Goal: Navigation & Orientation: Find specific page/section

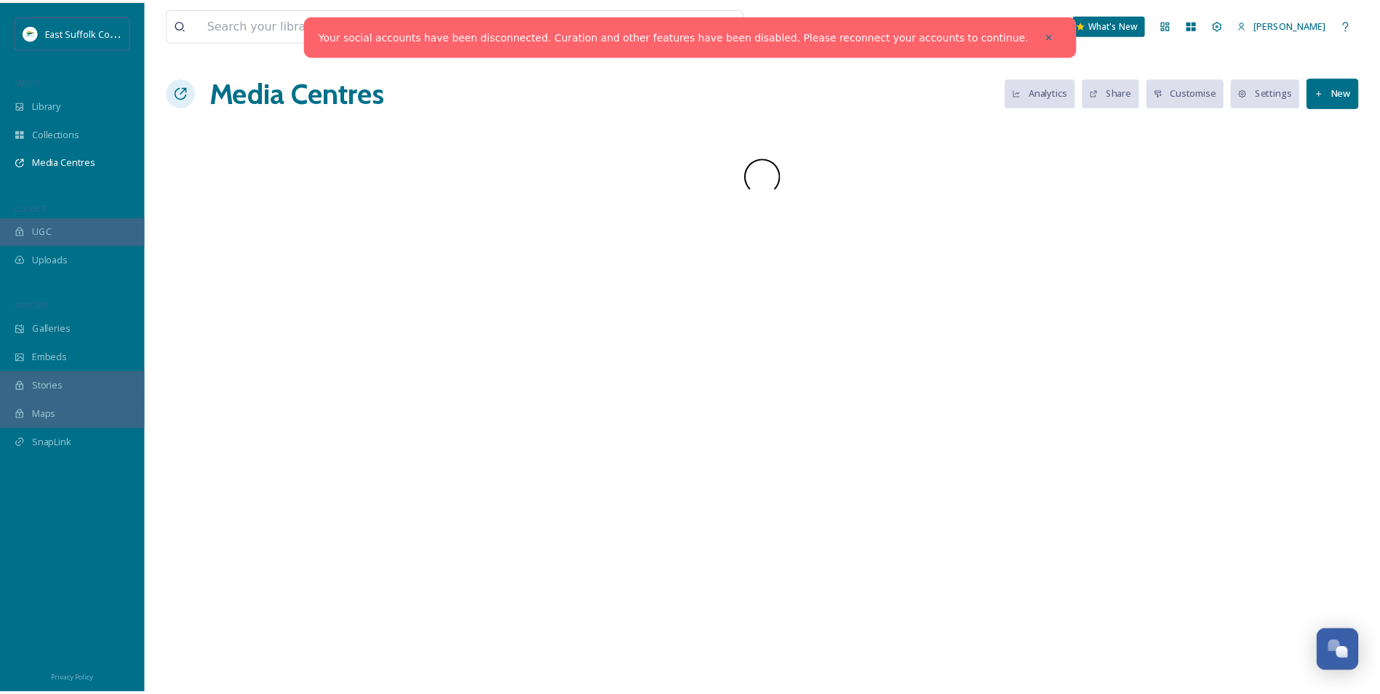
scroll to position [6379, 0]
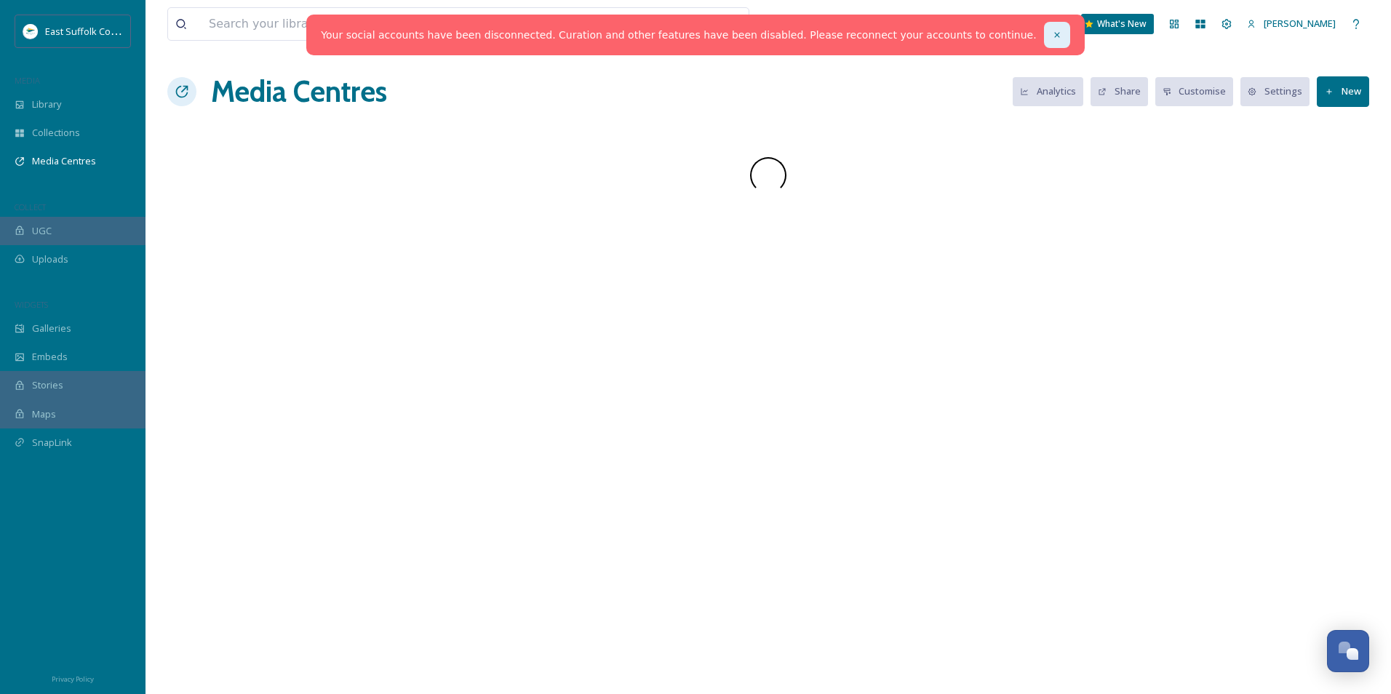
click at [1044, 41] on div at bounding box center [1057, 35] width 26 height 26
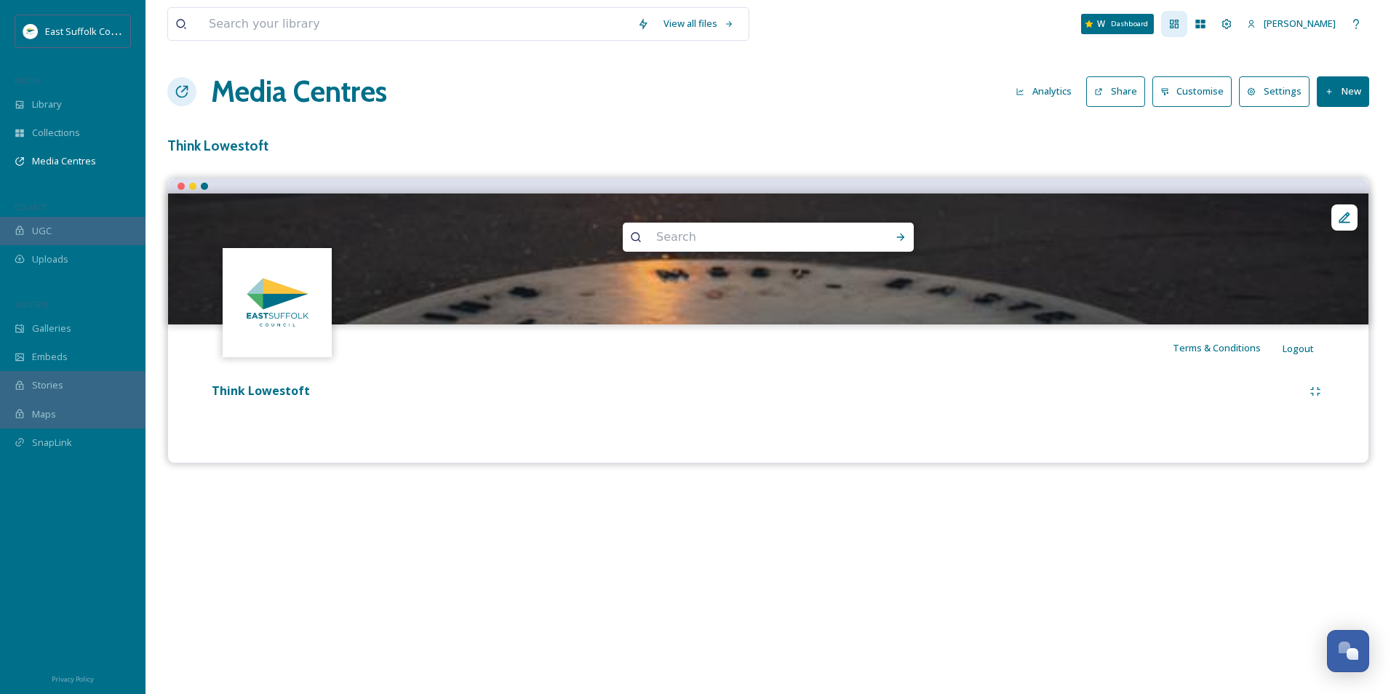
click at [1178, 27] on icon at bounding box center [1174, 24] width 9 height 9
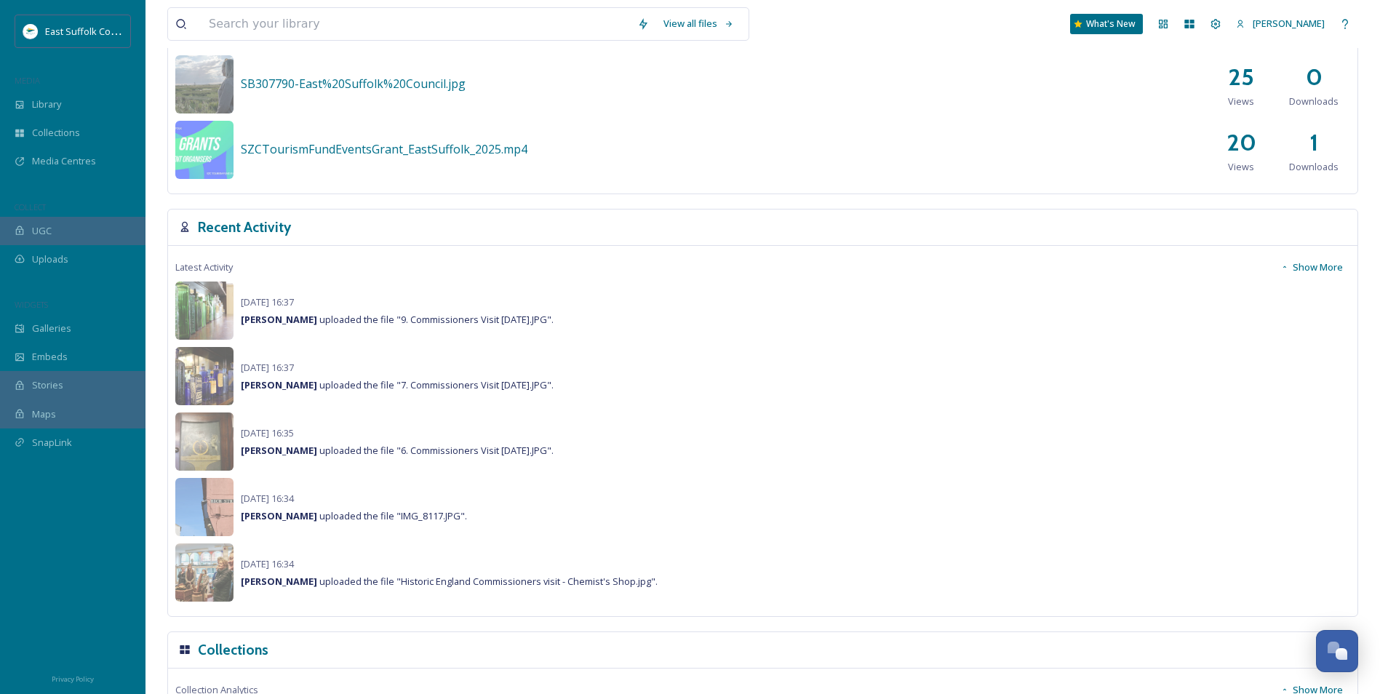
scroll to position [946, 0]
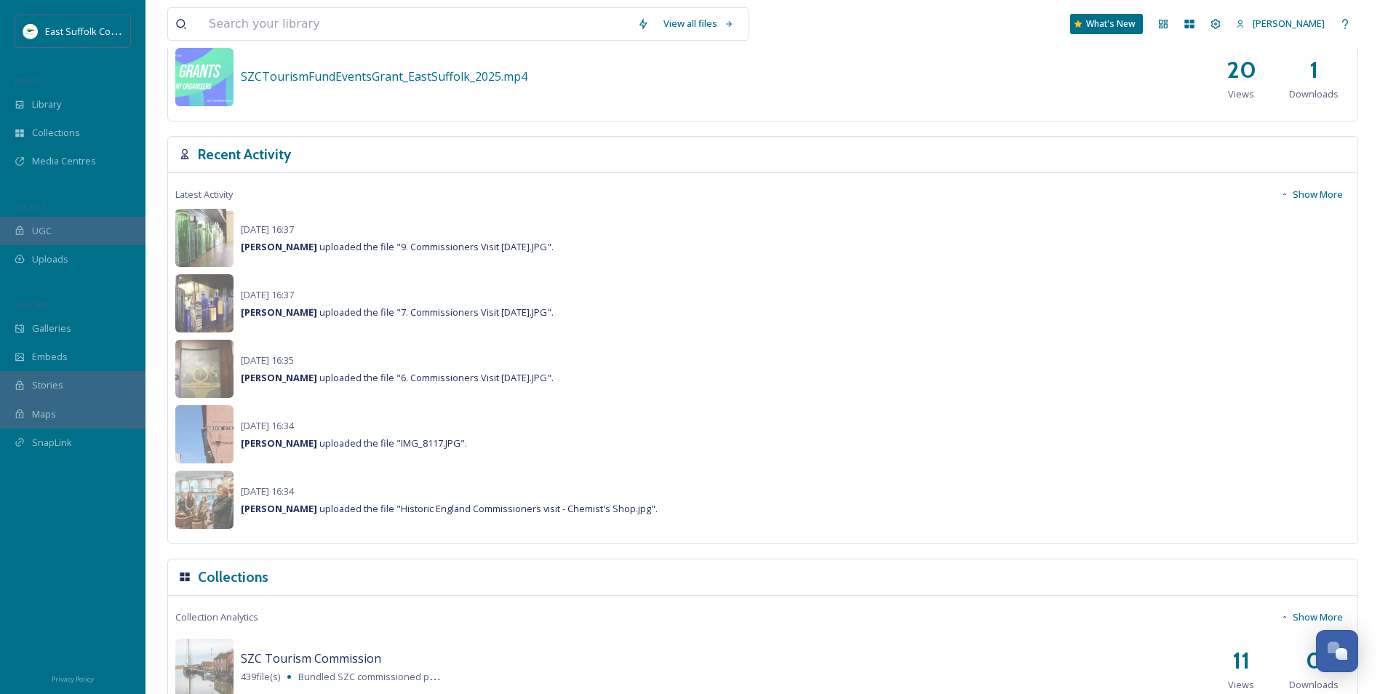
click at [1336, 192] on button "Show More" at bounding box center [1311, 194] width 77 height 28
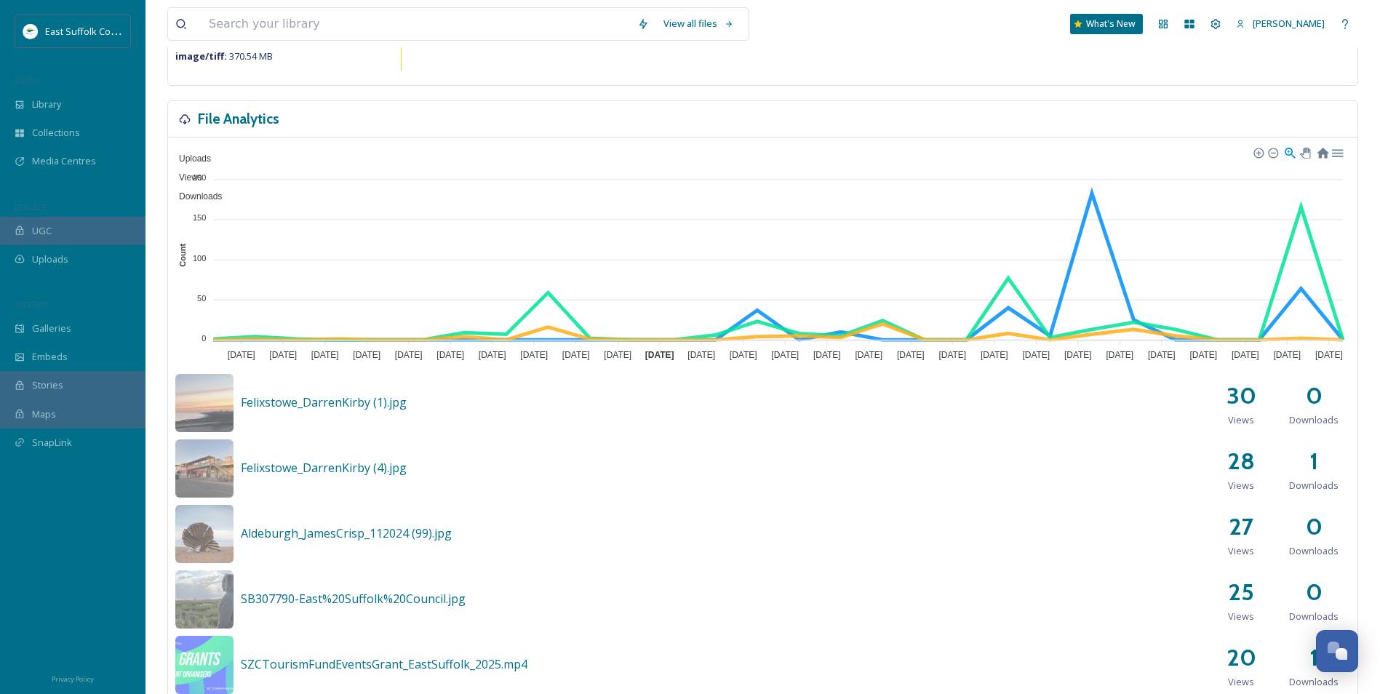
scroll to position [0, 0]
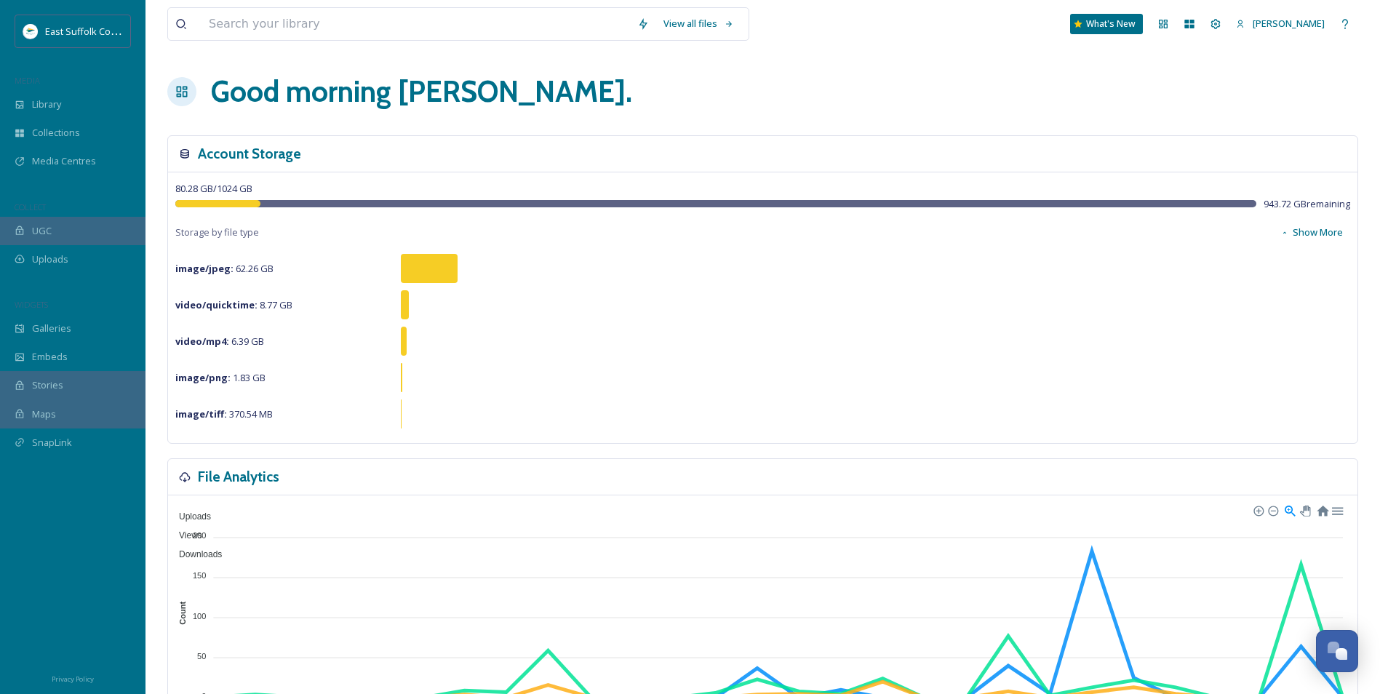
drag, startPoint x: 339, startPoint y: 434, endPoint x: 334, endPoint y: 239, distance: 195.7
click at [95, 91] on div "Library" at bounding box center [72, 104] width 145 height 28
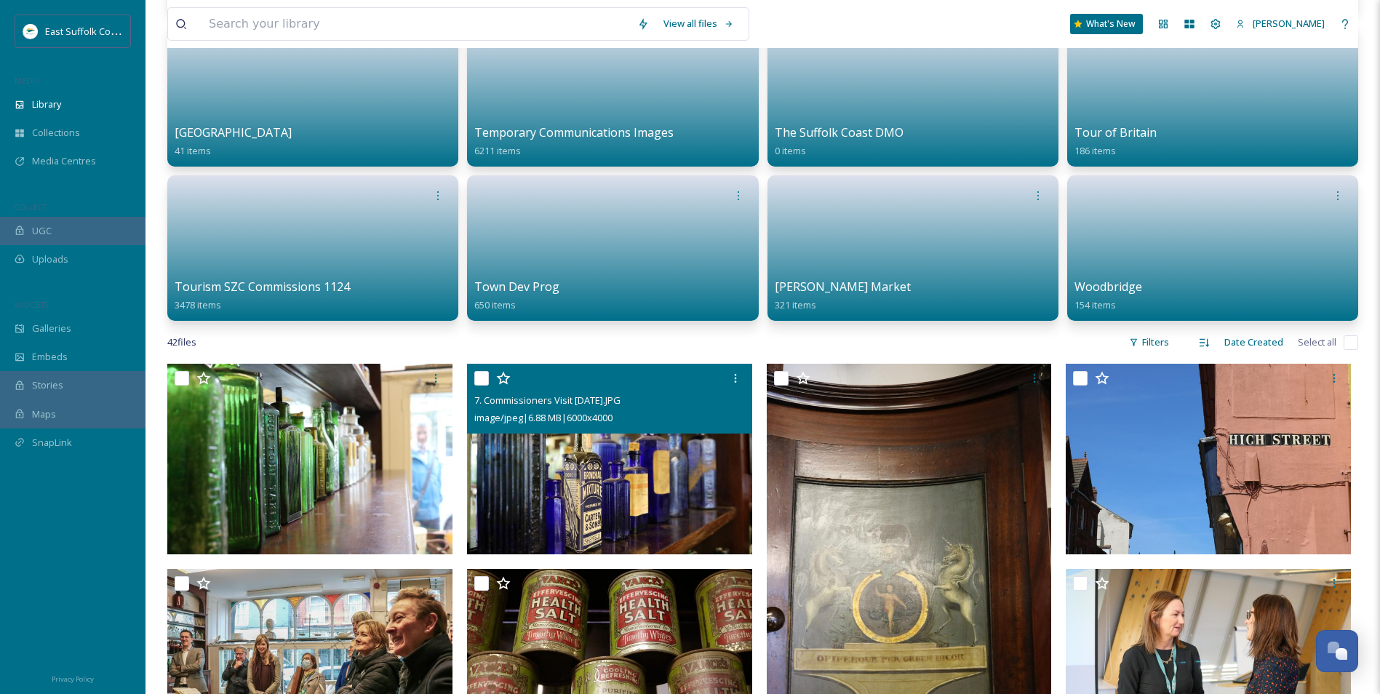
scroll to position [873, 0]
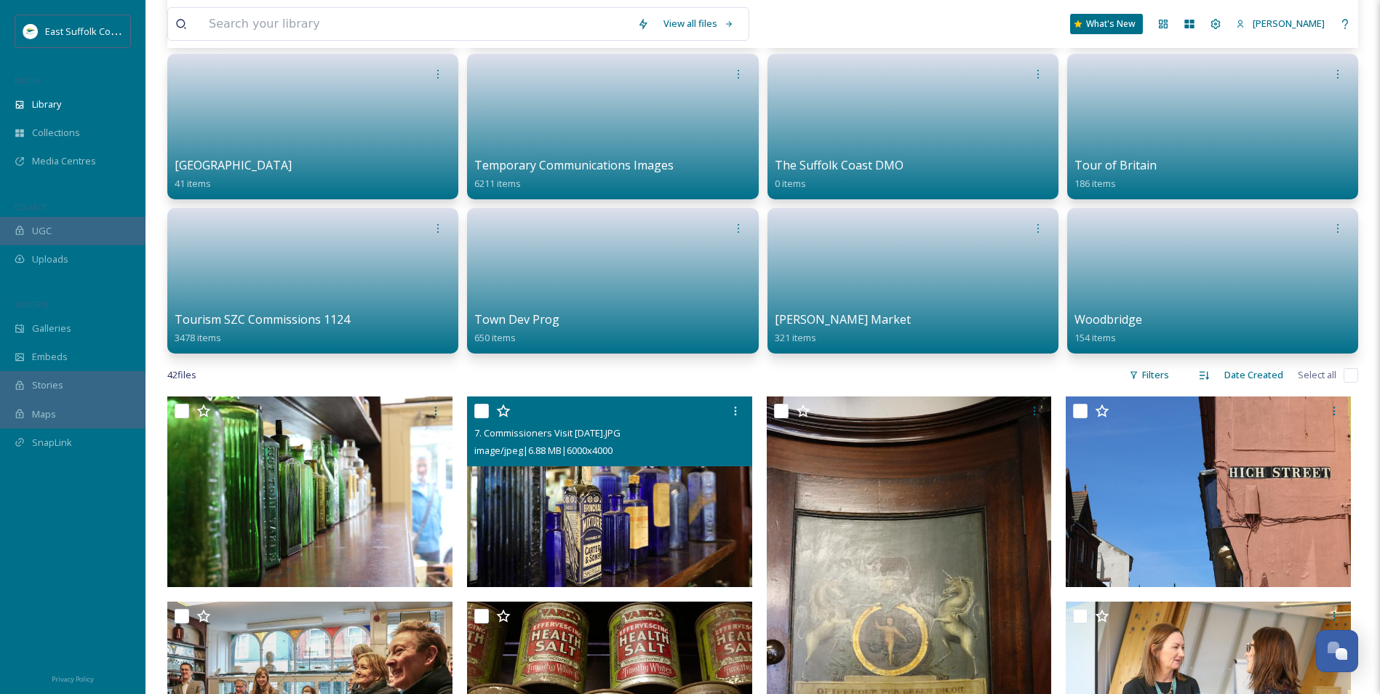
click at [592, 484] on img at bounding box center [609, 491] width 285 height 191
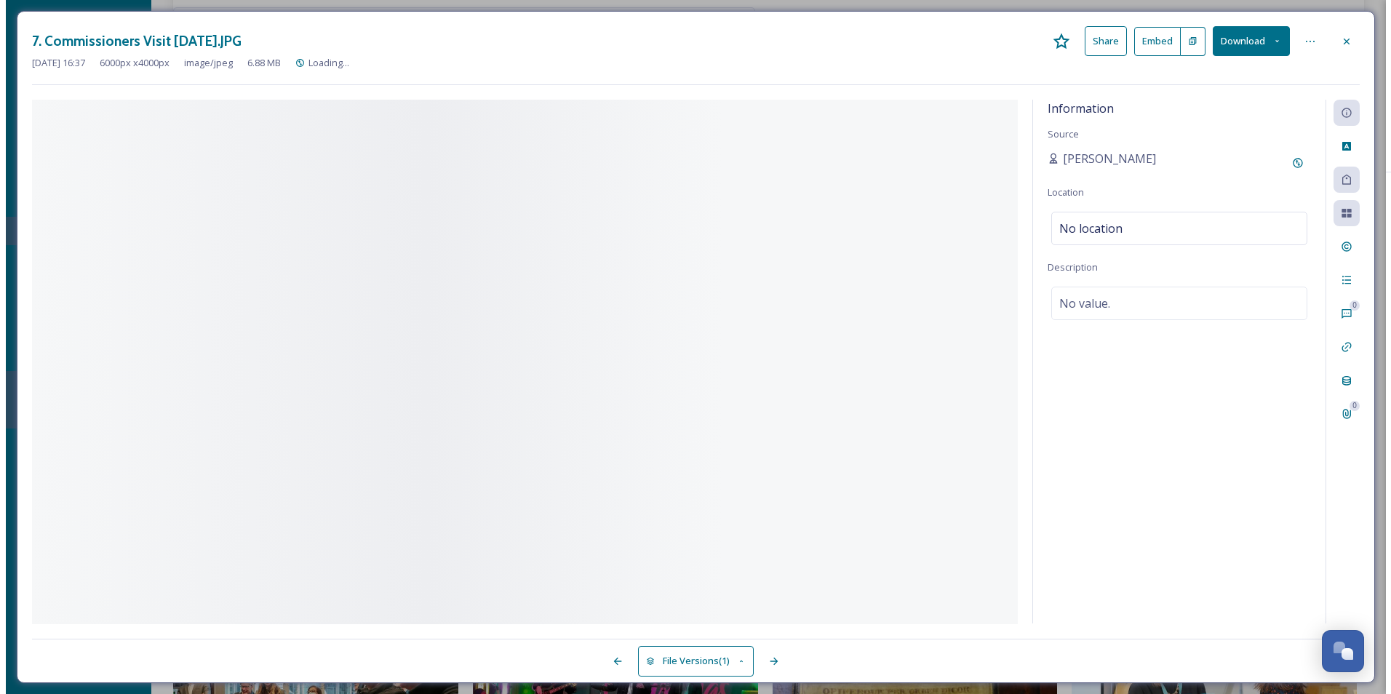
scroll to position [719, 0]
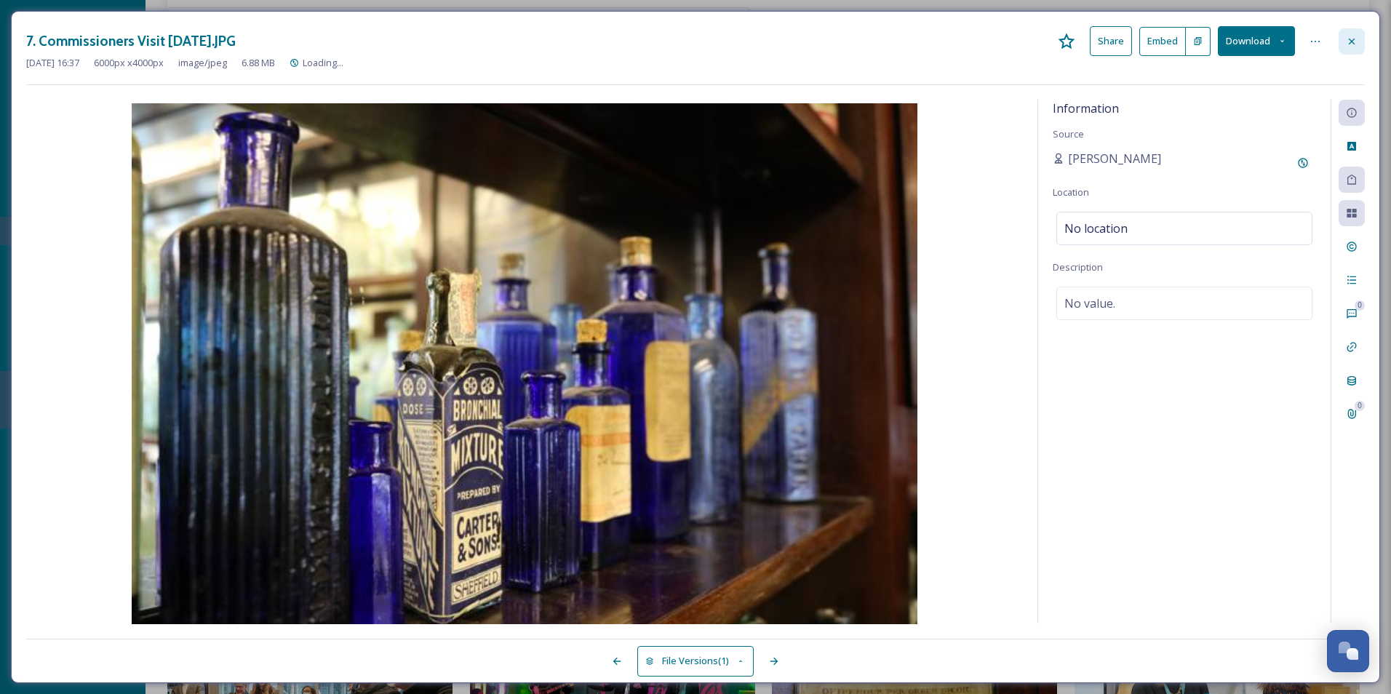
click at [1349, 39] on icon at bounding box center [1352, 41] width 6 height 6
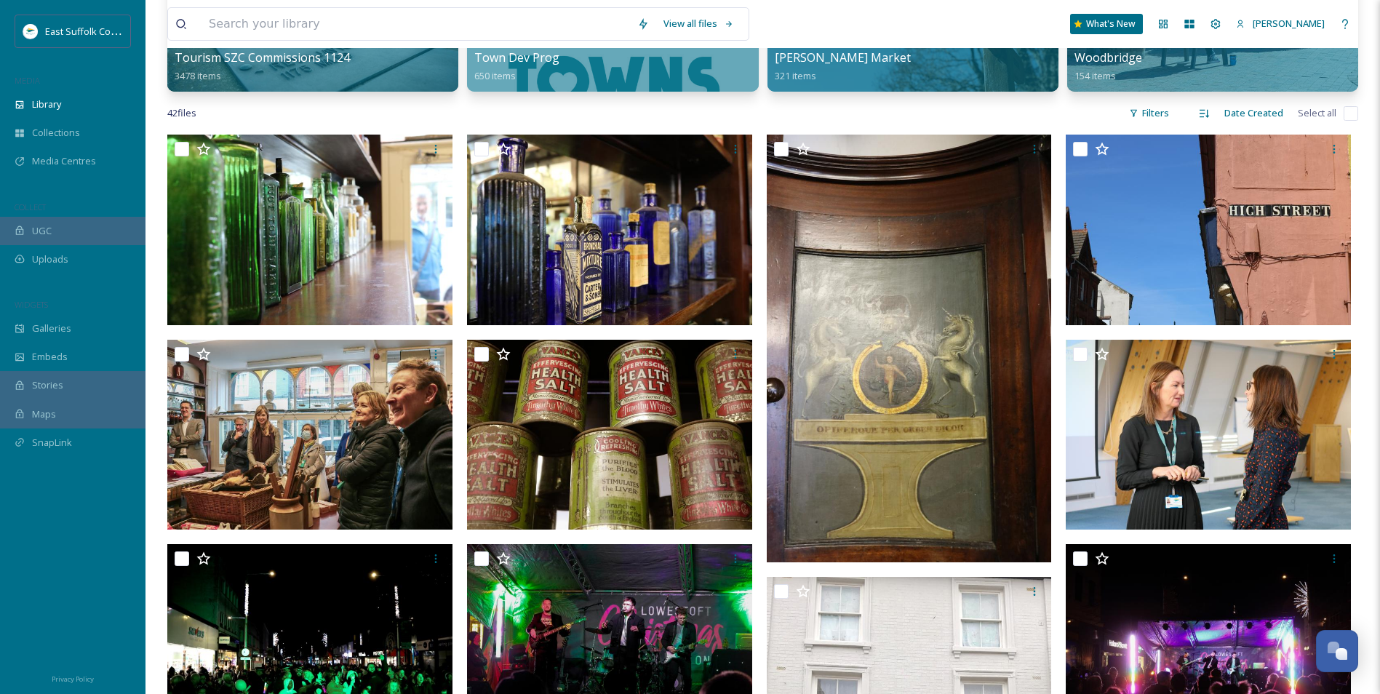
scroll to position [1223, 0]
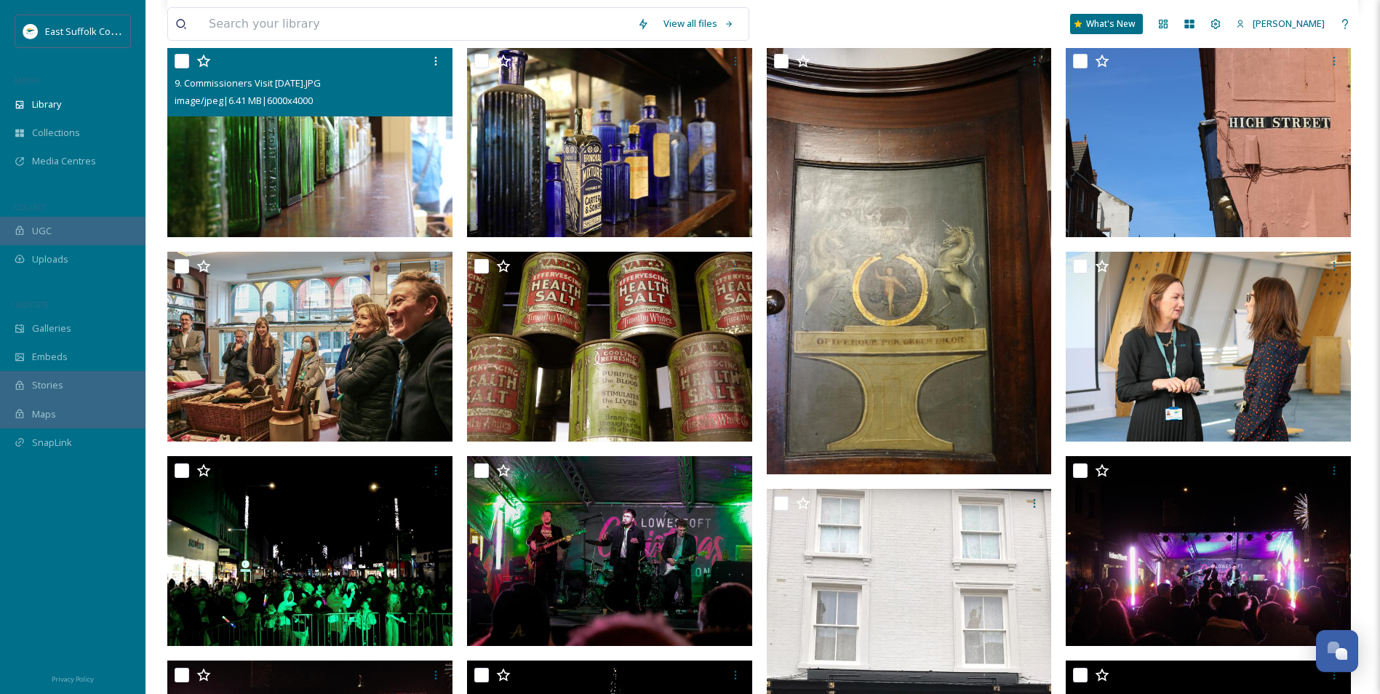
click at [322, 156] on img at bounding box center [309, 142] width 285 height 191
checkbox input "true"
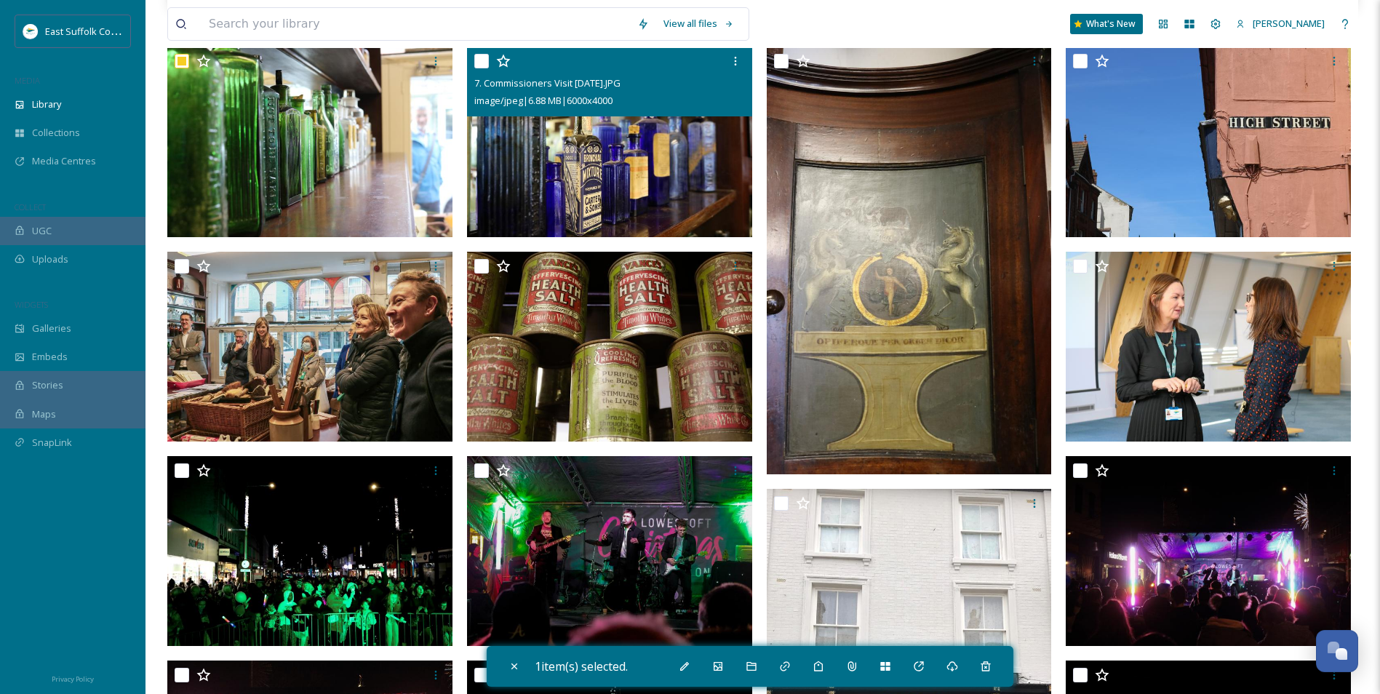
click at [644, 161] on img at bounding box center [609, 142] width 285 height 191
checkbox input "true"
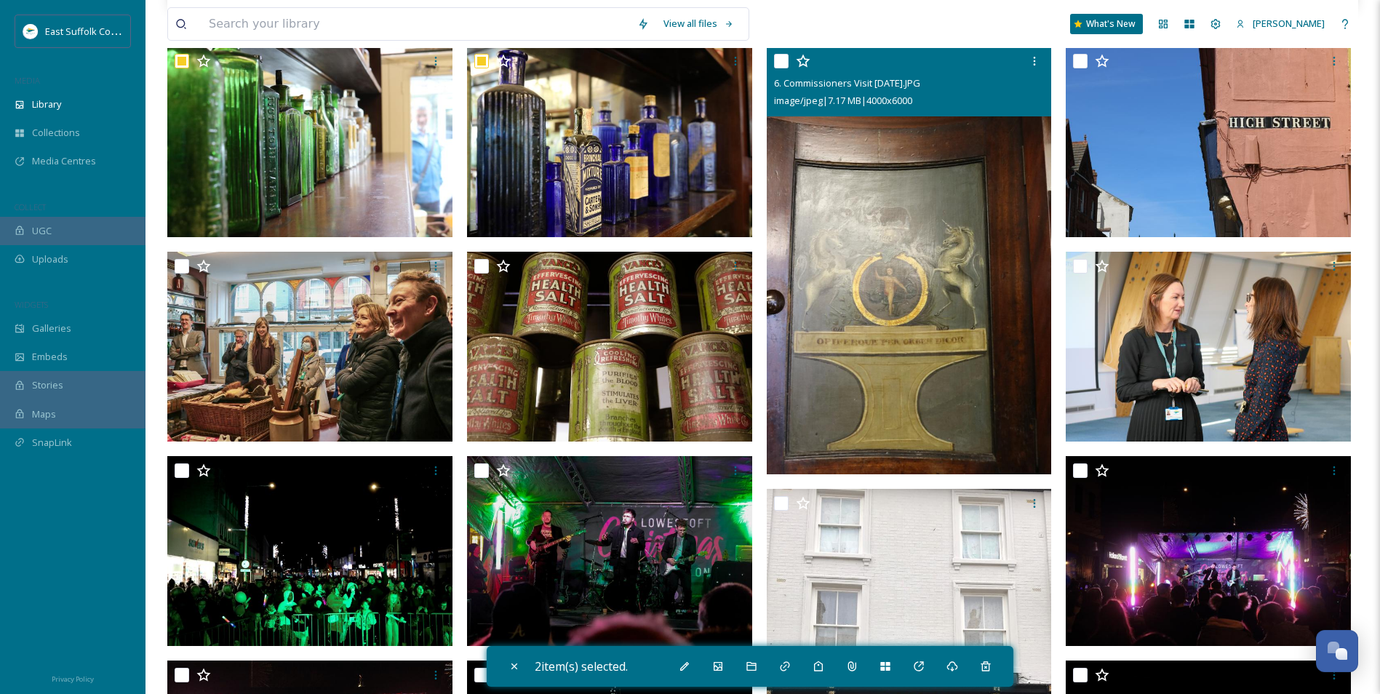
click at [967, 205] on img at bounding box center [909, 261] width 285 height 428
checkbox input "true"
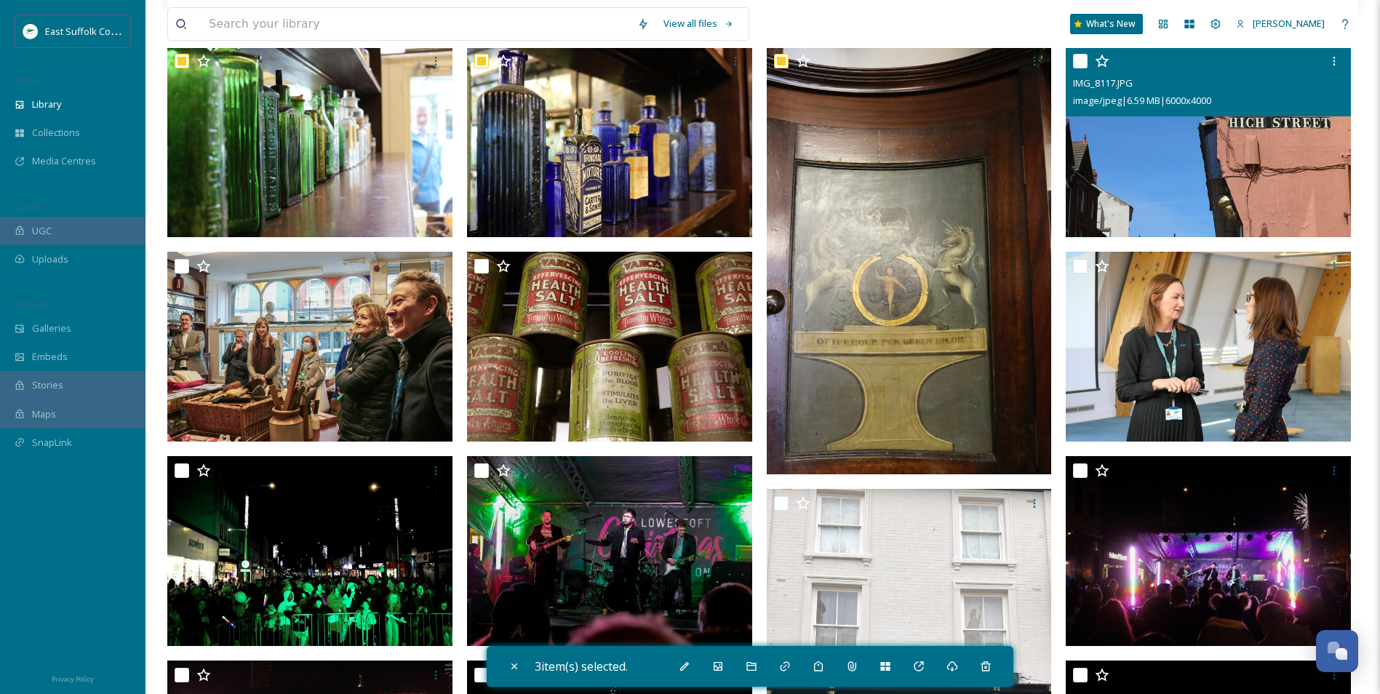
click at [1170, 206] on img at bounding box center [1208, 142] width 285 height 191
checkbox input "true"
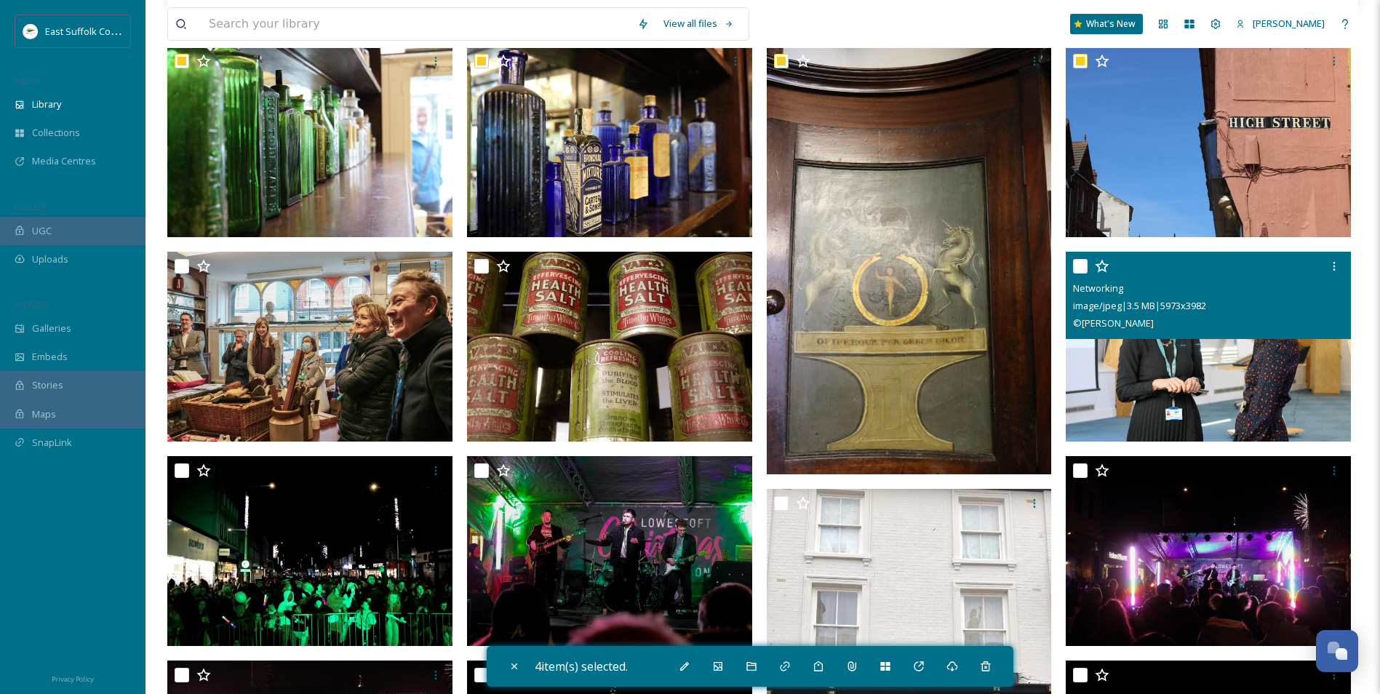
click at [1132, 388] on img at bounding box center [1208, 346] width 285 height 191
checkbox input "true"
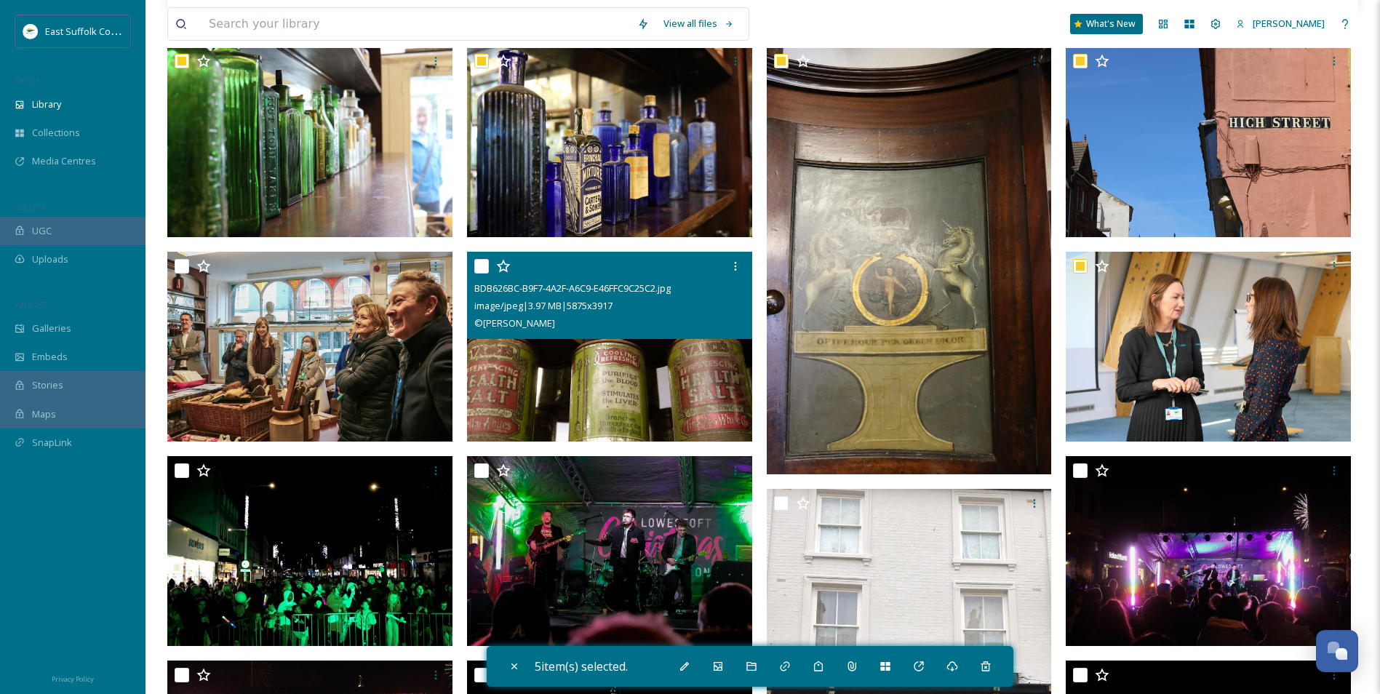
click at [666, 381] on img at bounding box center [609, 346] width 285 height 191
checkbox input "true"
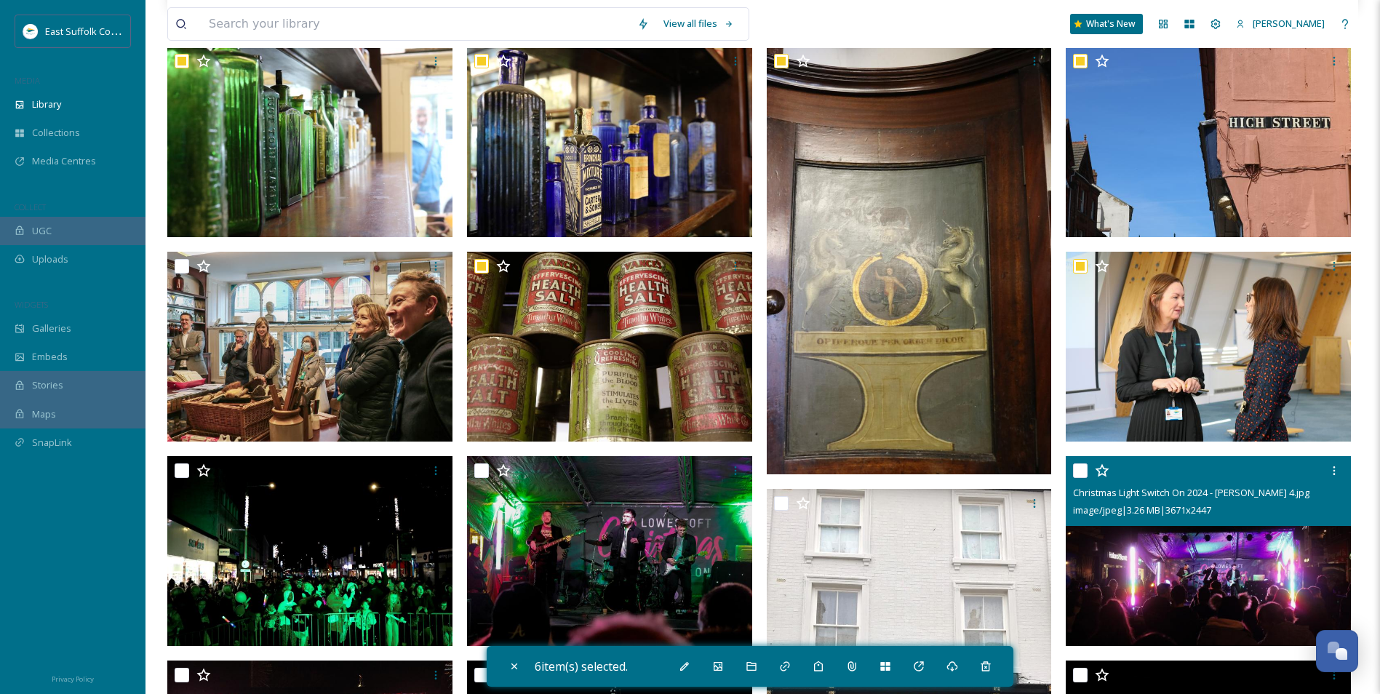
click at [1159, 578] on img at bounding box center [1208, 551] width 285 height 191
checkbox input "true"
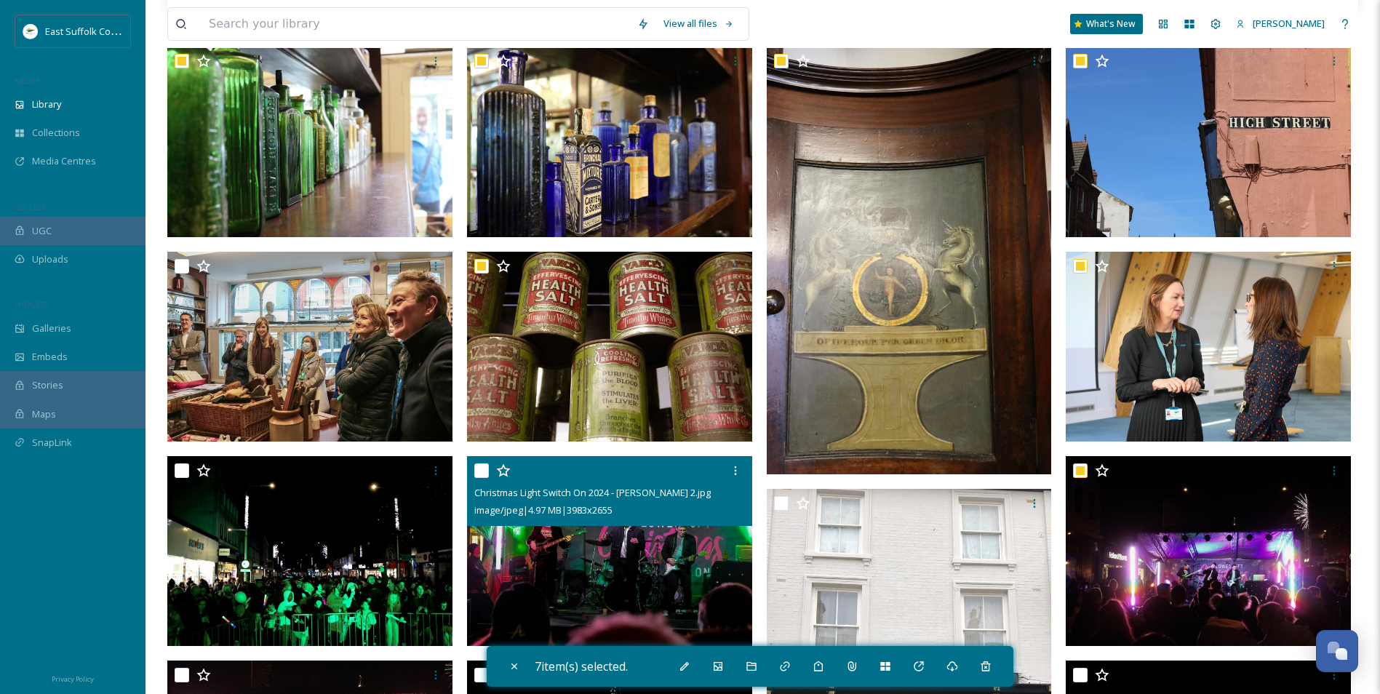
click at [740, 543] on img at bounding box center [609, 551] width 285 height 191
checkbox input "true"
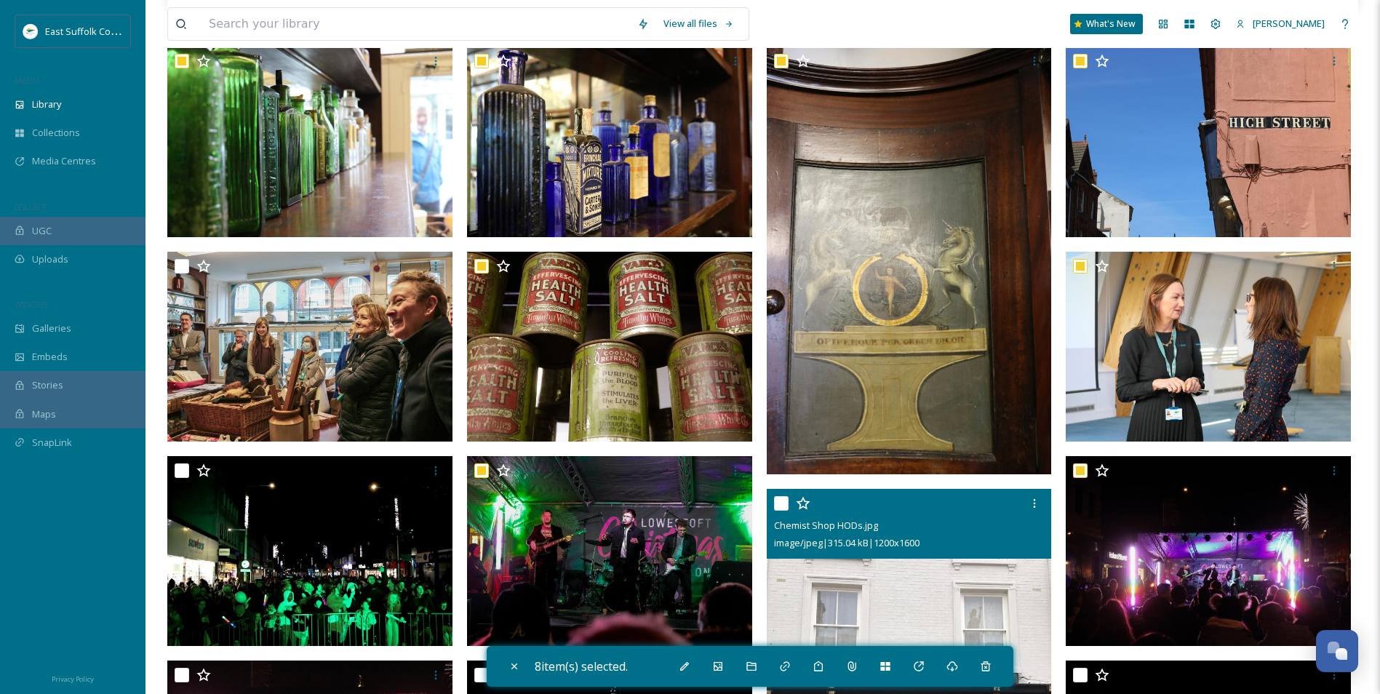
click at [887, 554] on div "Chemist Shop HODs.jpg image/jpeg | 315.04 kB | 1200 x 1600" at bounding box center [909, 524] width 285 height 70
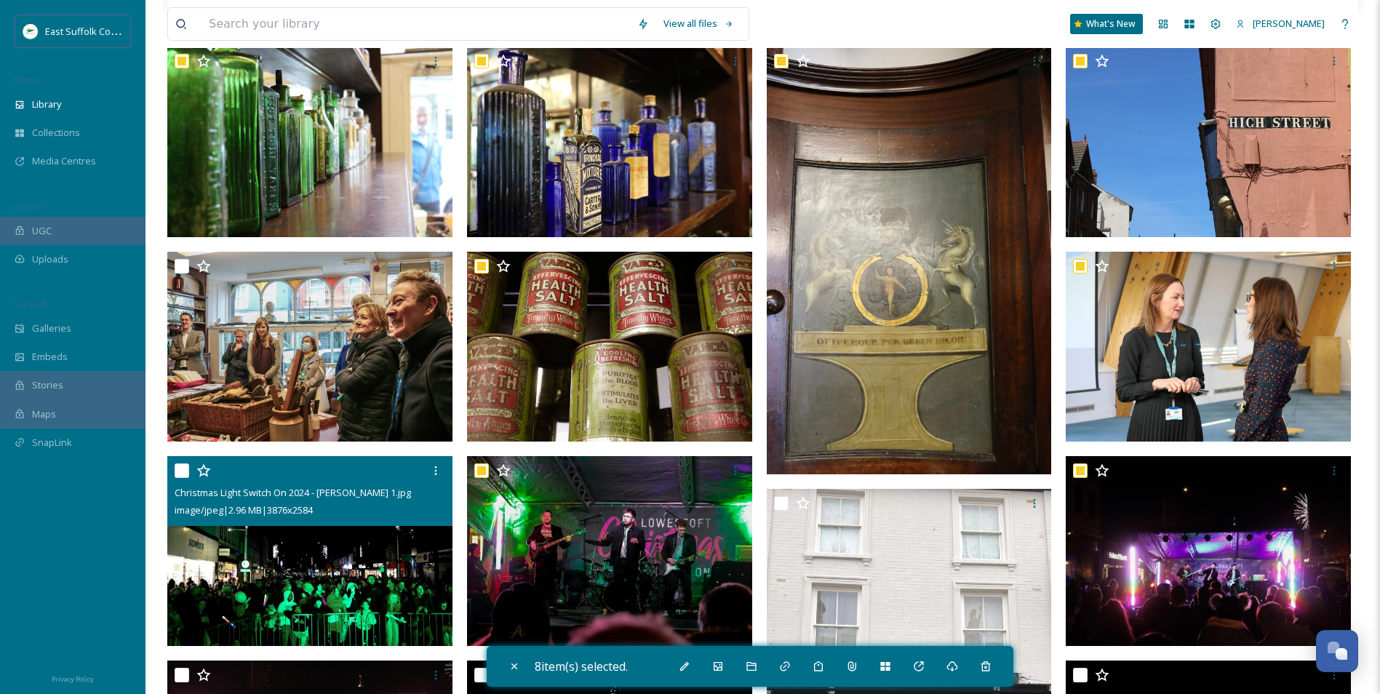
click at [374, 502] on div "image/jpeg | 2.96 MB | 3876 x 2584" at bounding box center [312, 509] width 274 height 17
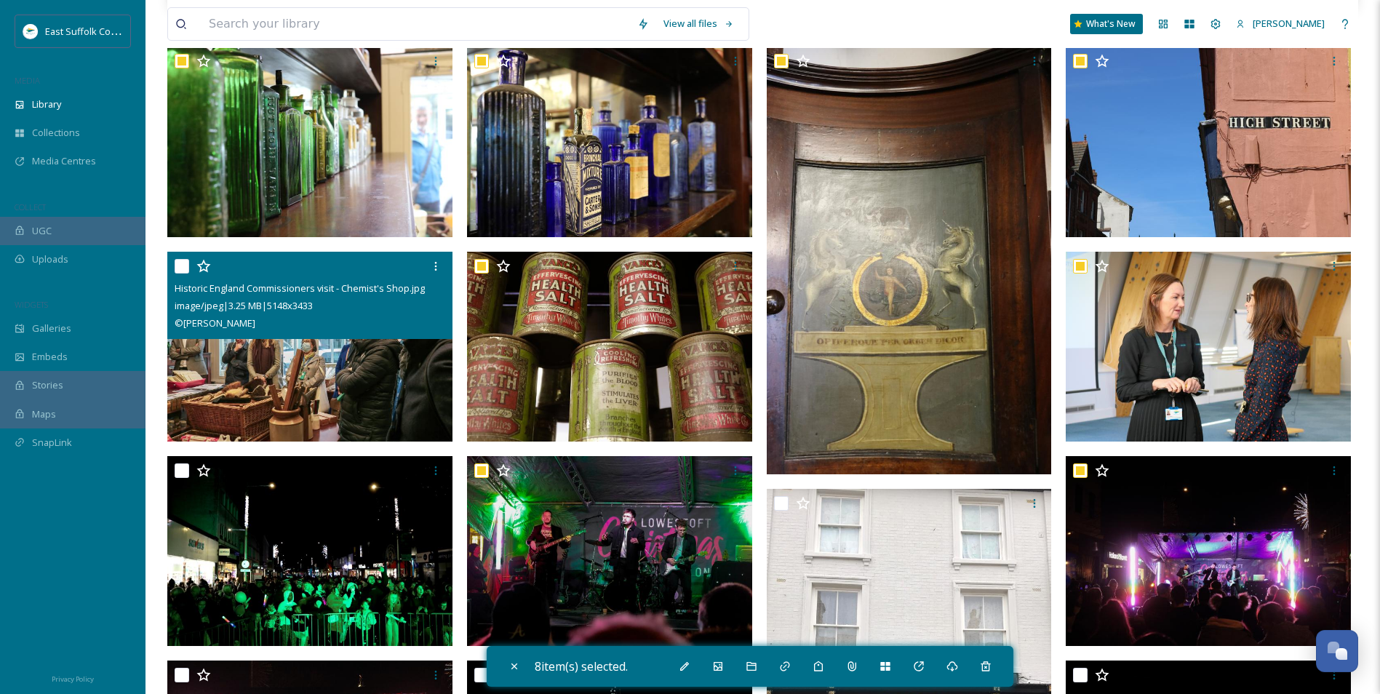
click at [306, 378] on img at bounding box center [309, 346] width 285 height 191
checkbox input "true"
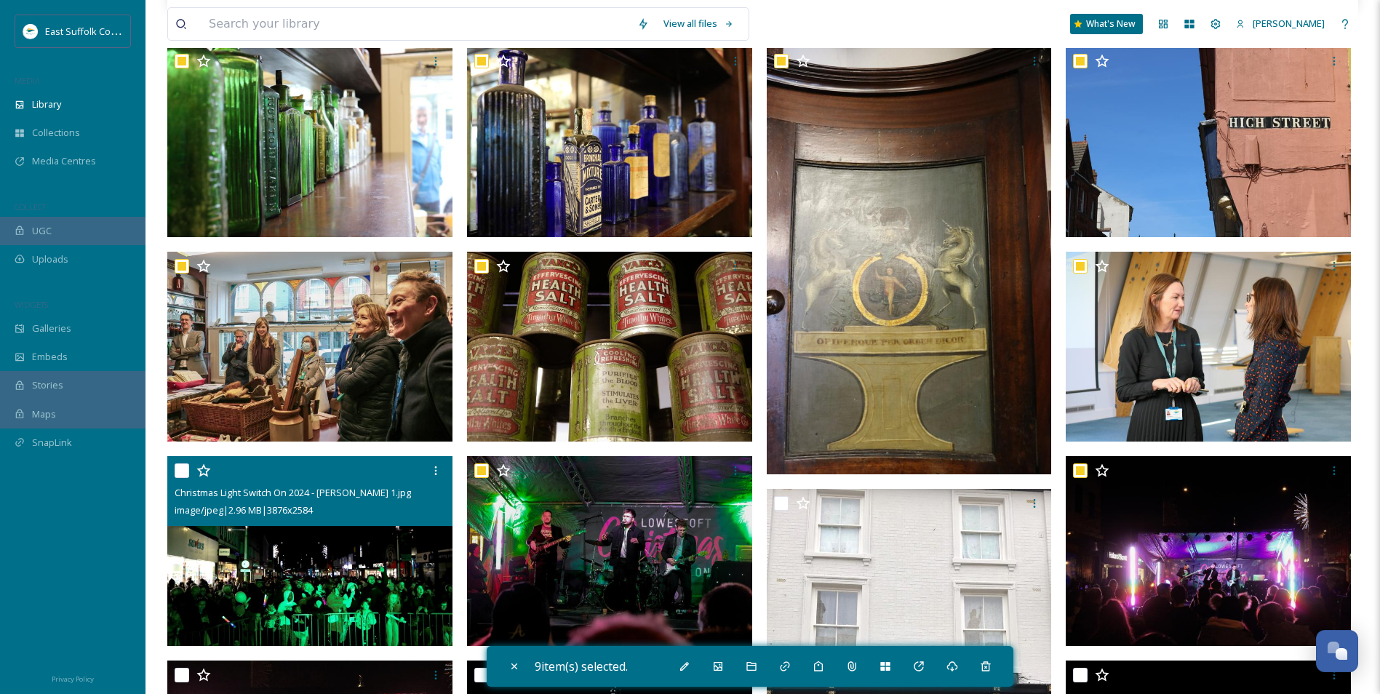
click at [246, 544] on img at bounding box center [309, 551] width 285 height 191
checkbox input "true"
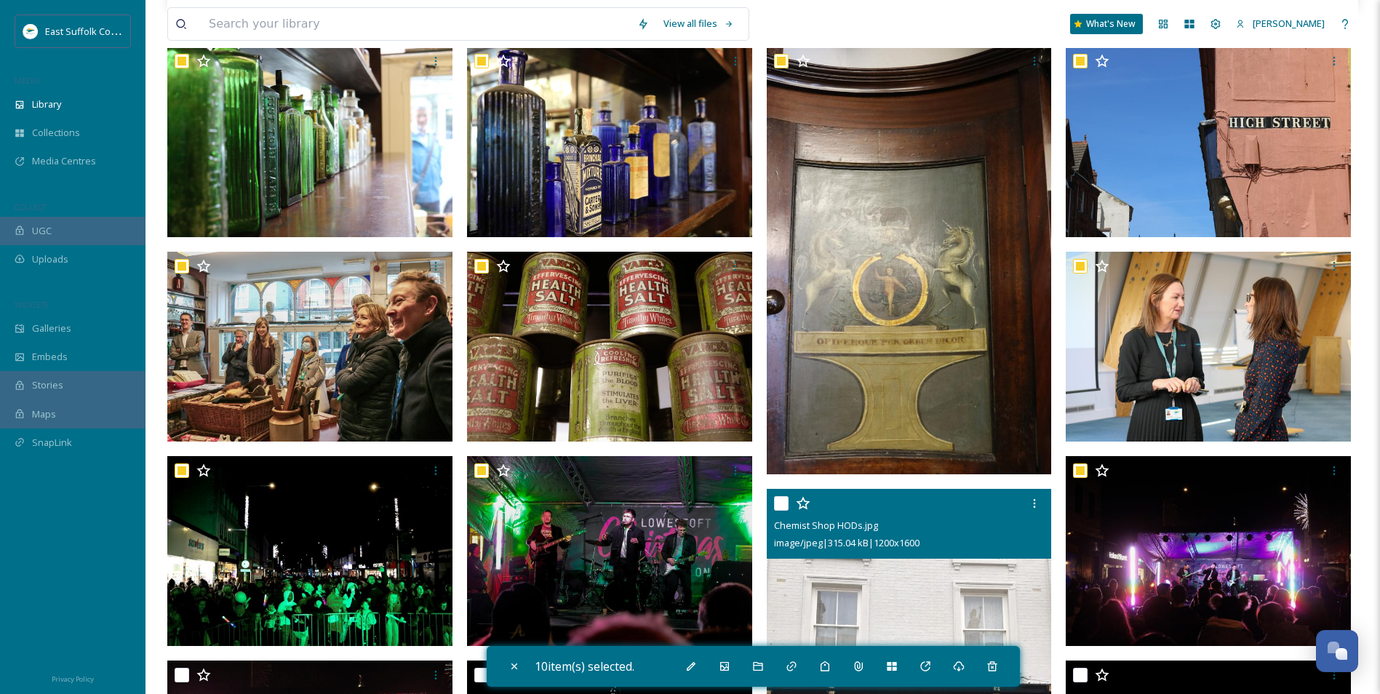
click at [833, 617] on img at bounding box center [909, 679] width 285 height 380
checkbox input "true"
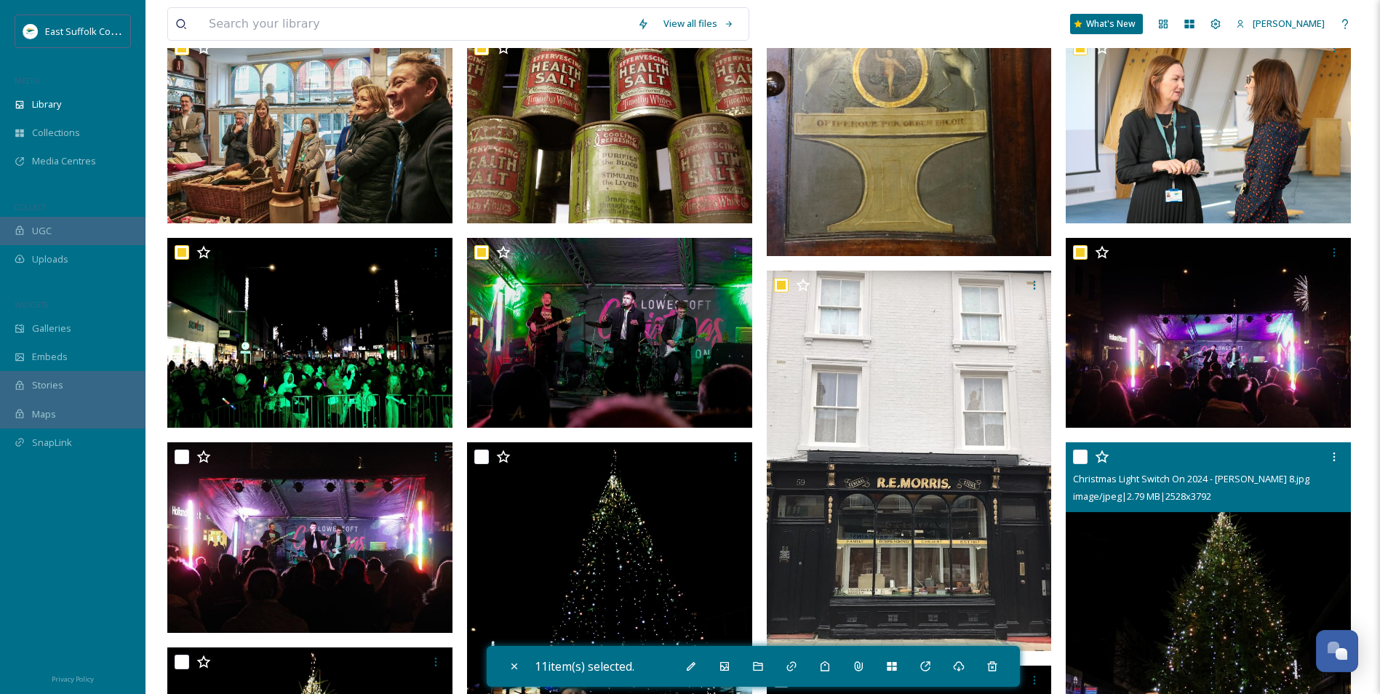
click at [1160, 540] on img at bounding box center [1208, 656] width 285 height 428
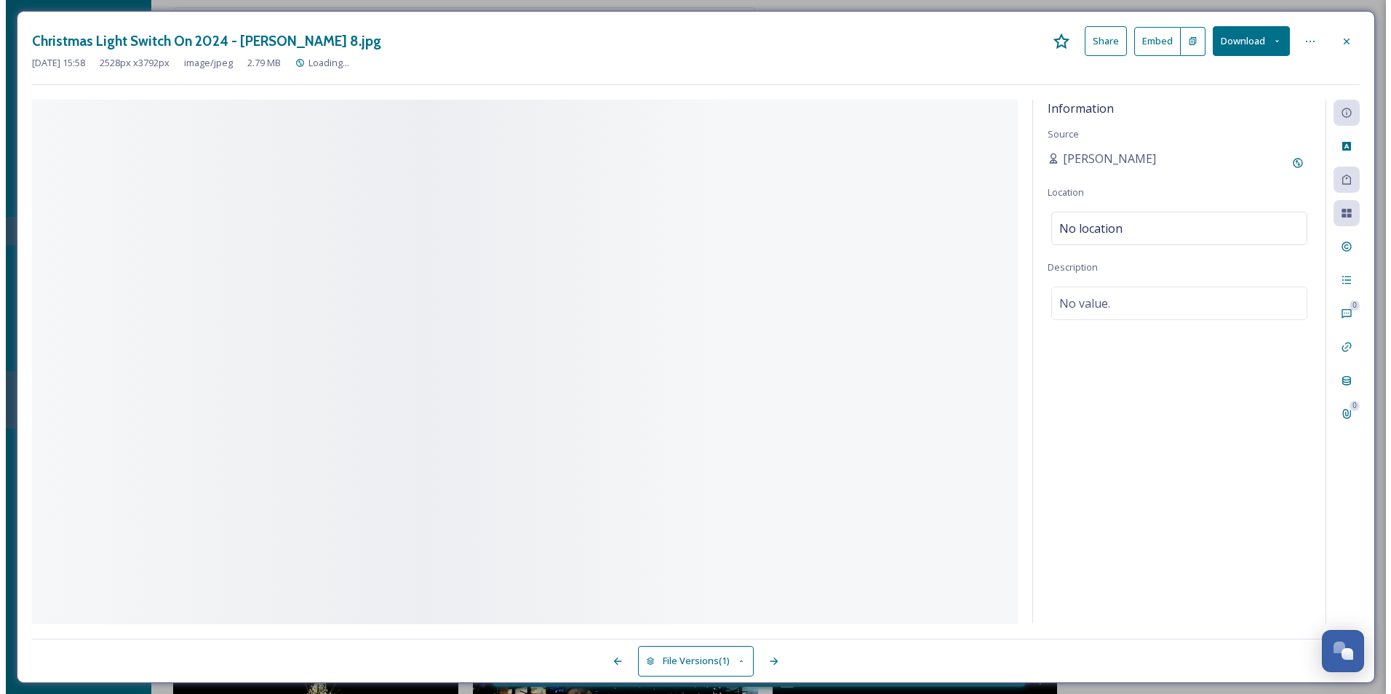
scroll to position [1287, 0]
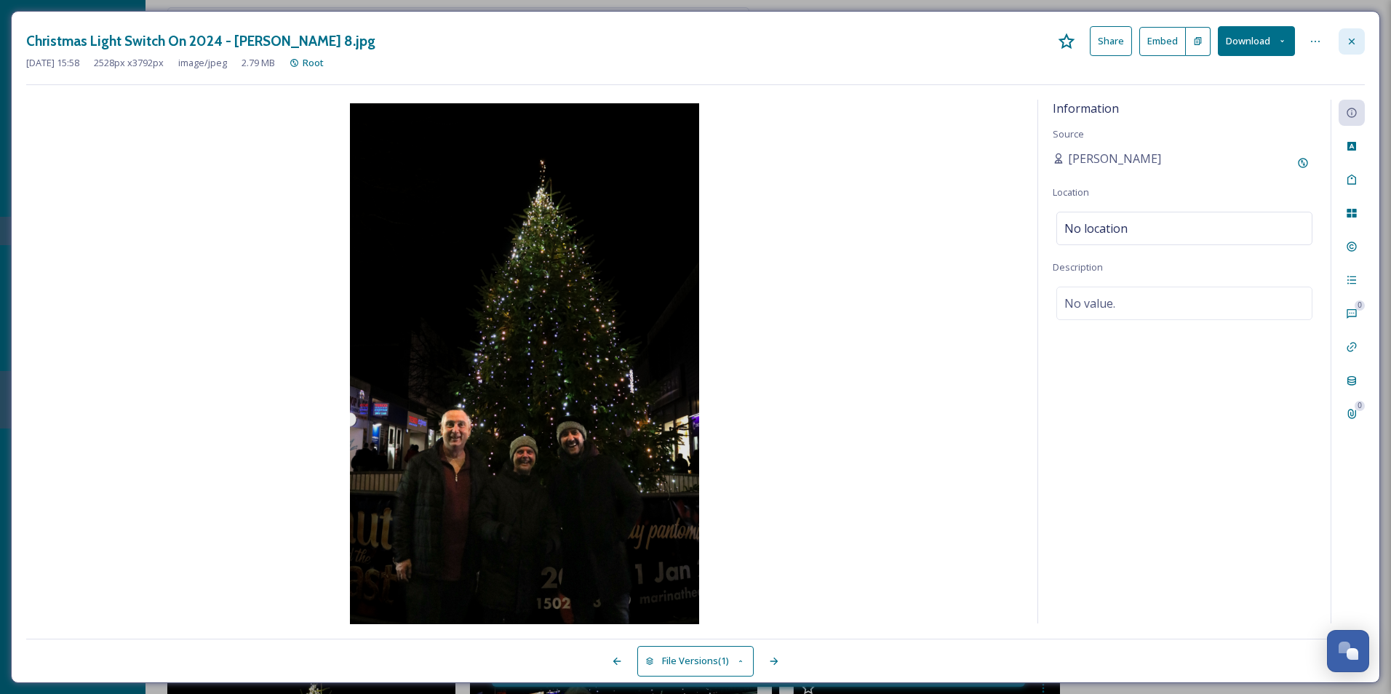
click at [1359, 44] on div at bounding box center [1351, 41] width 26 height 26
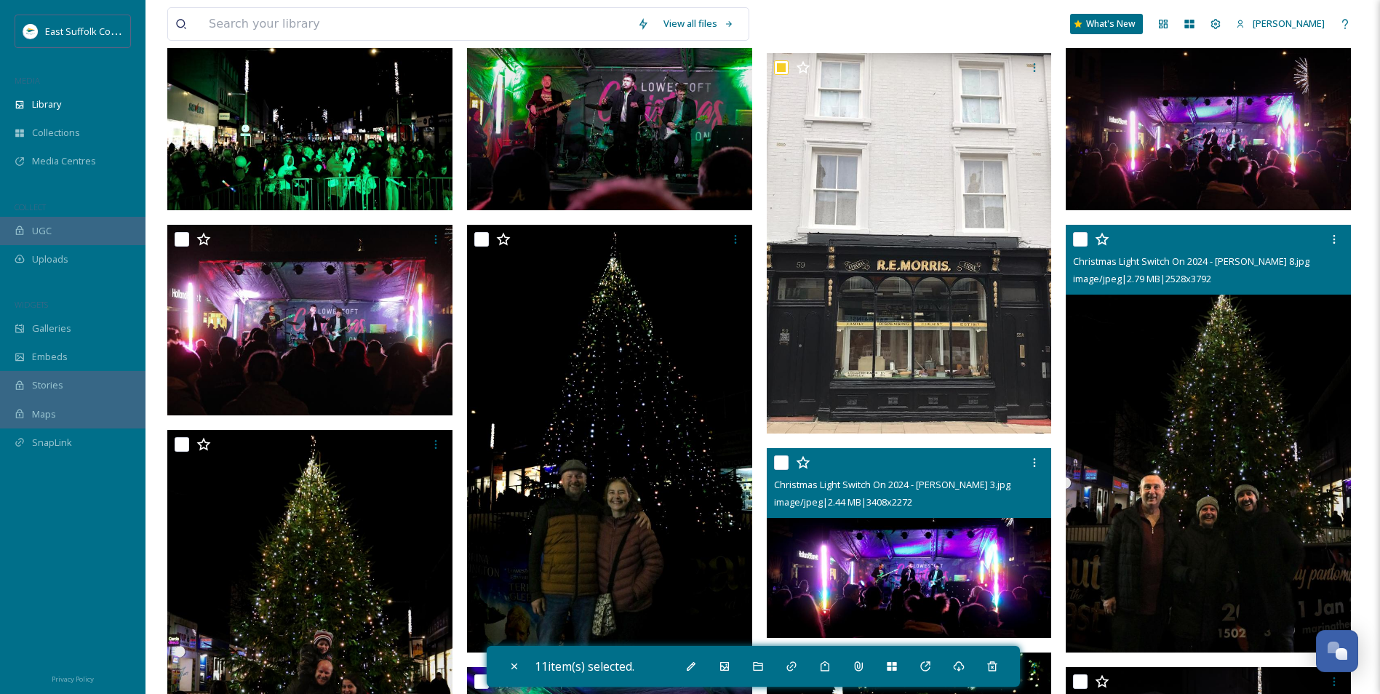
scroll to position [1659, 0]
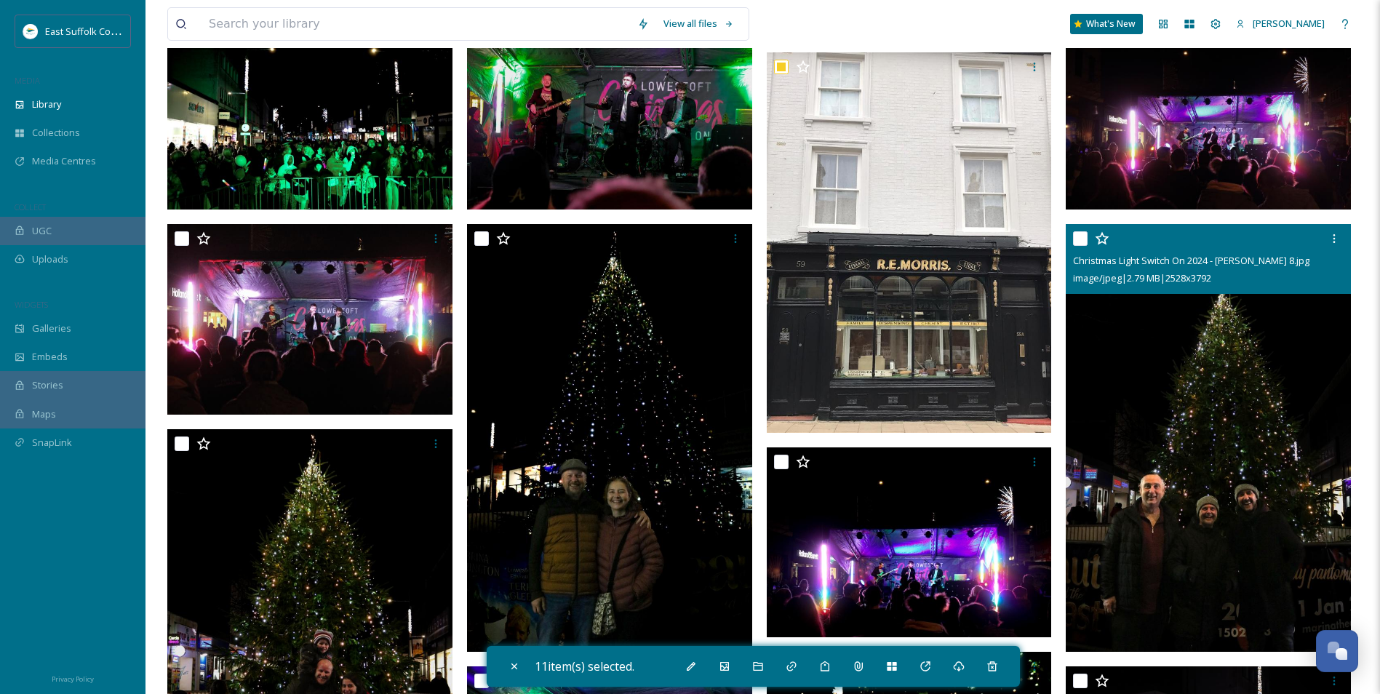
click at [1180, 448] on img at bounding box center [1208, 438] width 285 height 428
checkbox input "true"
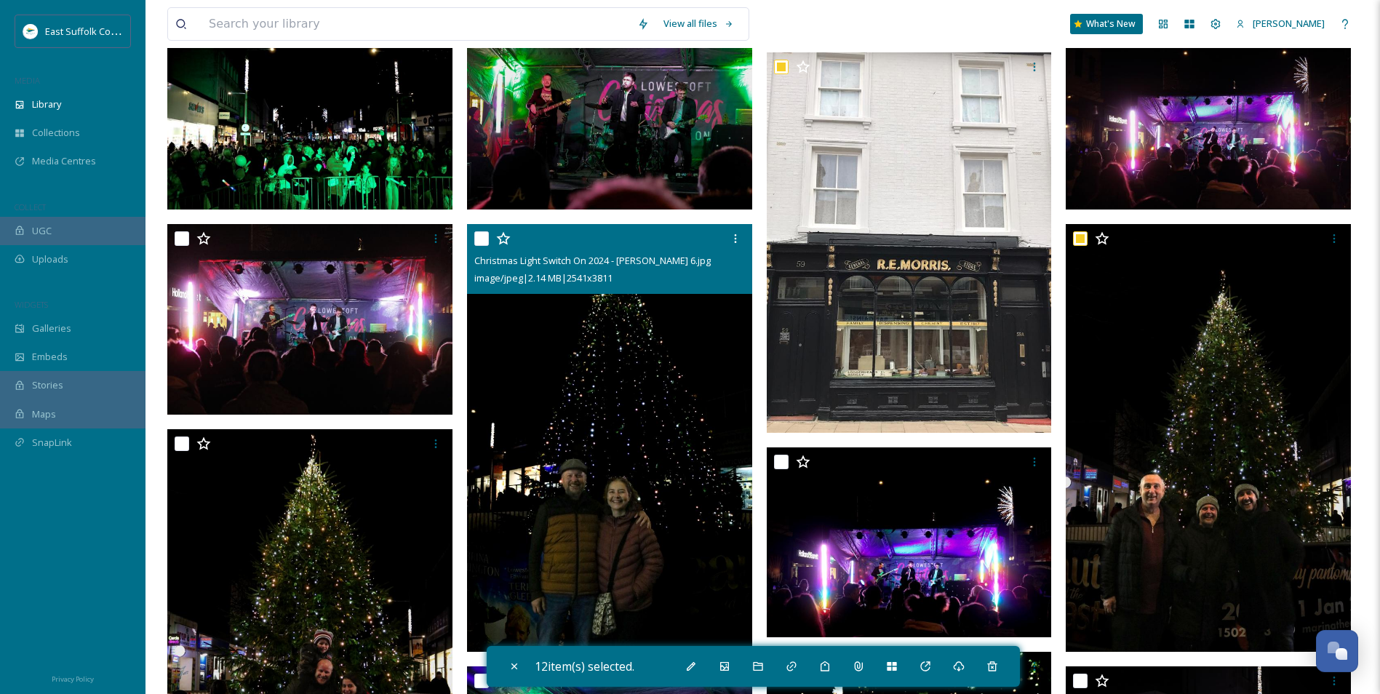
click at [695, 501] on img at bounding box center [609, 438] width 285 height 428
checkbox input "true"
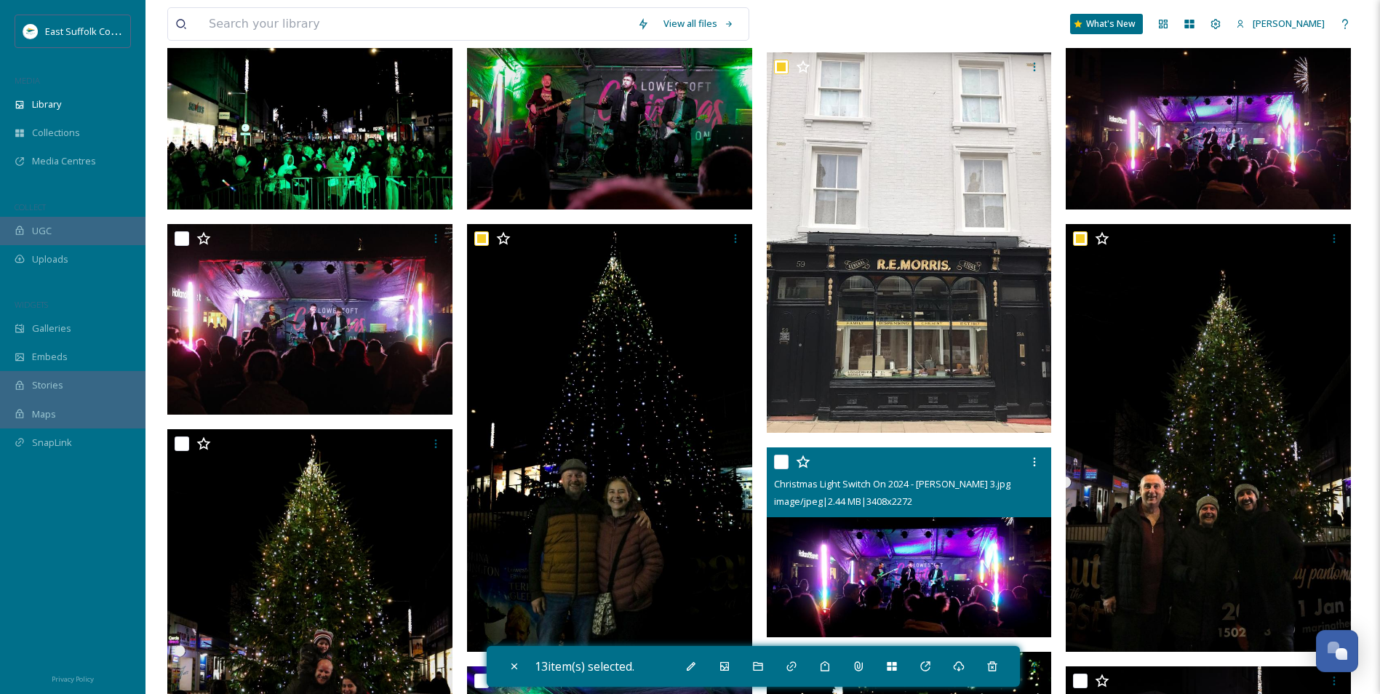
click at [839, 548] on img at bounding box center [909, 542] width 285 height 191
checkbox input "true"
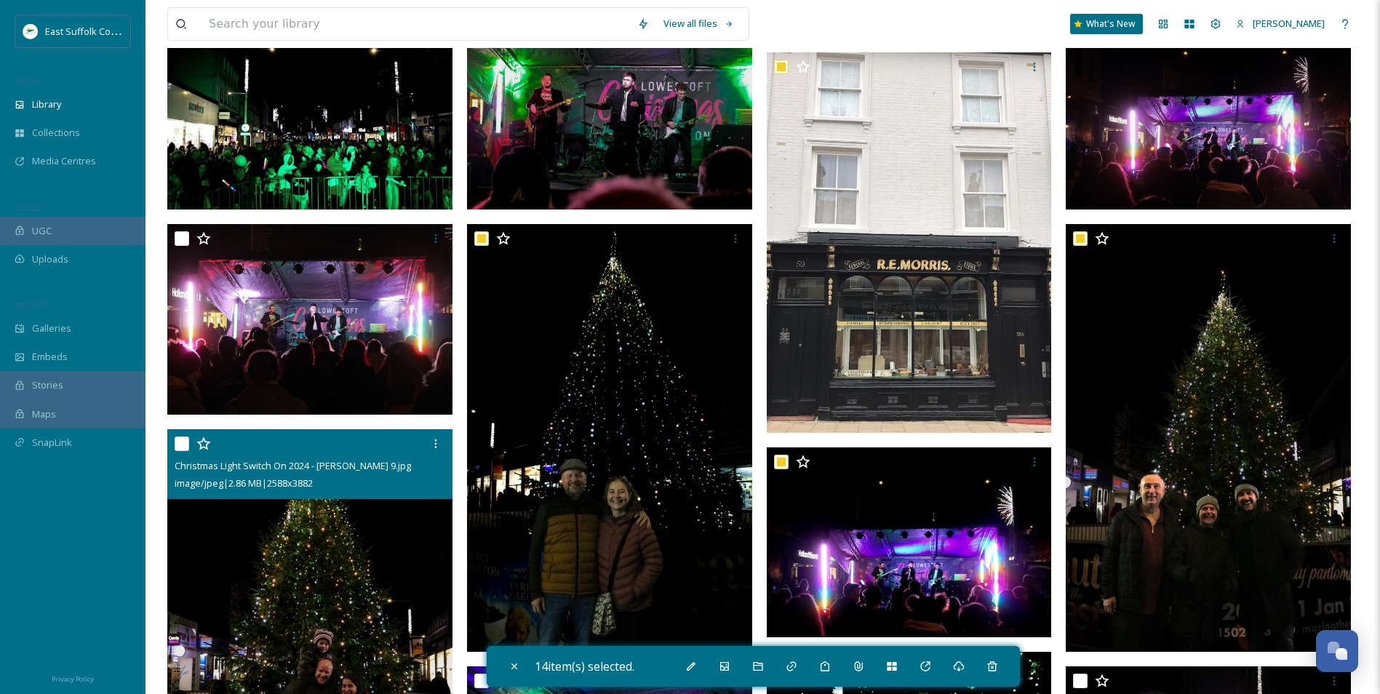
drag, startPoint x: 274, startPoint y: 586, endPoint x: 262, endPoint y: 523, distance: 63.8
click at [274, 586] on img at bounding box center [309, 643] width 285 height 428
checkbox input "true"
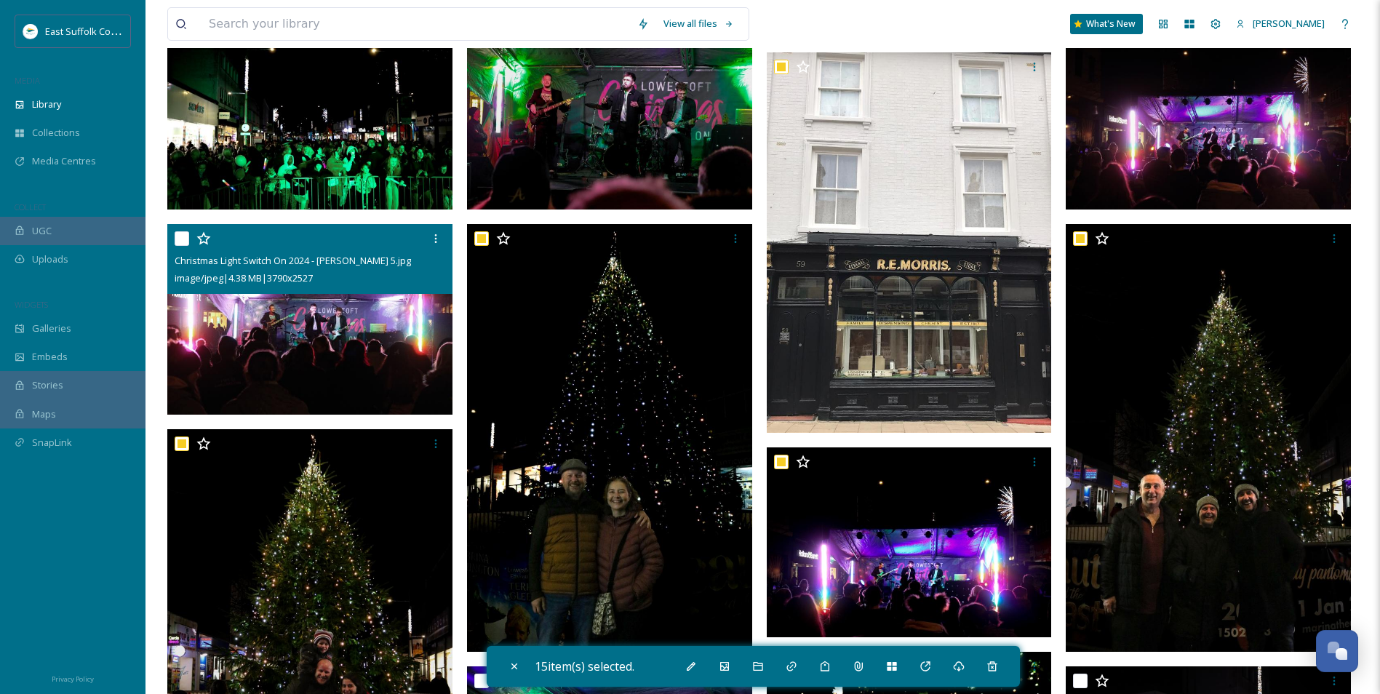
click at [294, 331] on img at bounding box center [309, 319] width 285 height 191
checkbox input "true"
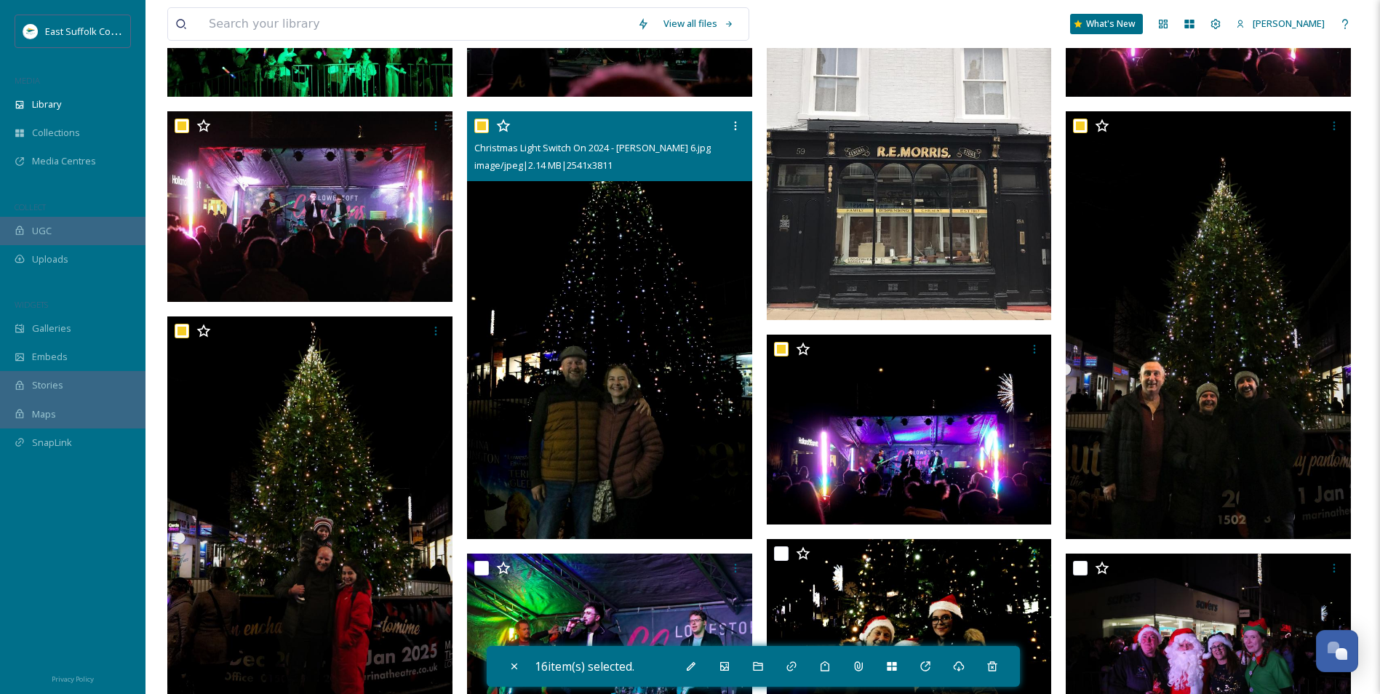
scroll to position [1877, 0]
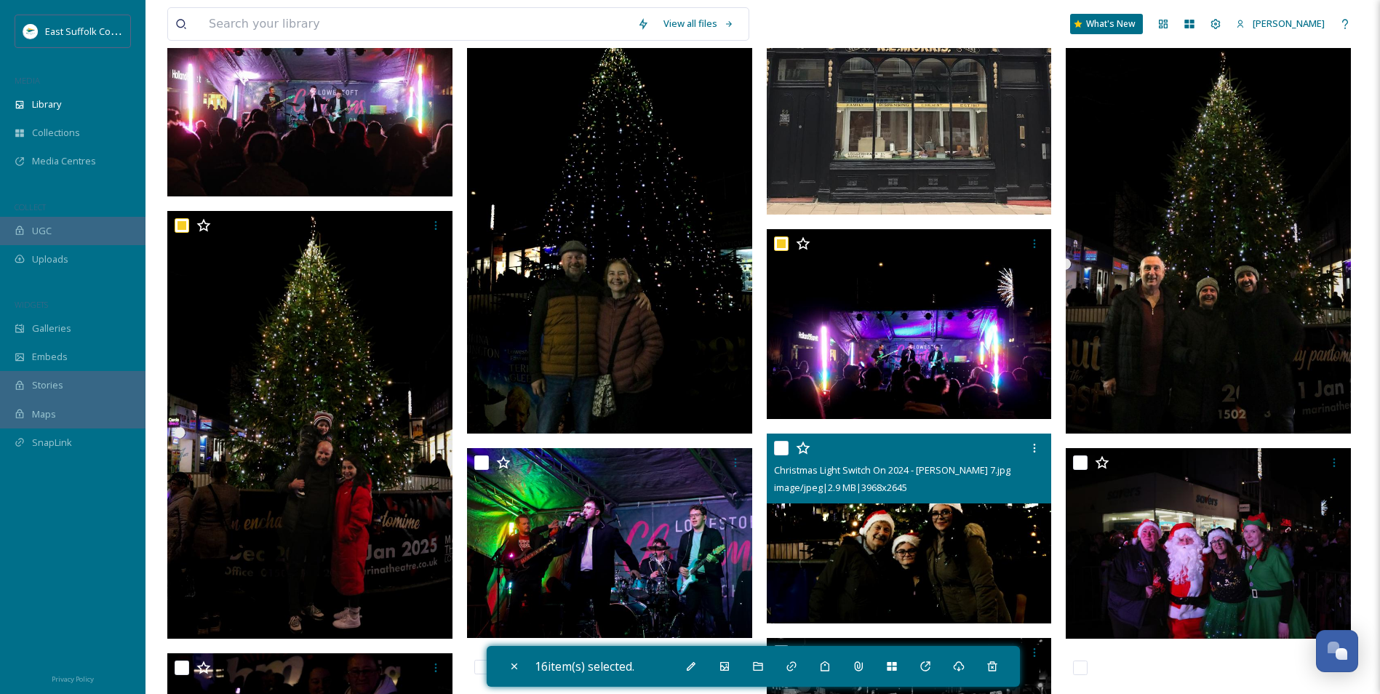
drag, startPoint x: 941, startPoint y: 538, endPoint x: 1068, endPoint y: 540, distance: 126.6
click at [942, 538] on img at bounding box center [909, 529] width 285 height 191
checkbox input "true"
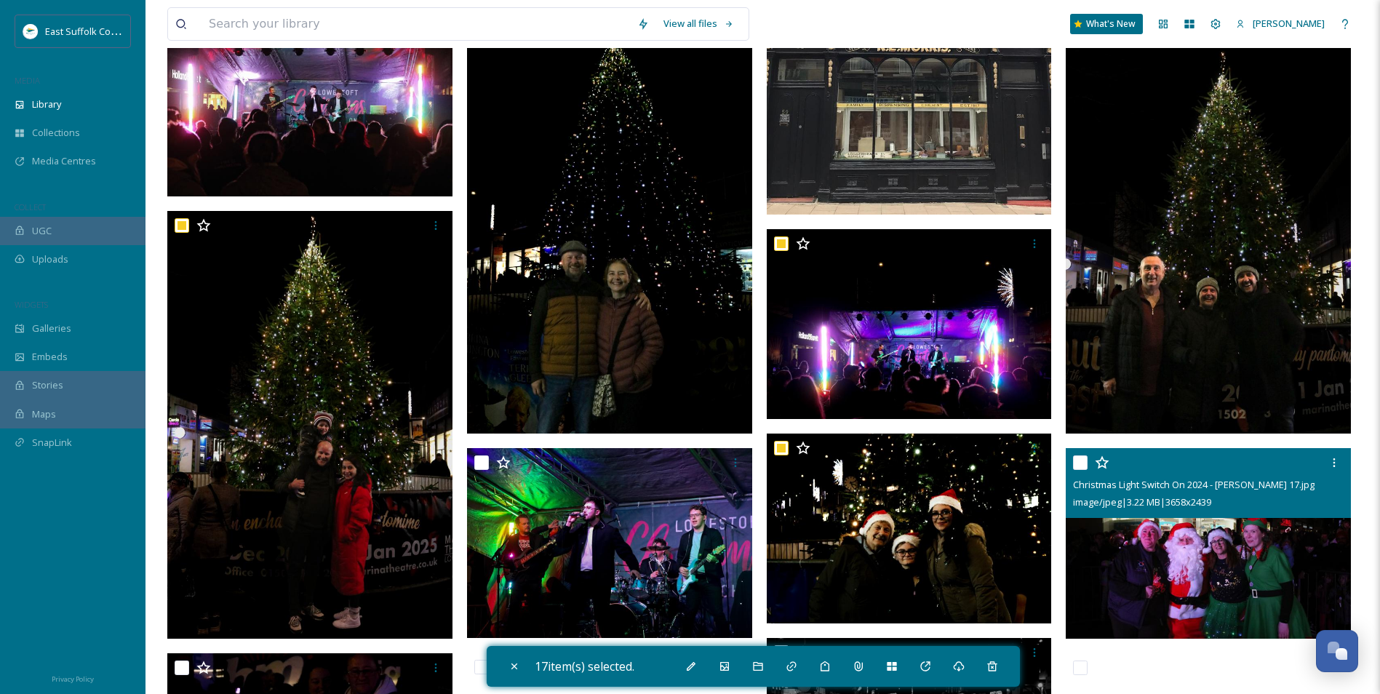
click at [1140, 538] on img at bounding box center [1208, 543] width 285 height 191
checkbox input "true"
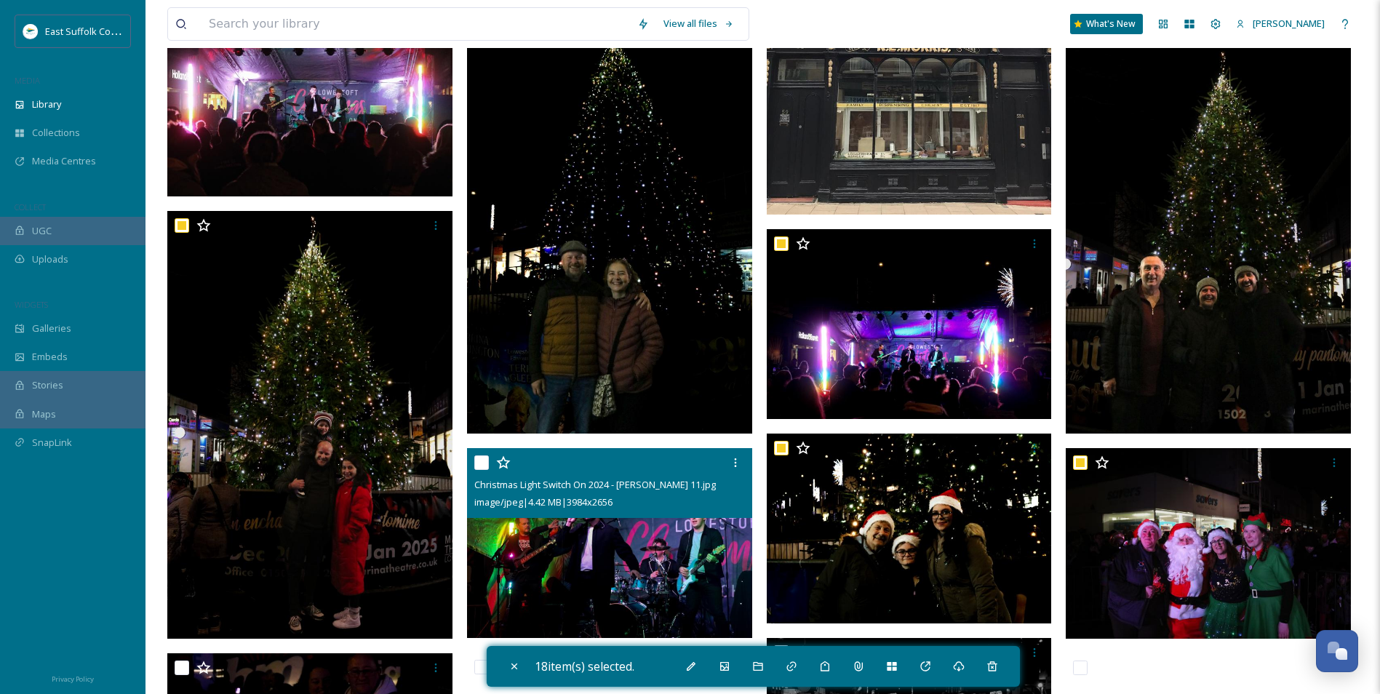
click at [588, 552] on img at bounding box center [609, 543] width 285 height 191
checkbox input "true"
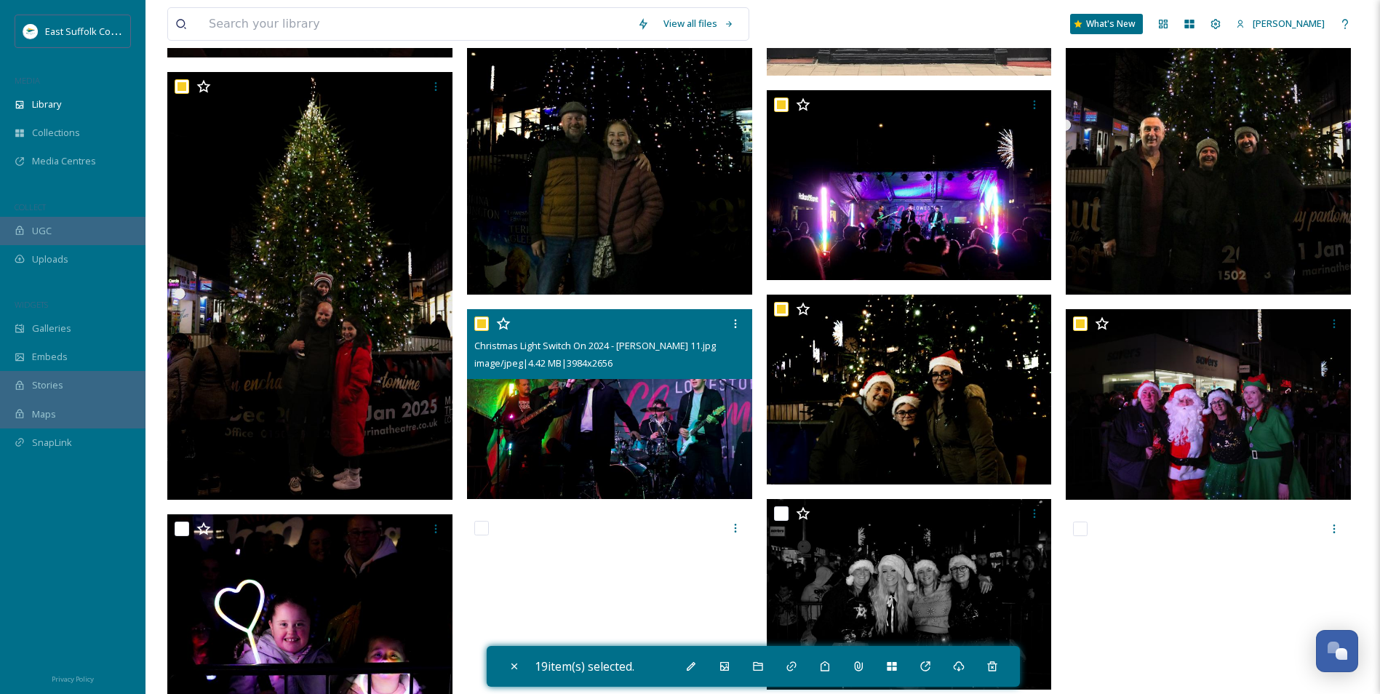
scroll to position [2168, 0]
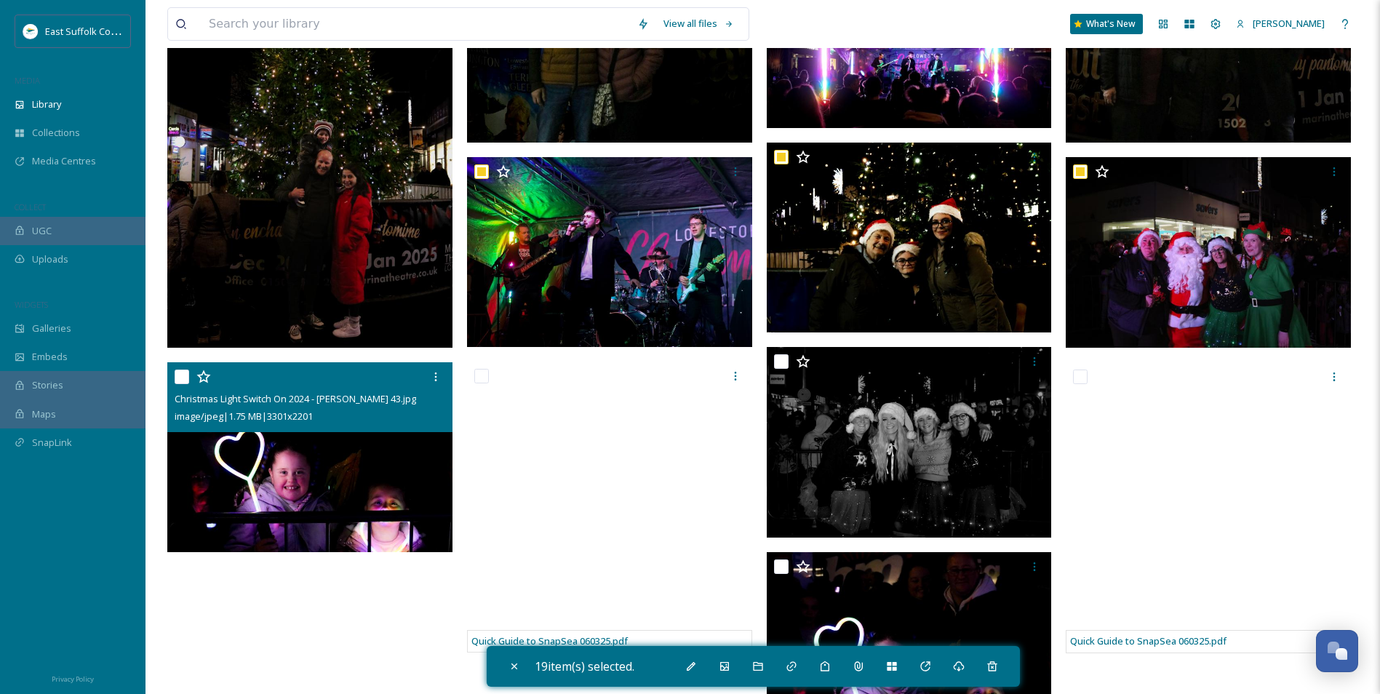
click at [302, 458] on img at bounding box center [309, 457] width 285 height 191
checkbox input "true"
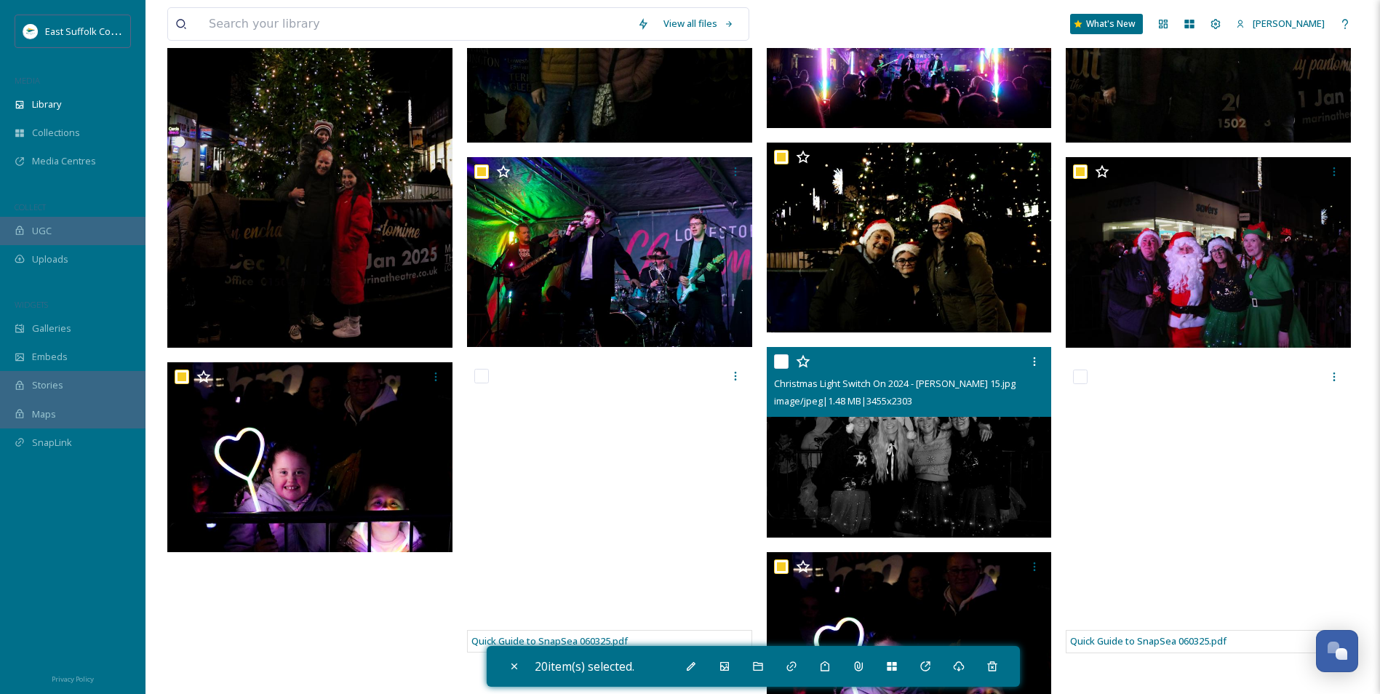
click at [912, 405] on span "image/jpeg | 1.48 MB | 3455 x 2303" at bounding box center [843, 400] width 138 height 13
click at [908, 482] on img at bounding box center [909, 442] width 285 height 191
checkbox input "true"
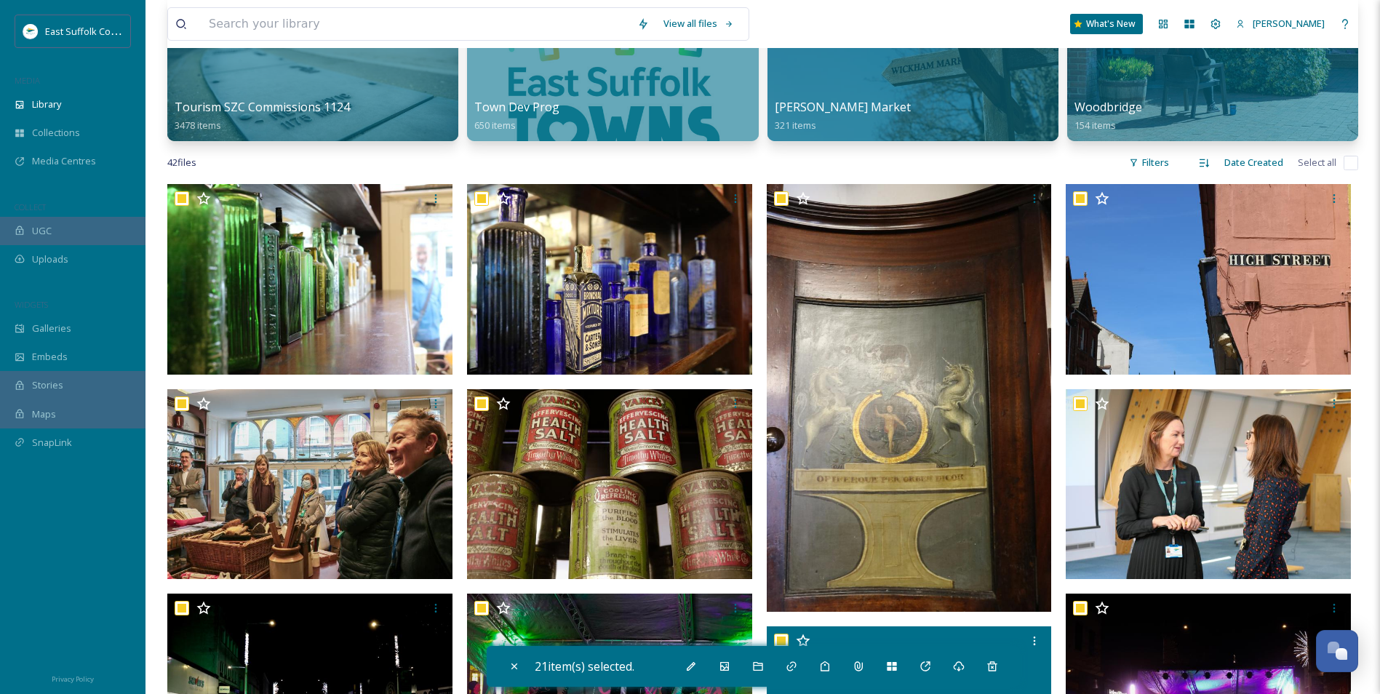
scroll to position [1077, 0]
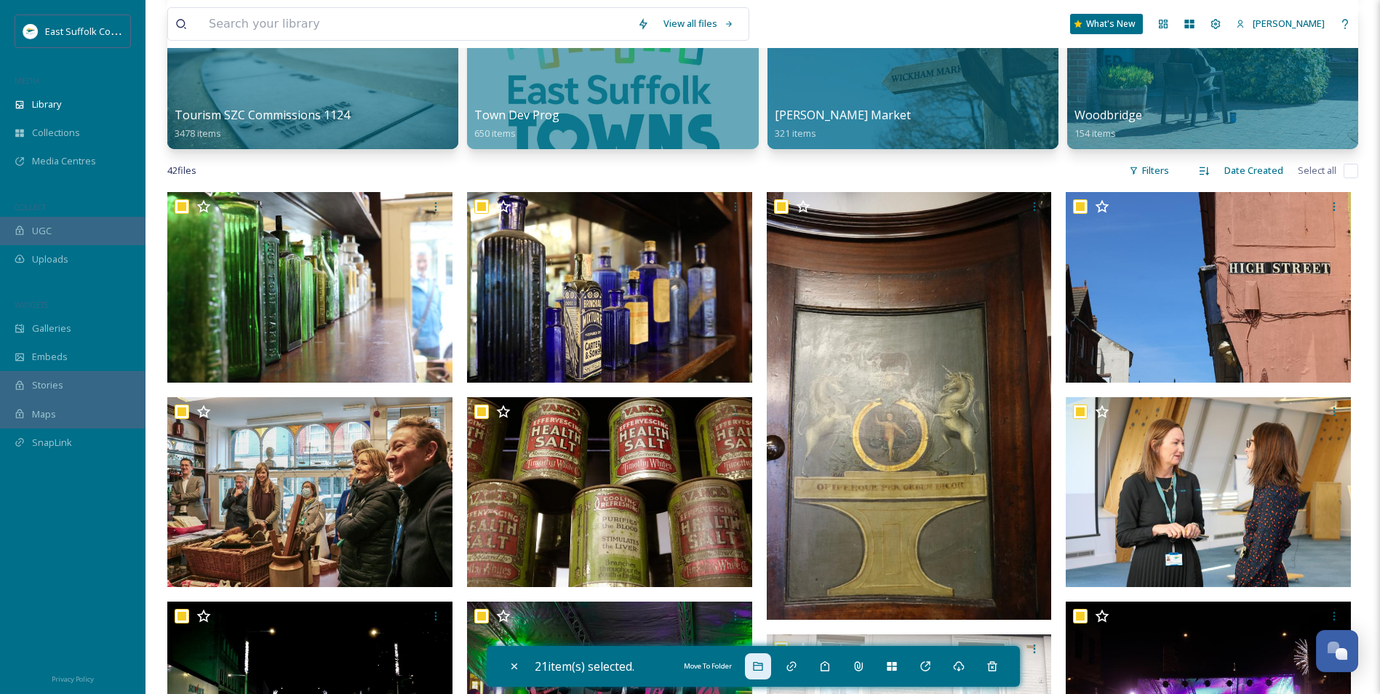
click at [771, 668] on div "Move To Folder" at bounding box center [758, 666] width 26 height 26
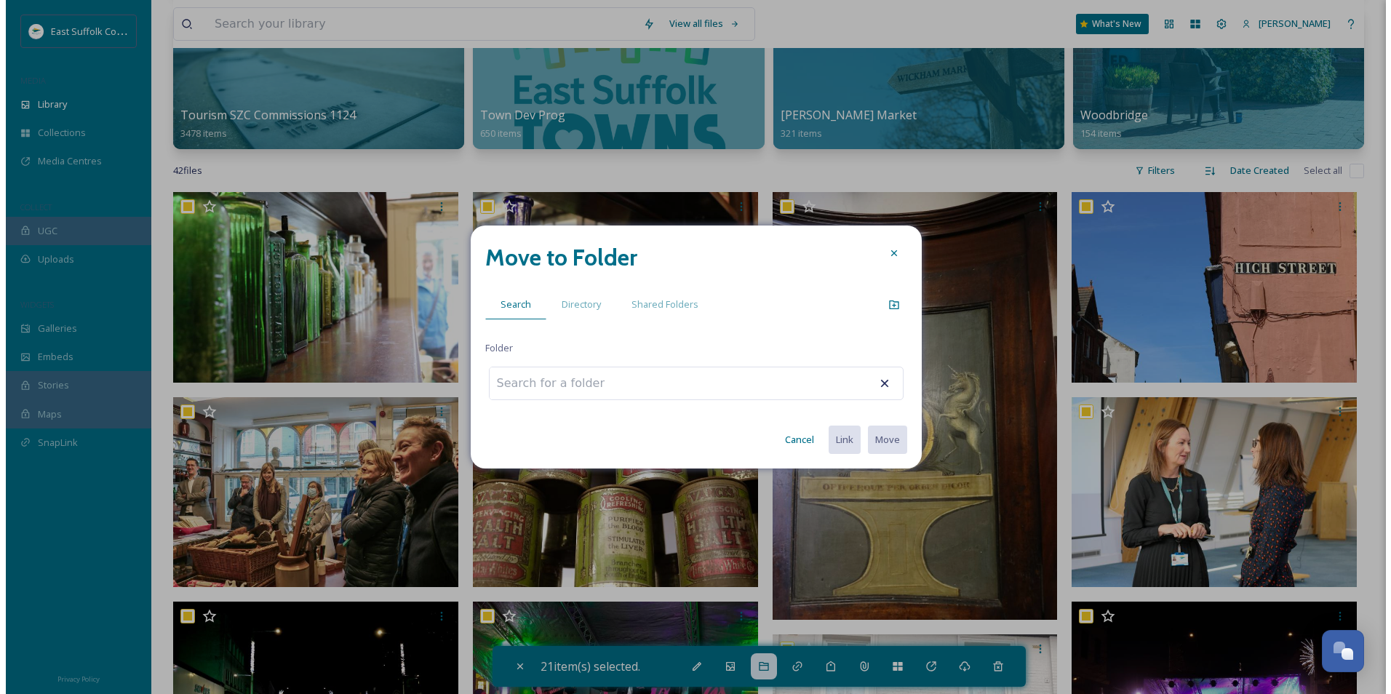
scroll to position [769, 0]
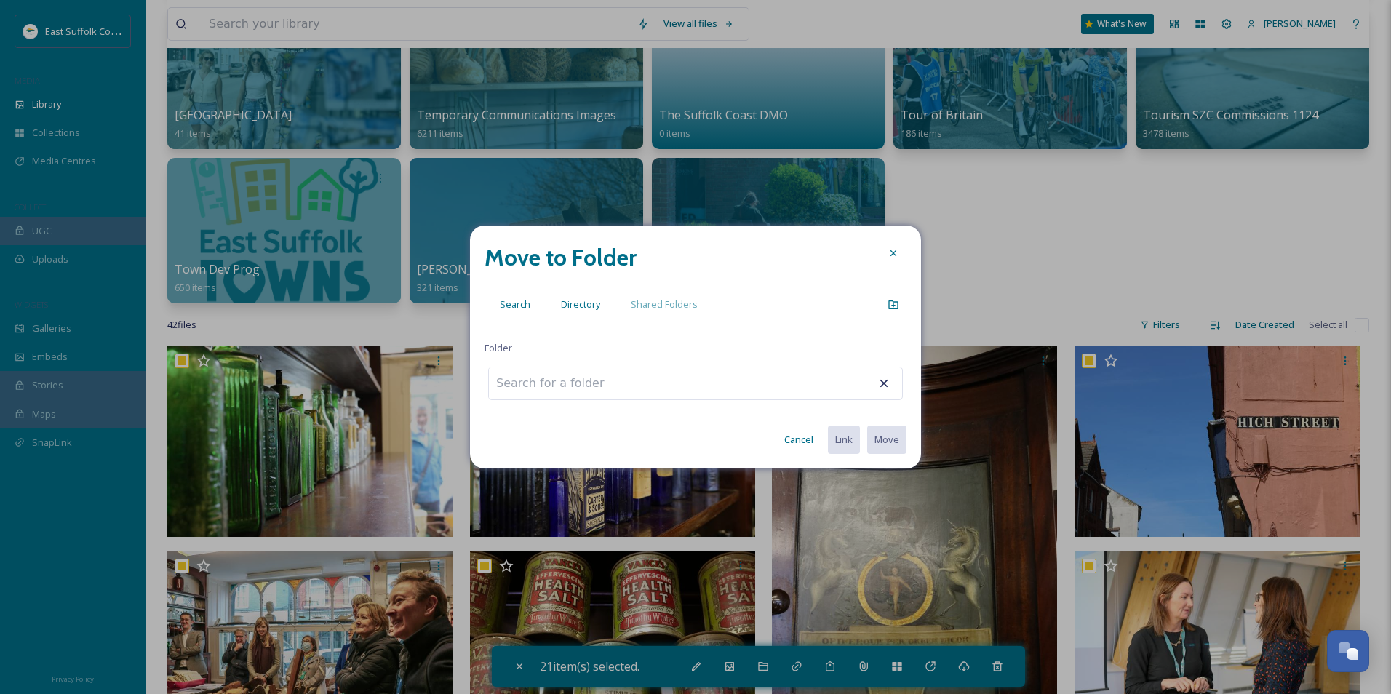
click at [562, 314] on div "Directory" at bounding box center [581, 305] width 70 height 30
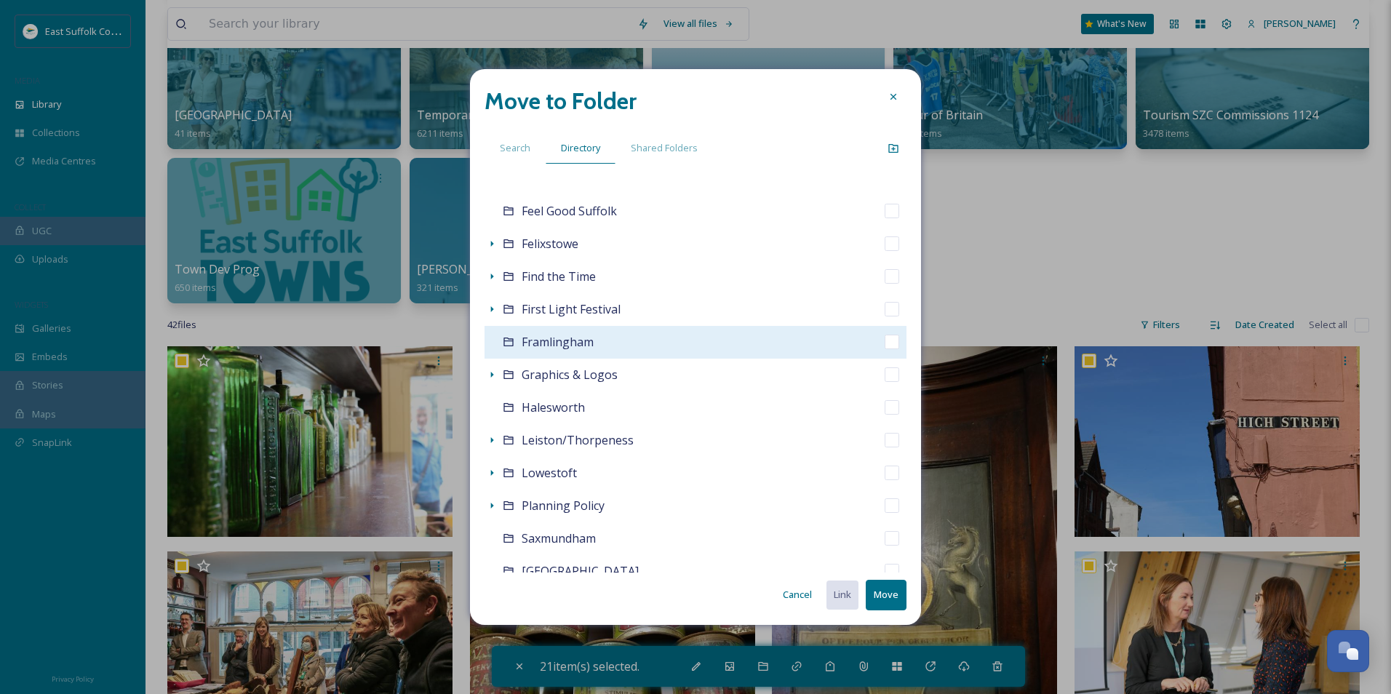
scroll to position [291, 0]
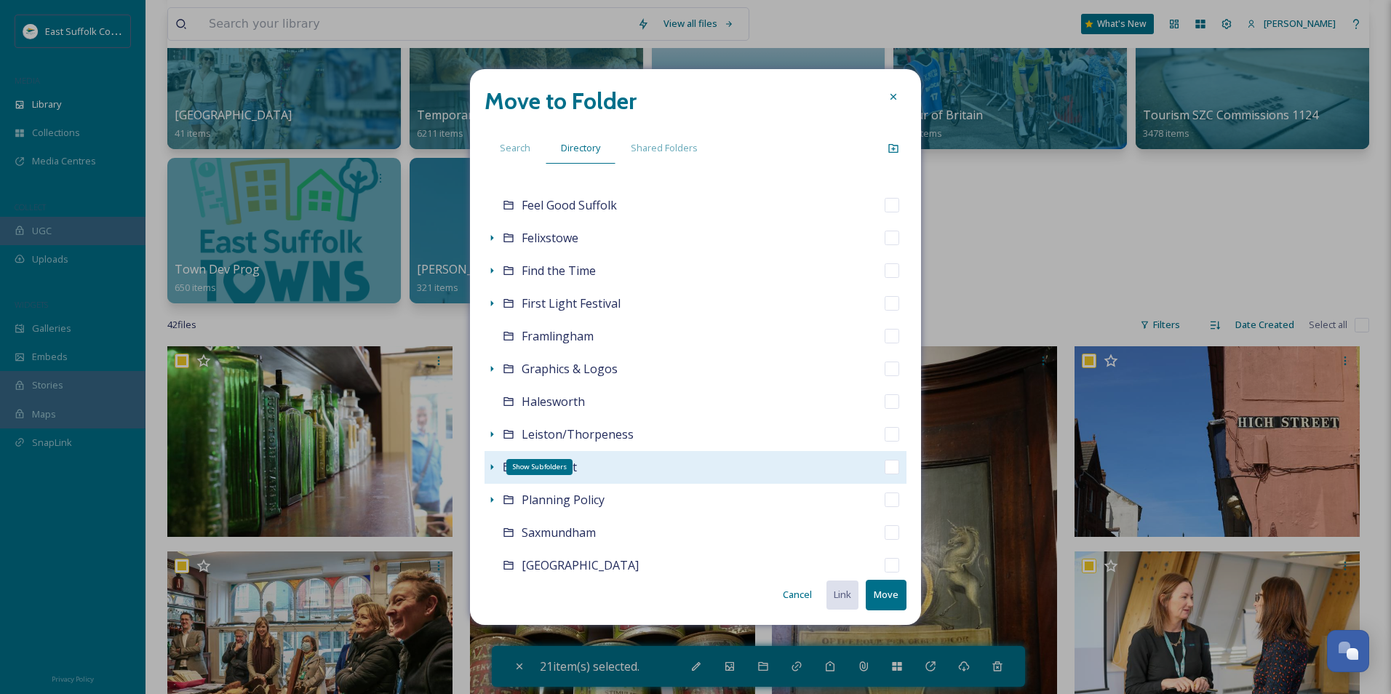
click at [490, 467] on icon at bounding box center [492, 467] width 12 height 12
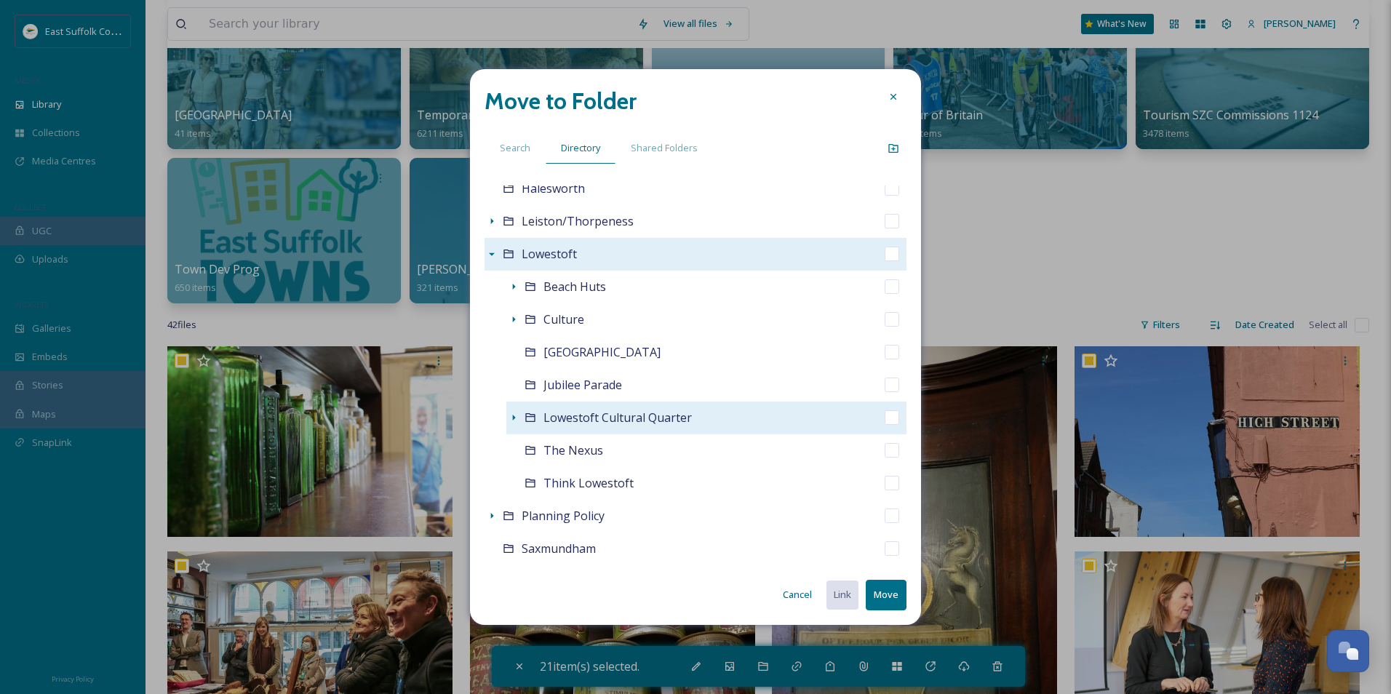
scroll to position [509, 0]
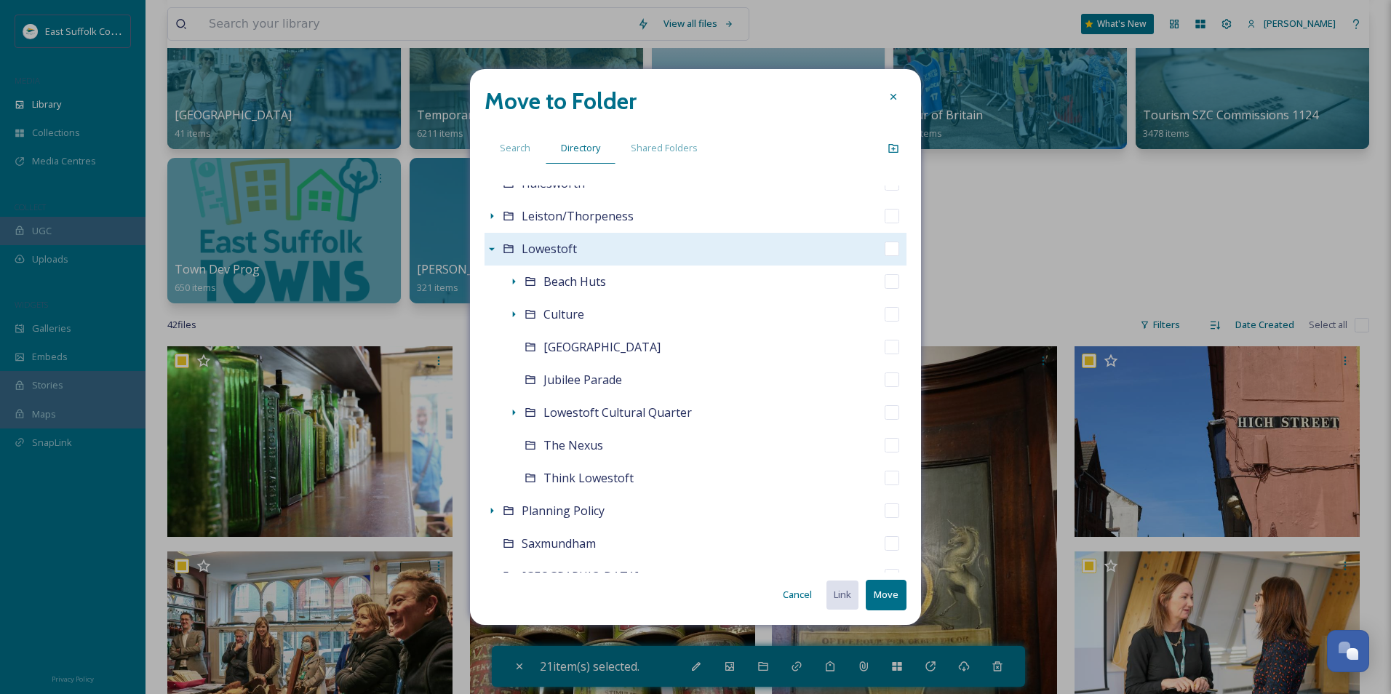
click at [885, 253] on input "checkbox" at bounding box center [892, 248] width 15 height 15
checkbox input "true"
checkbox input "false"
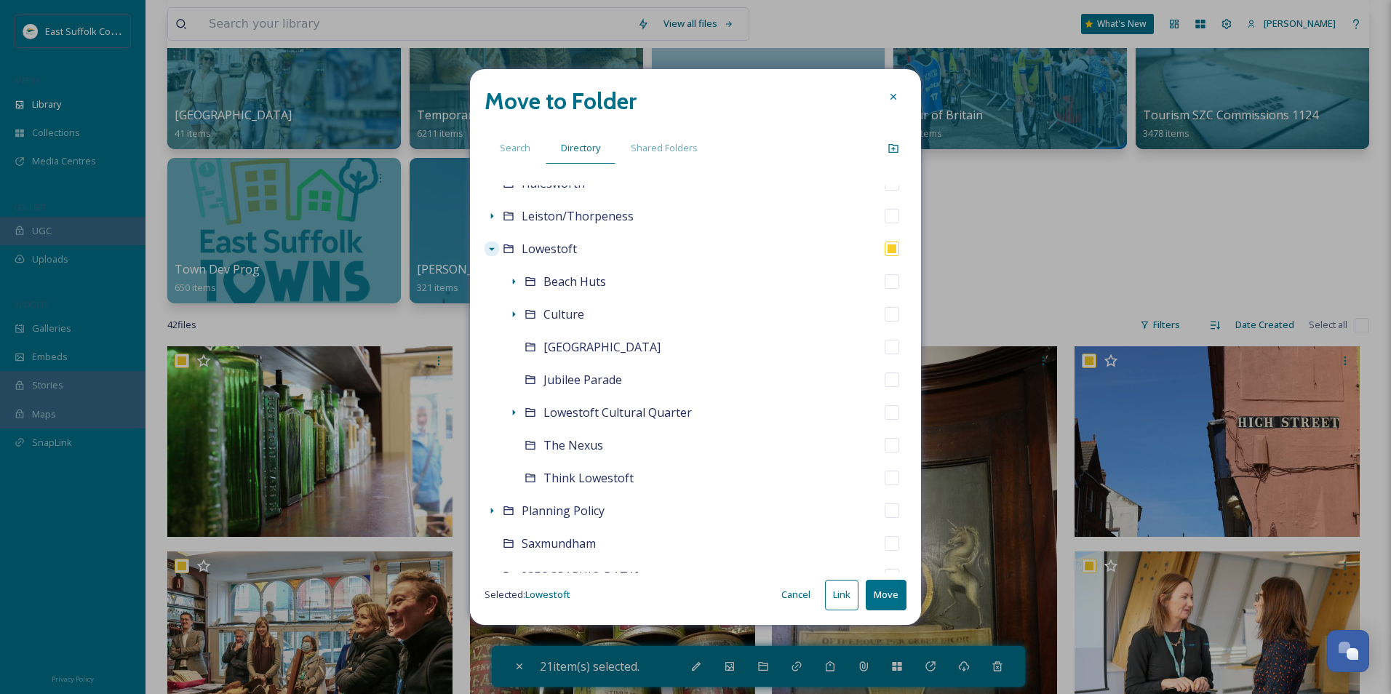
click at [876, 591] on button "Move" at bounding box center [886, 595] width 41 height 30
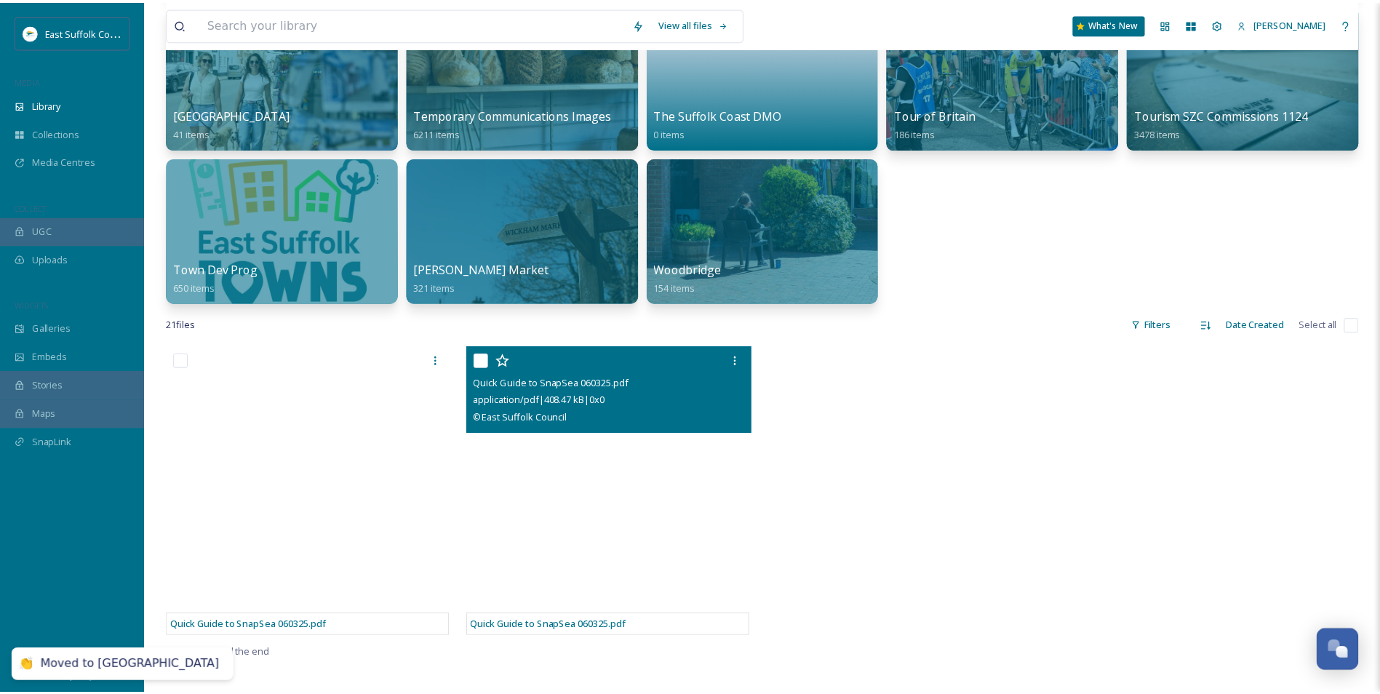
scroll to position [923, 0]
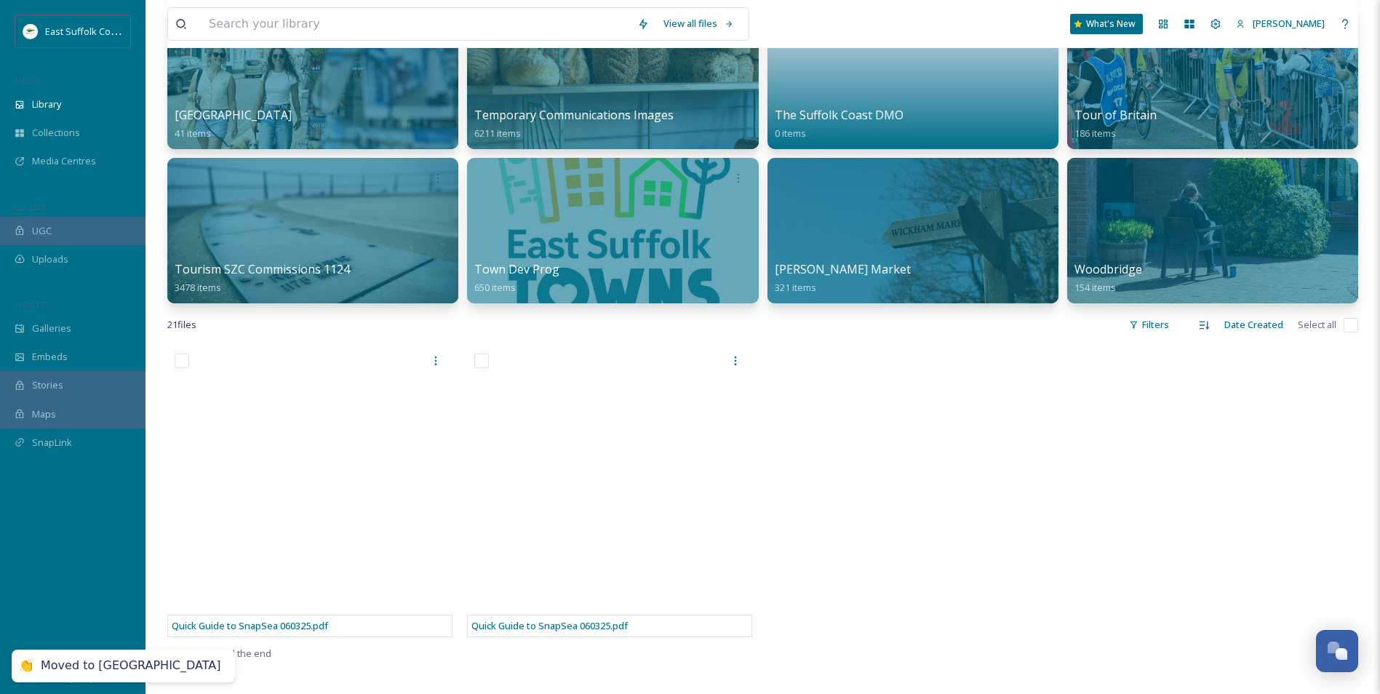
click at [799, 560] on div at bounding box center [913, 495] width 292 height 298
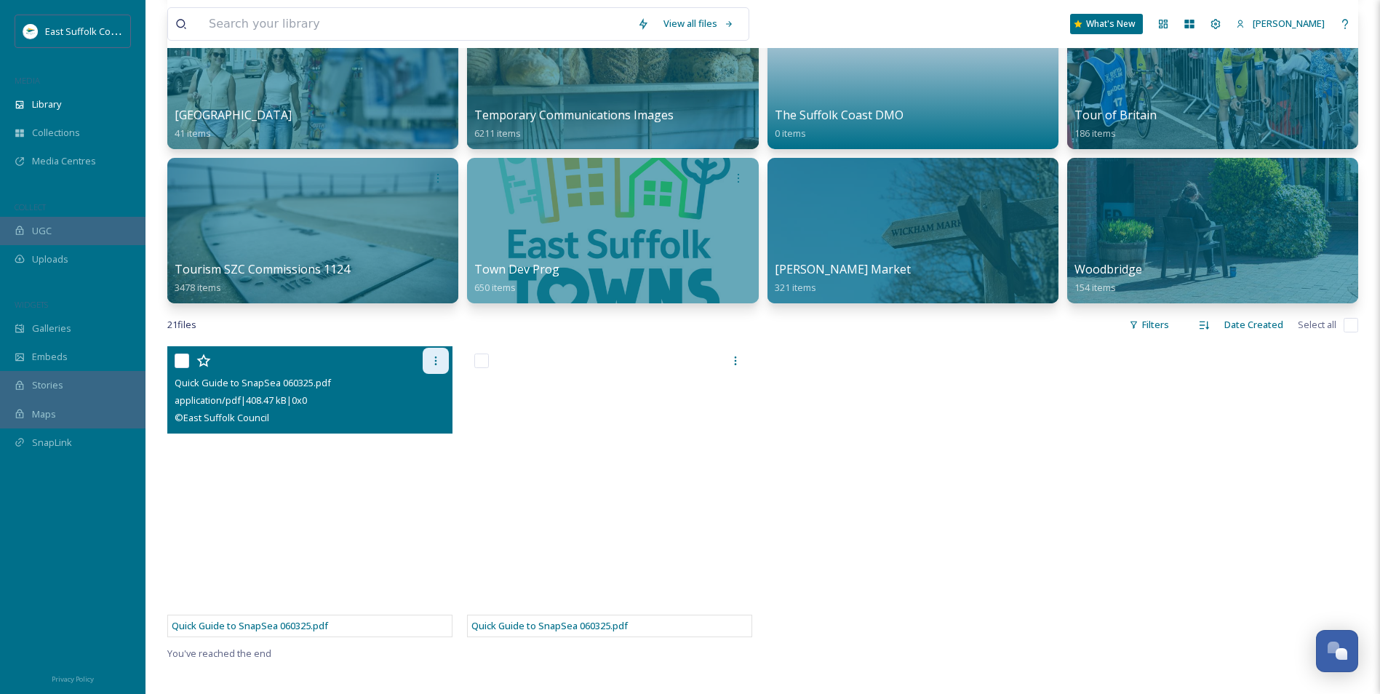
click at [428, 358] on div at bounding box center [436, 361] width 26 height 26
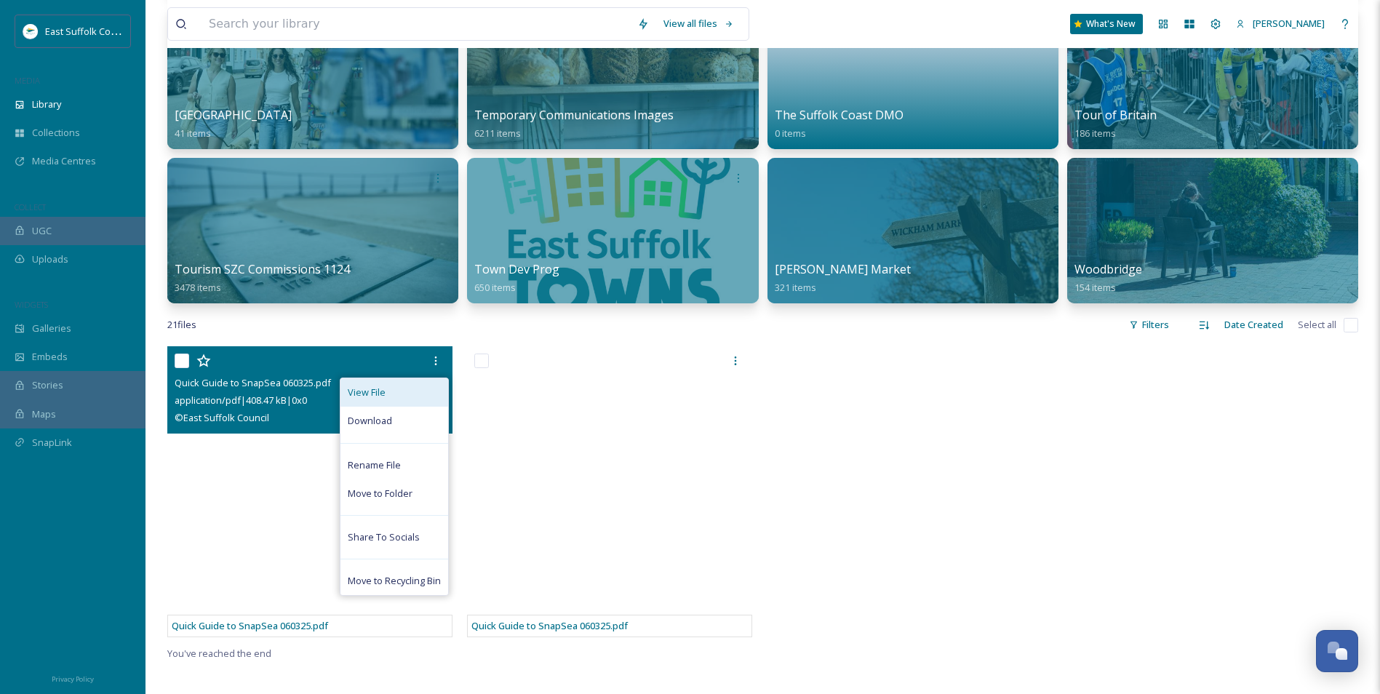
click at [402, 396] on div "View File" at bounding box center [394, 392] width 108 height 28
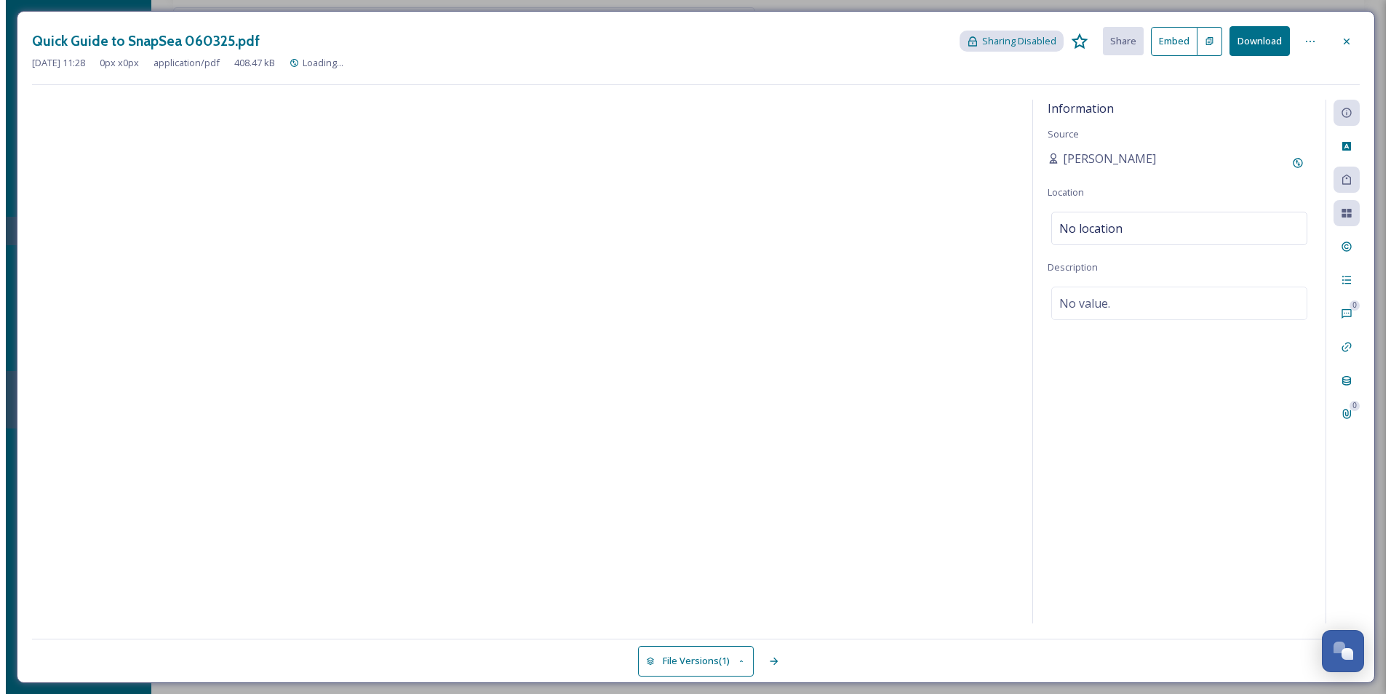
scroll to position [769, 0]
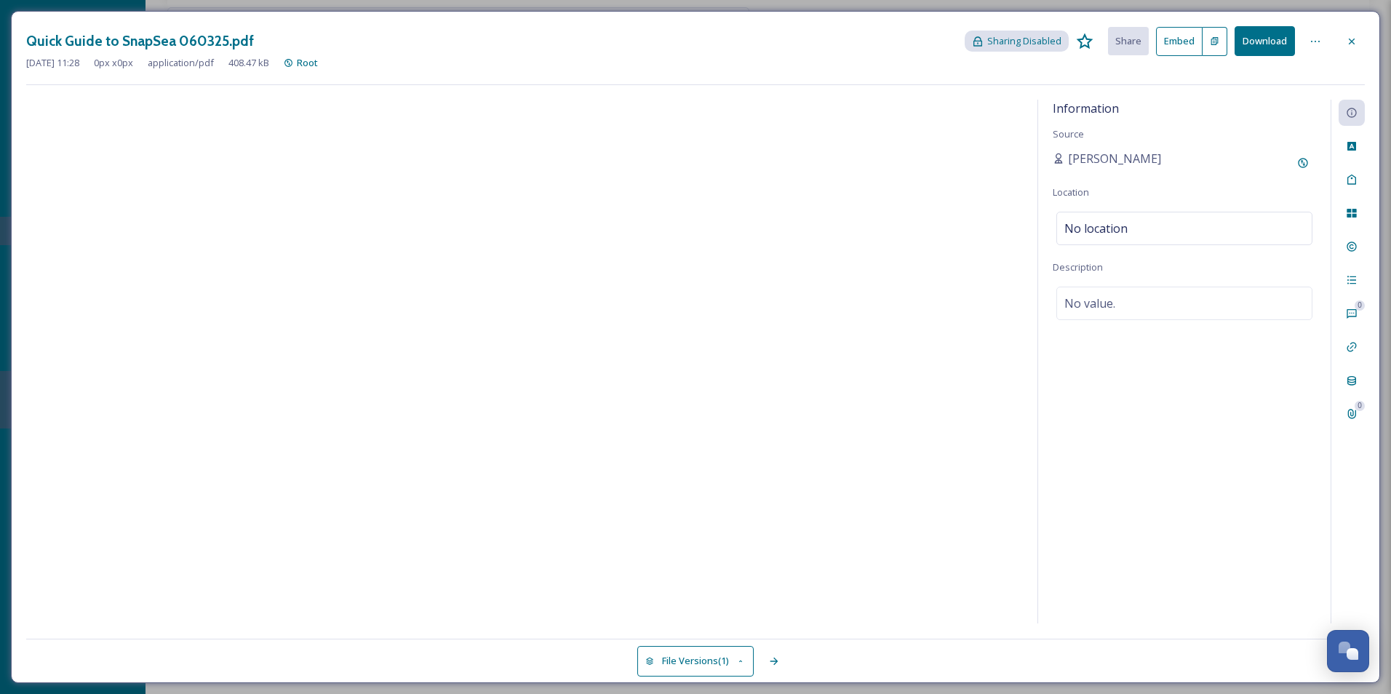
click at [1370, 29] on div "Quick Guide to SnapSea 060325.pdf Sharing Disabled Share Embed Download [DATE] …" at bounding box center [695, 347] width 1369 height 672
click at [1354, 36] on icon at bounding box center [1352, 42] width 12 height 12
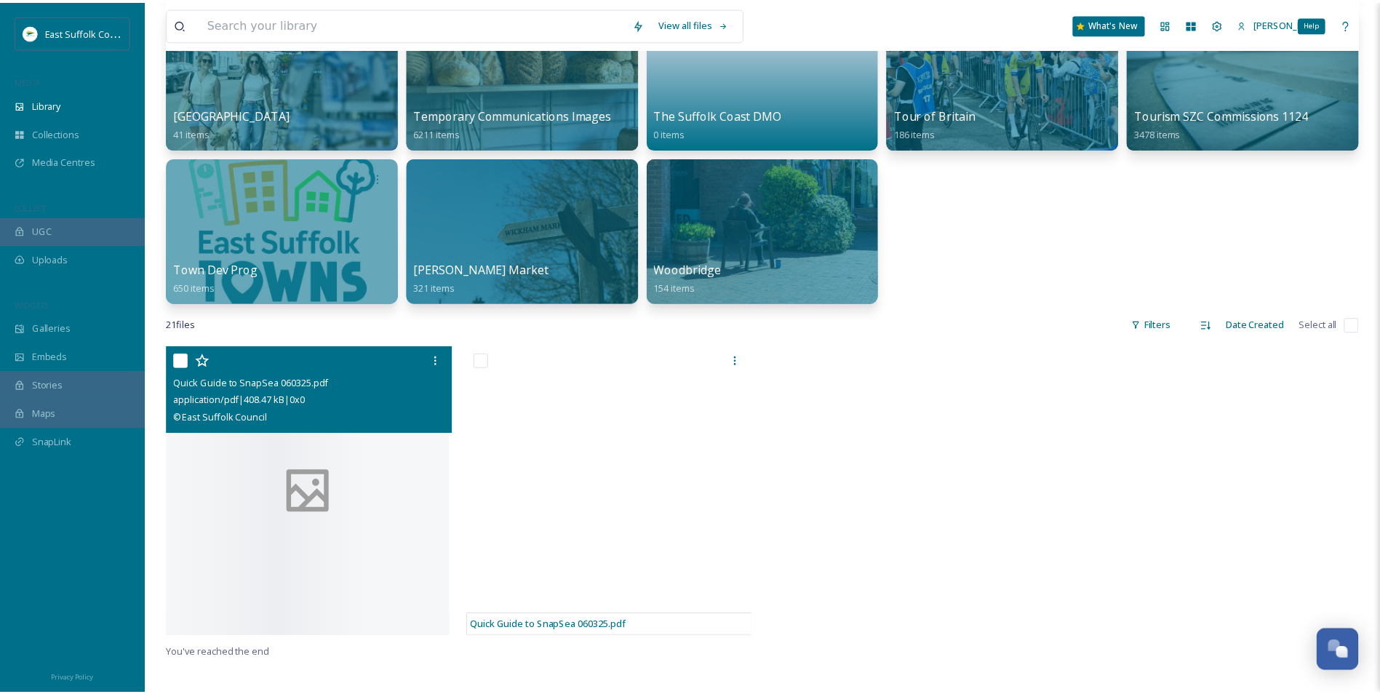
scroll to position [923, 0]
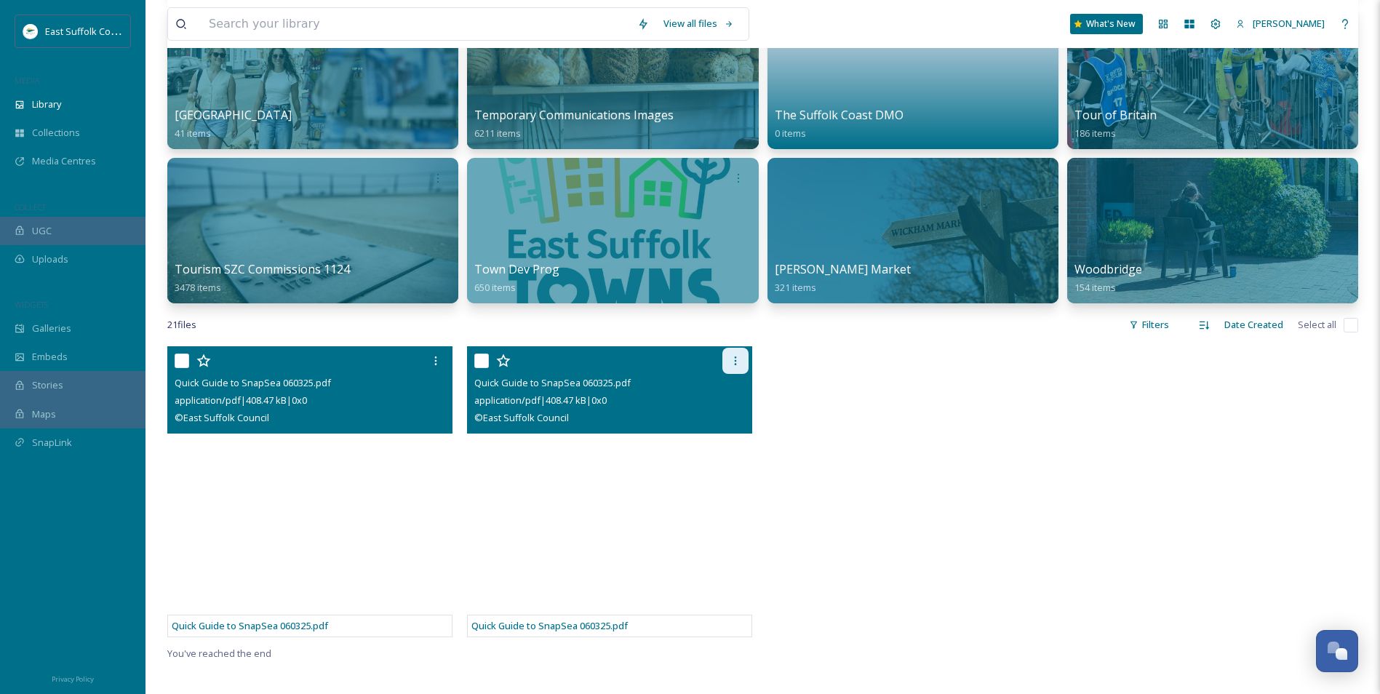
click at [743, 356] on div at bounding box center [735, 361] width 26 height 26
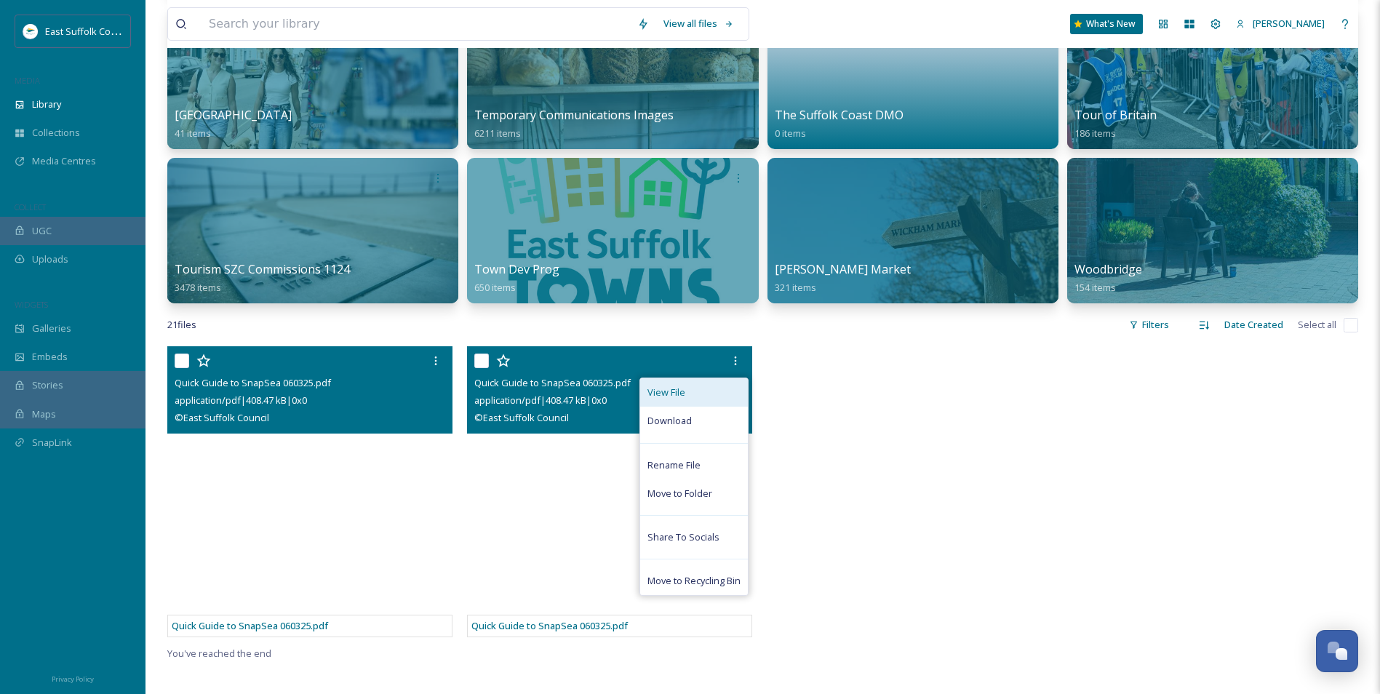
click at [697, 394] on div "View File" at bounding box center [694, 392] width 108 height 28
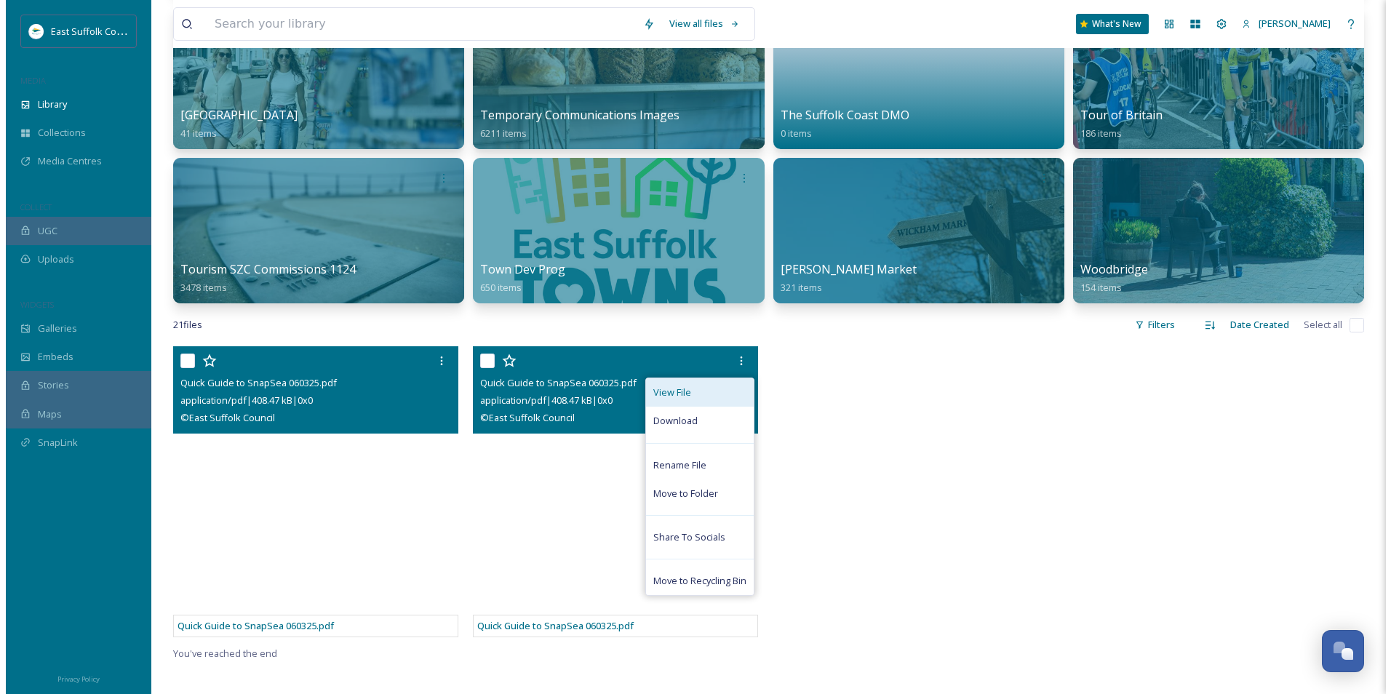
scroll to position [769, 0]
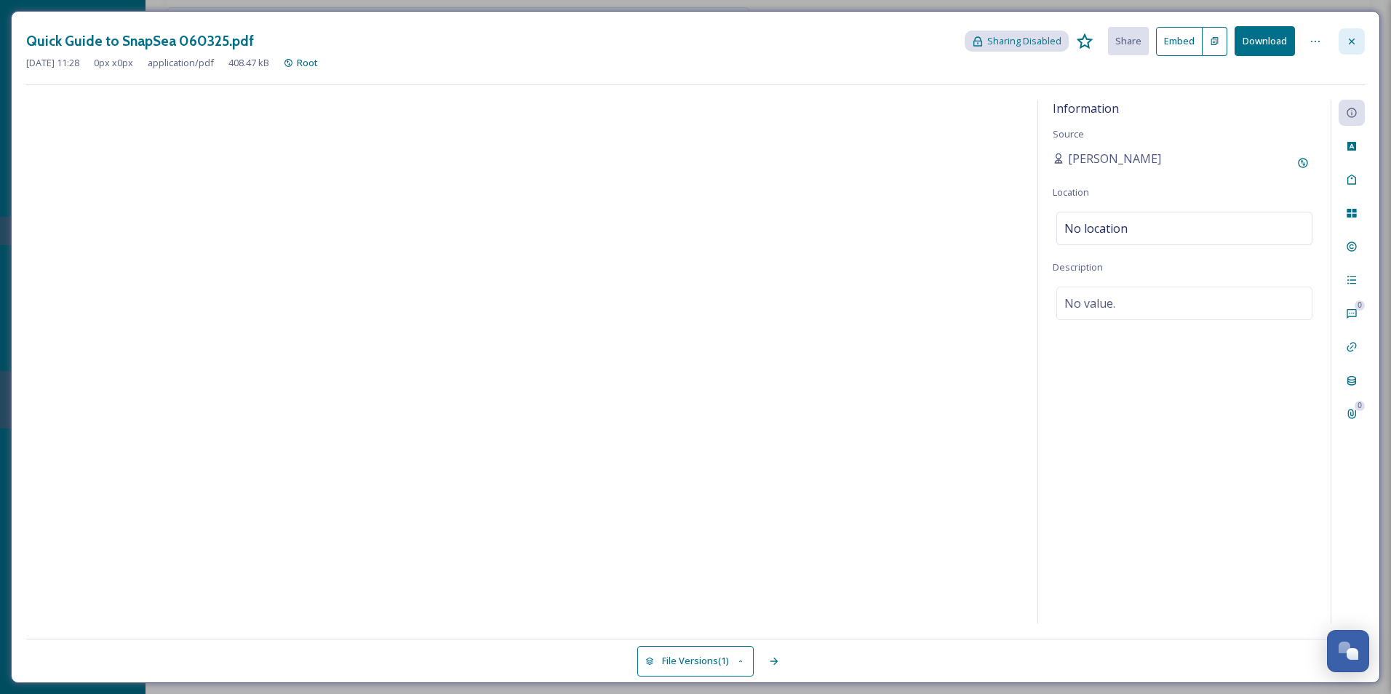
click at [1360, 37] on div at bounding box center [1351, 41] width 26 height 26
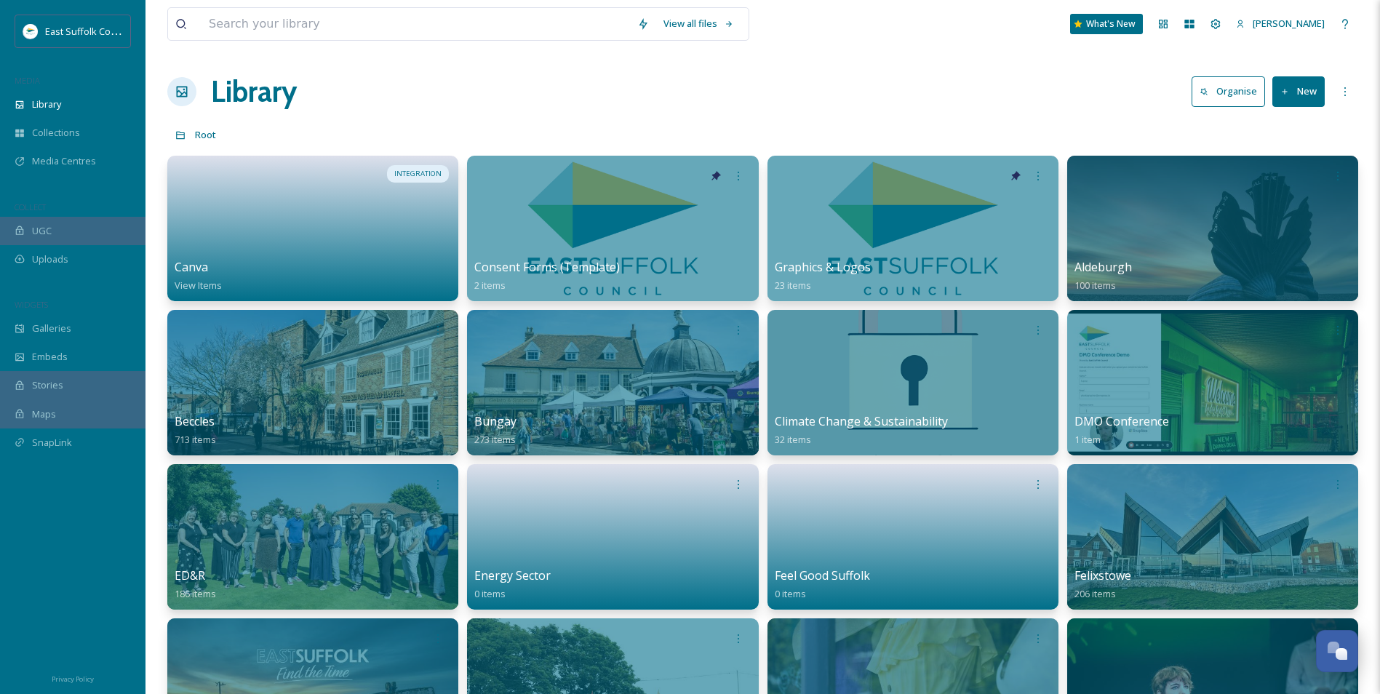
click at [562, 91] on div "Library Organise New" at bounding box center [762, 92] width 1191 height 44
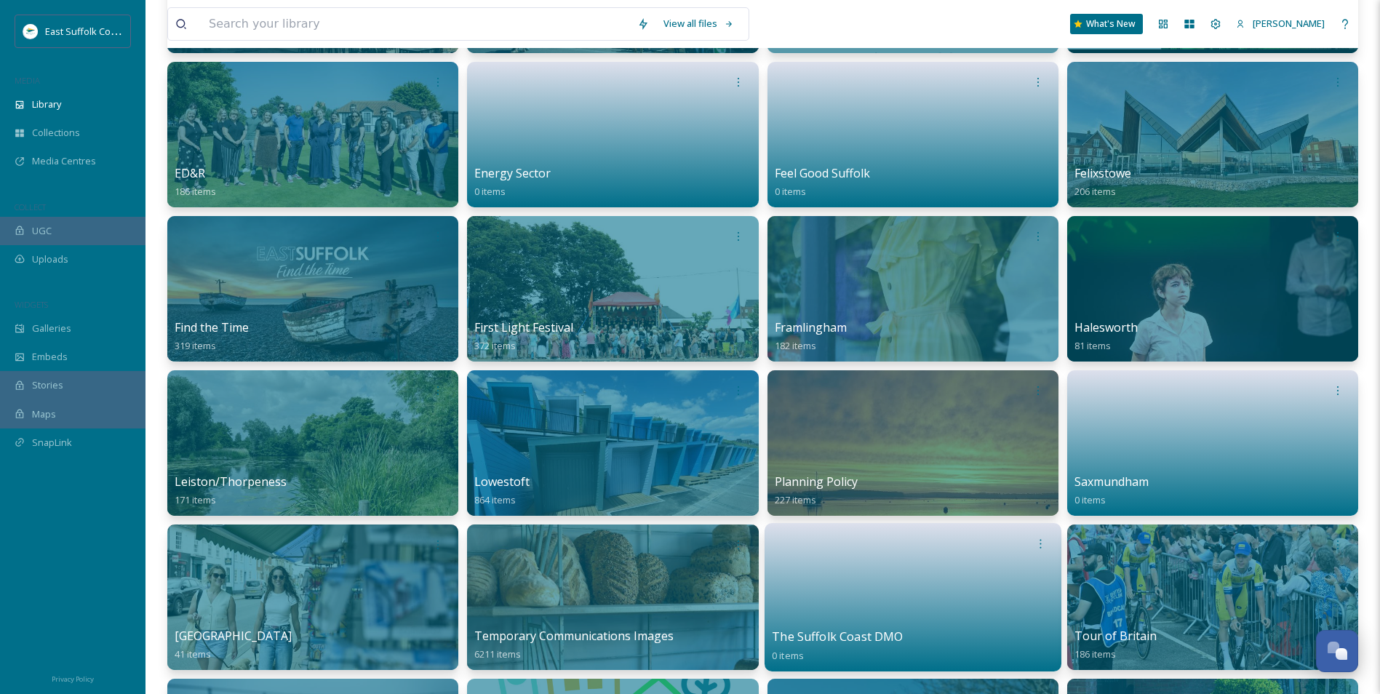
scroll to position [509, 0]
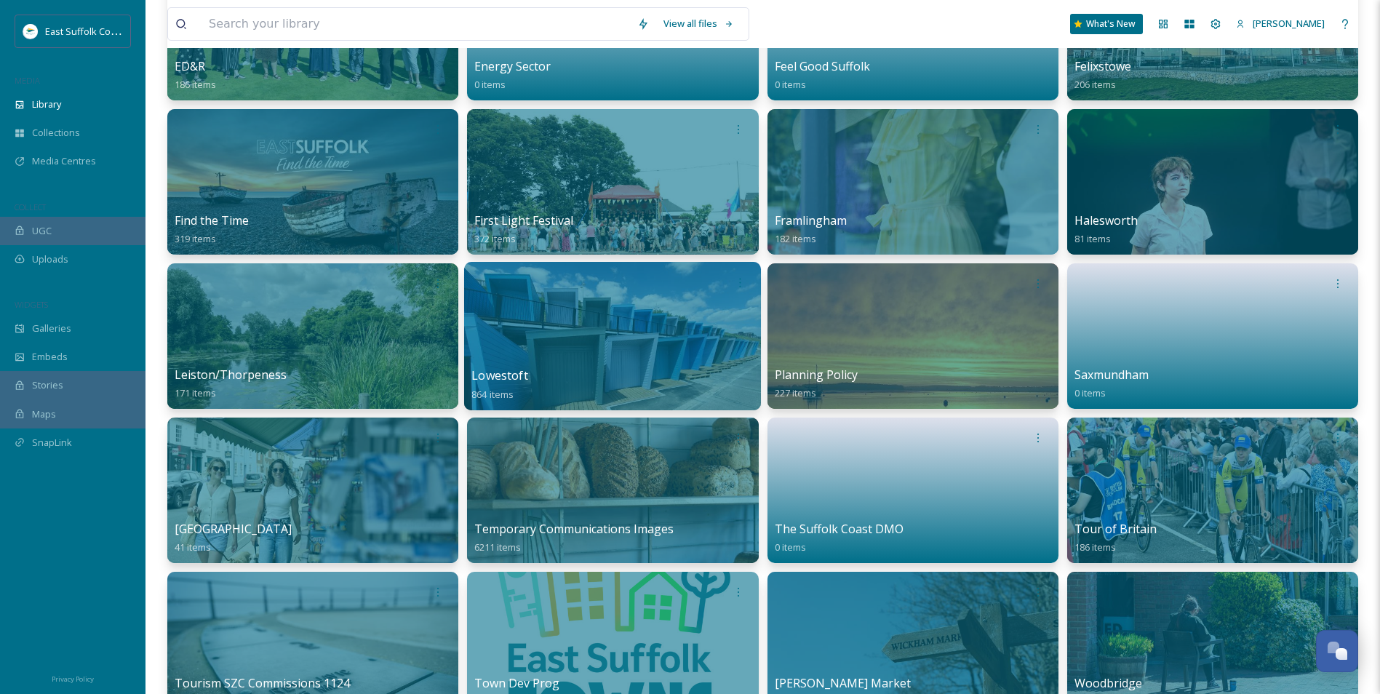
click at [602, 348] on div at bounding box center [612, 336] width 297 height 148
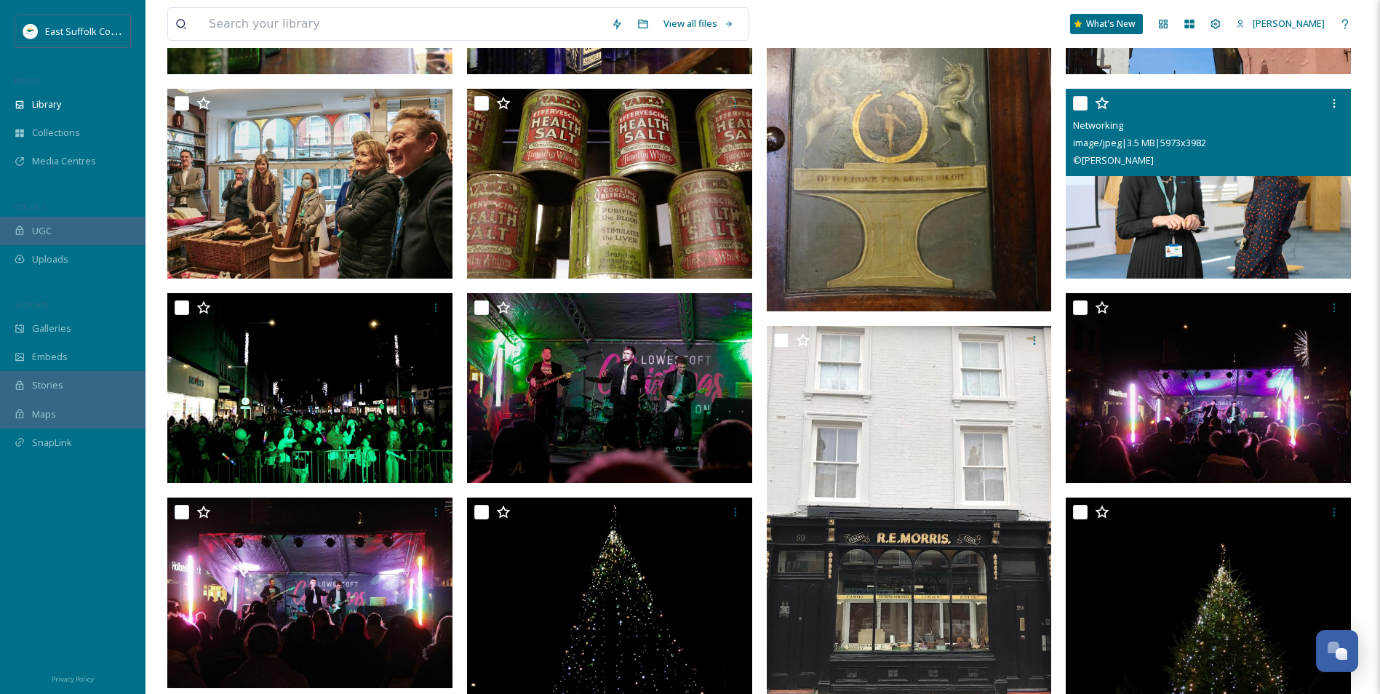
scroll to position [582, 0]
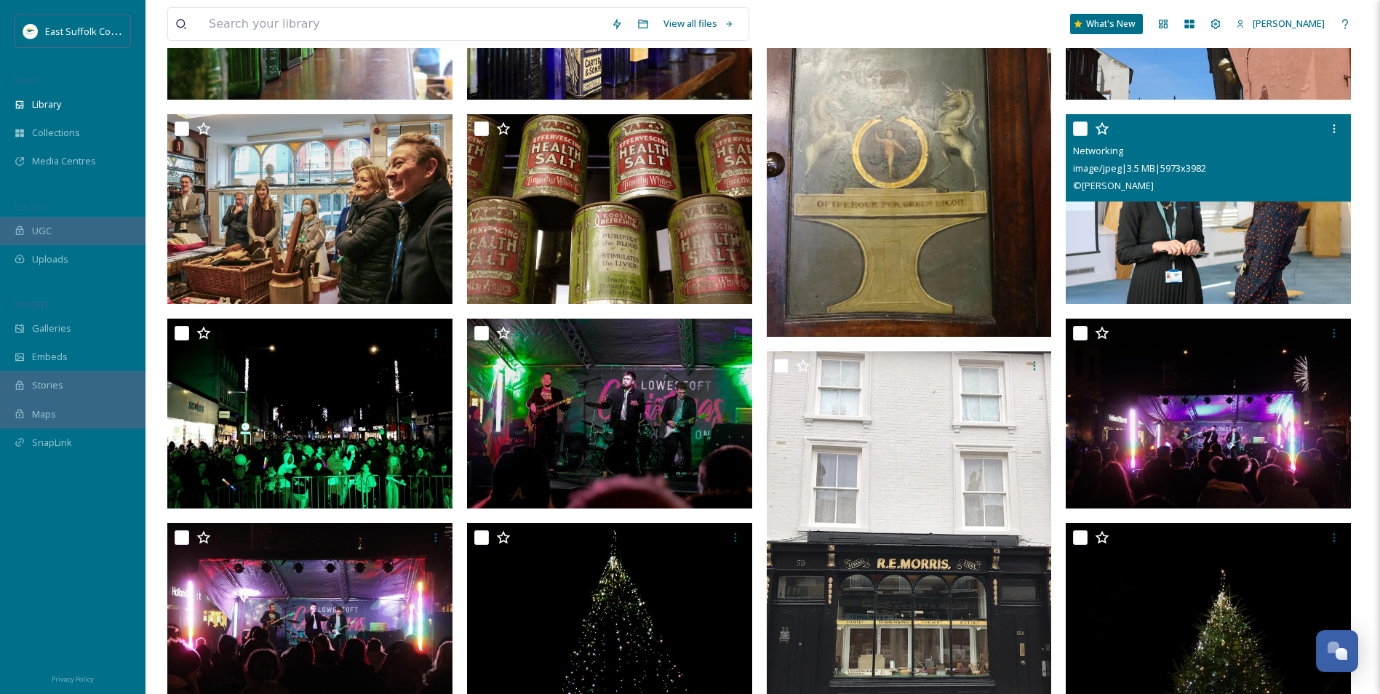
click at [1155, 257] on img at bounding box center [1208, 208] width 285 height 191
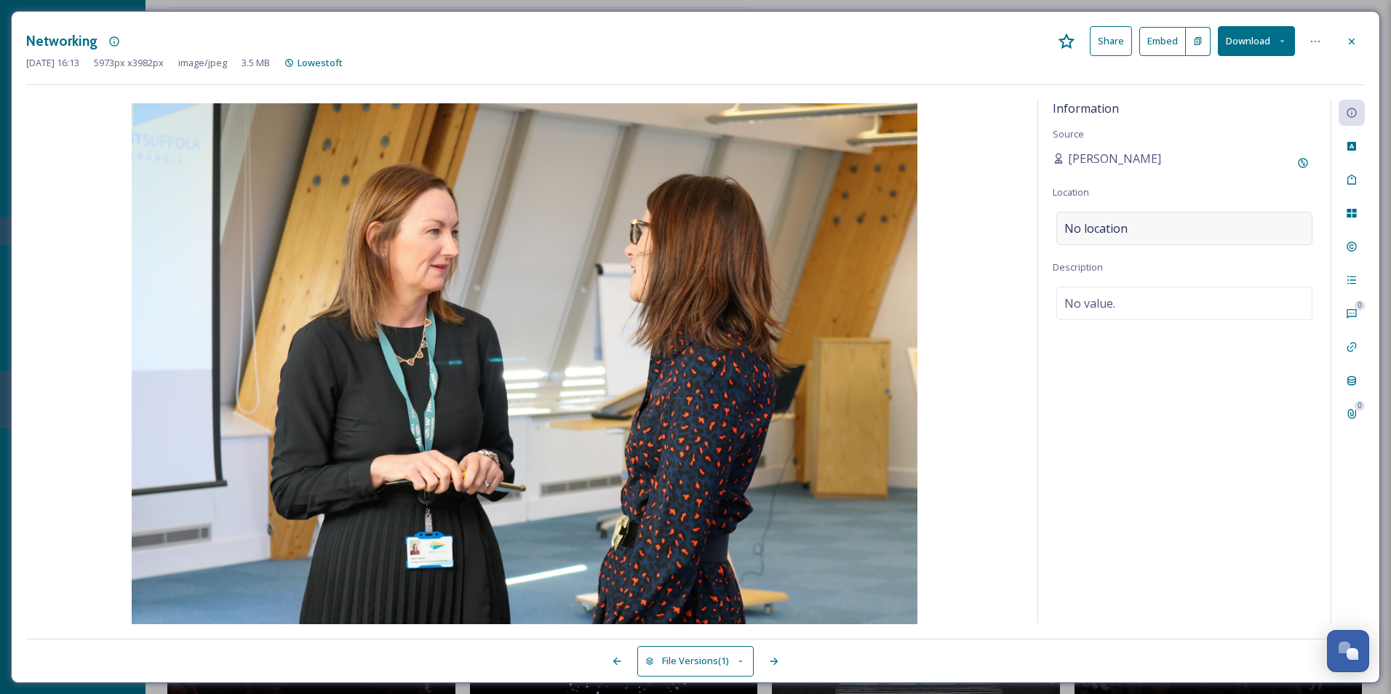
click at [1143, 236] on div "No location" at bounding box center [1184, 228] width 256 height 33
click at [1143, 236] on input at bounding box center [1184, 228] width 255 height 32
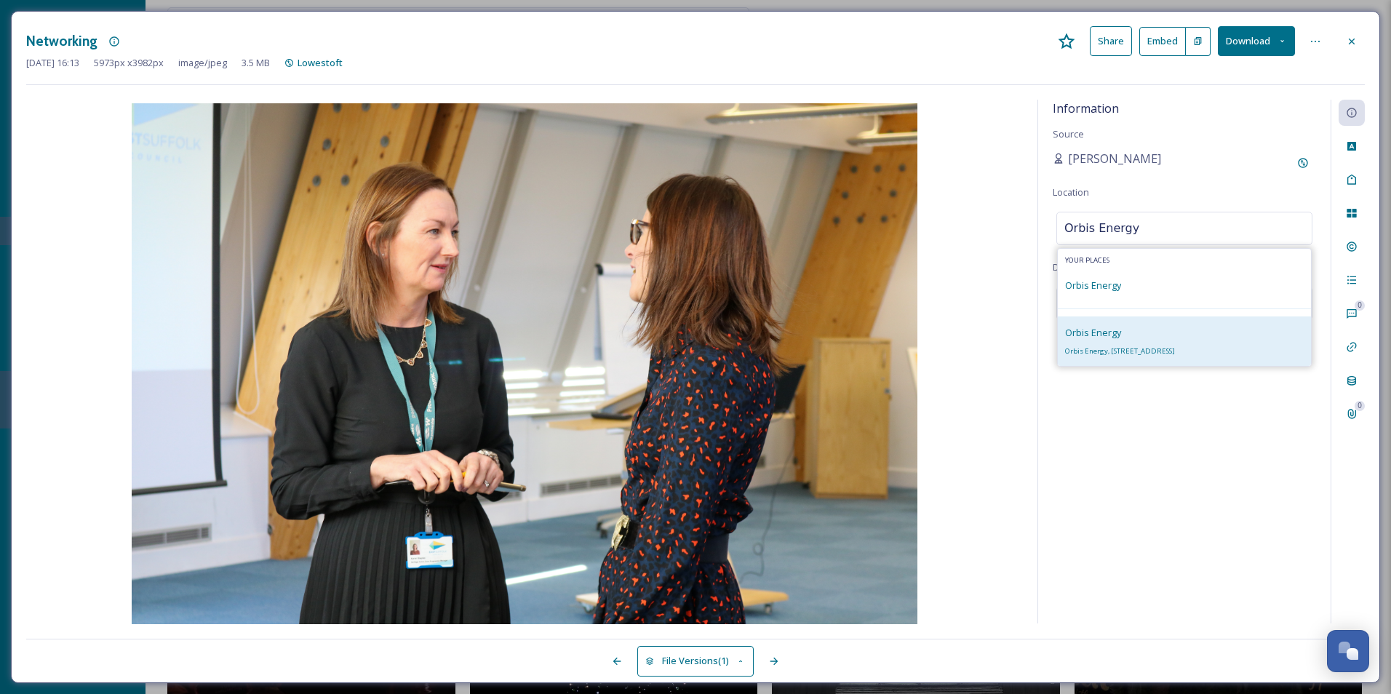
type input "Orbis Energy"
click at [1155, 358] on div "Orbis Energy Orbis Energy, [STREET_ADDRESS]" at bounding box center [1120, 341] width 110 height 35
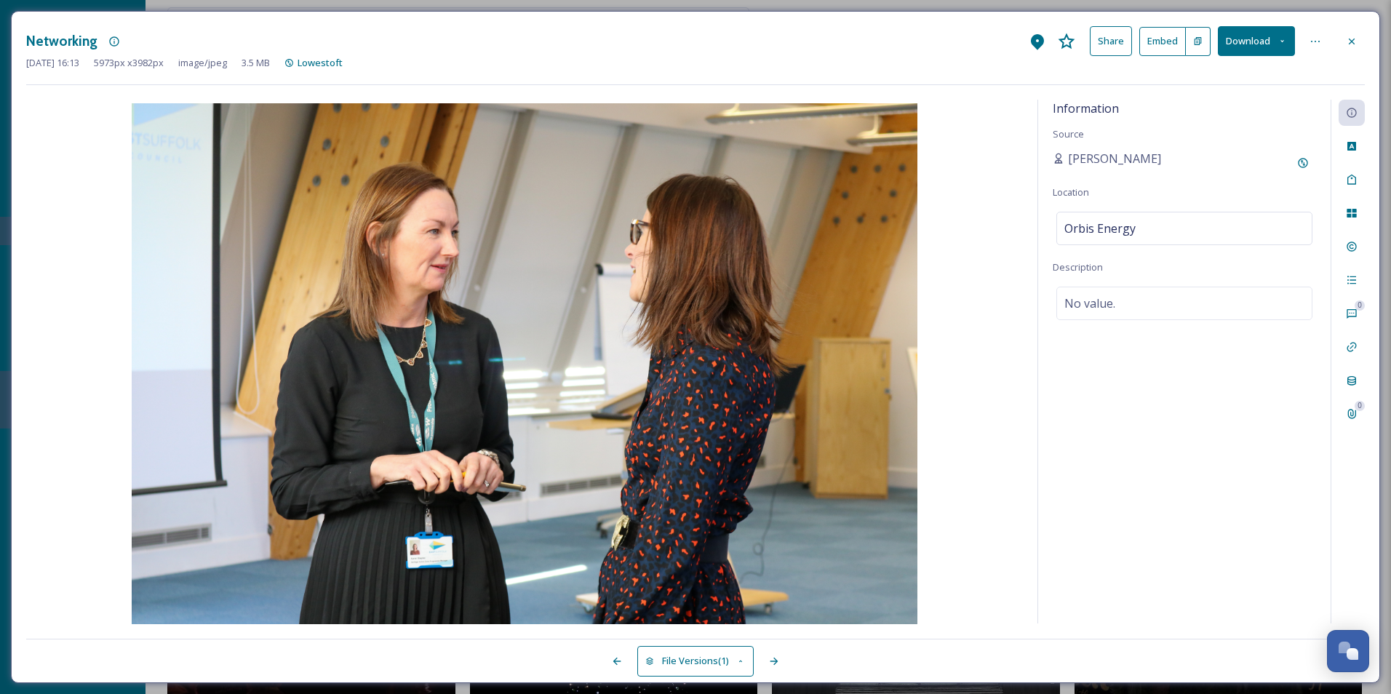
click at [1146, 401] on div "Information Source [PERSON_NAME] Location Orbis Energy Description No value." at bounding box center [1184, 362] width 292 height 524
click at [1355, 49] on div at bounding box center [1351, 41] width 26 height 26
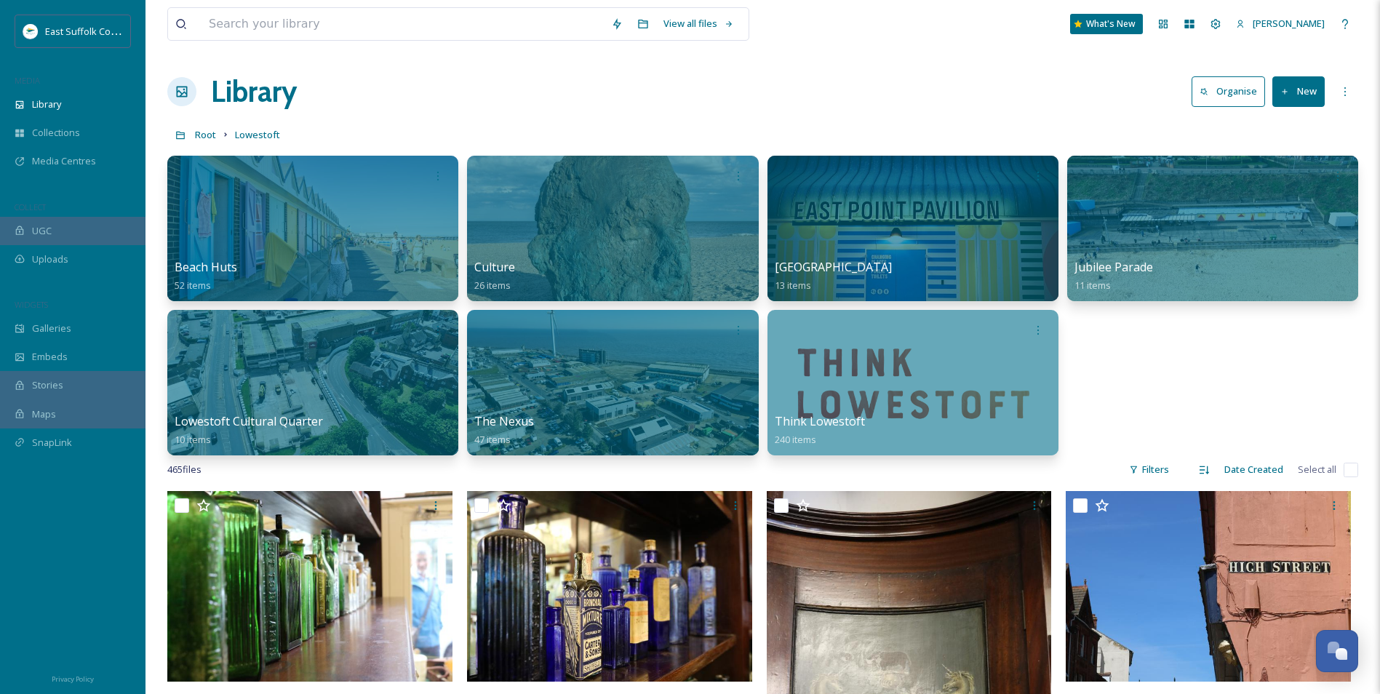
click at [1133, 370] on div "Beach Huts 52 items Culture 26 items [GEOGRAPHIC_DATA] 13 items Jubilee Parade …" at bounding box center [762, 306] width 1191 height 300
click at [241, 109] on h1 "Library" at bounding box center [254, 92] width 86 height 44
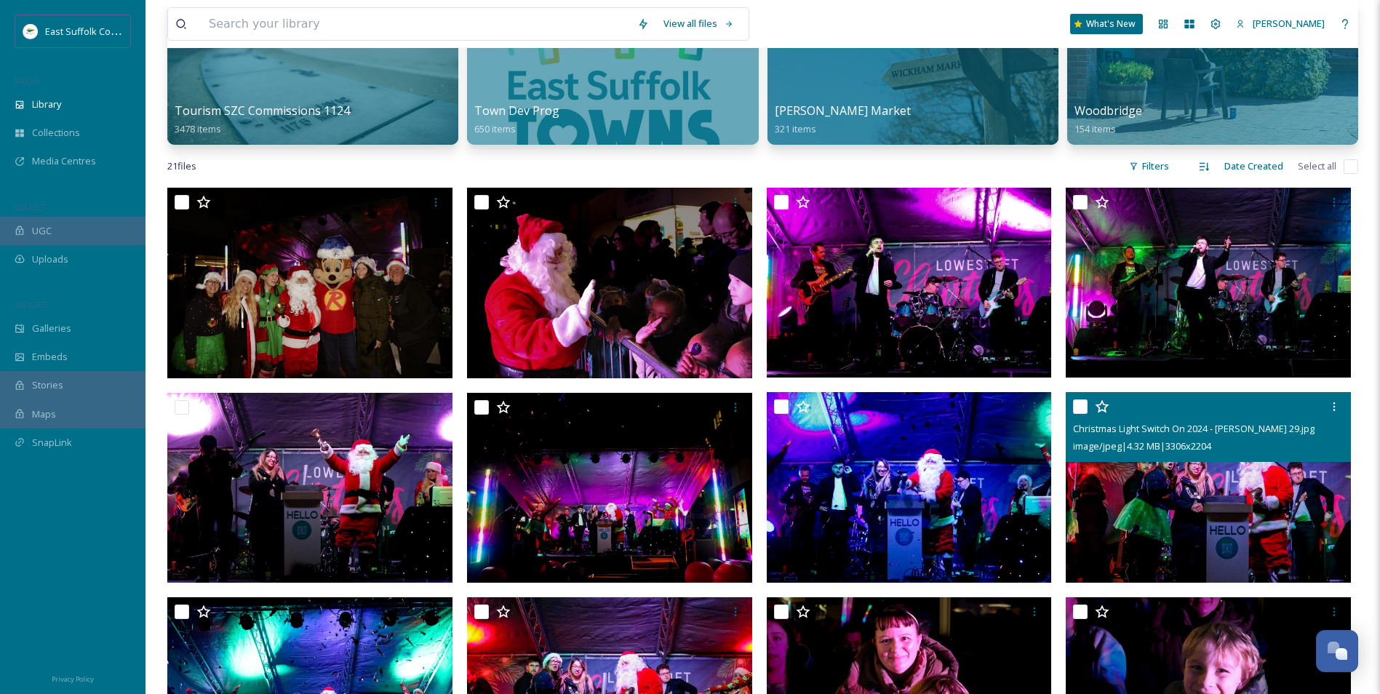
scroll to position [605, 0]
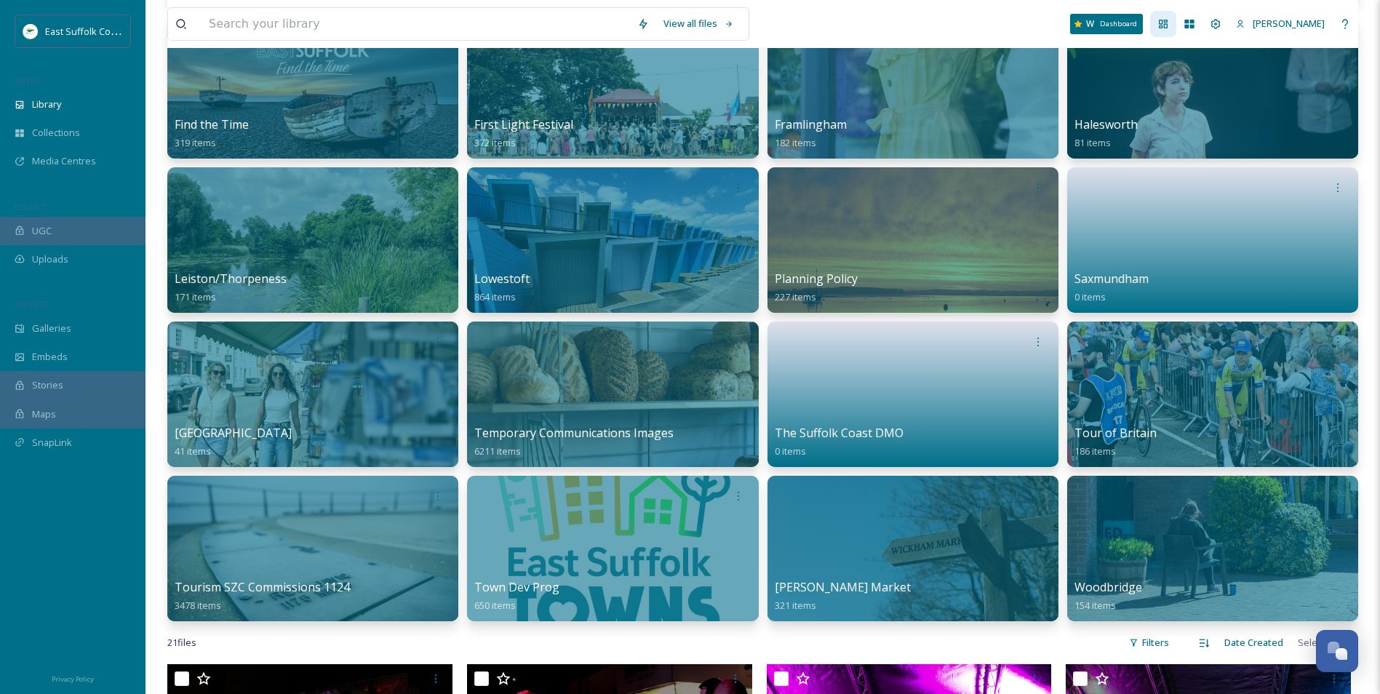
click at [1176, 22] on div "Dashboard" at bounding box center [1163, 24] width 26 height 26
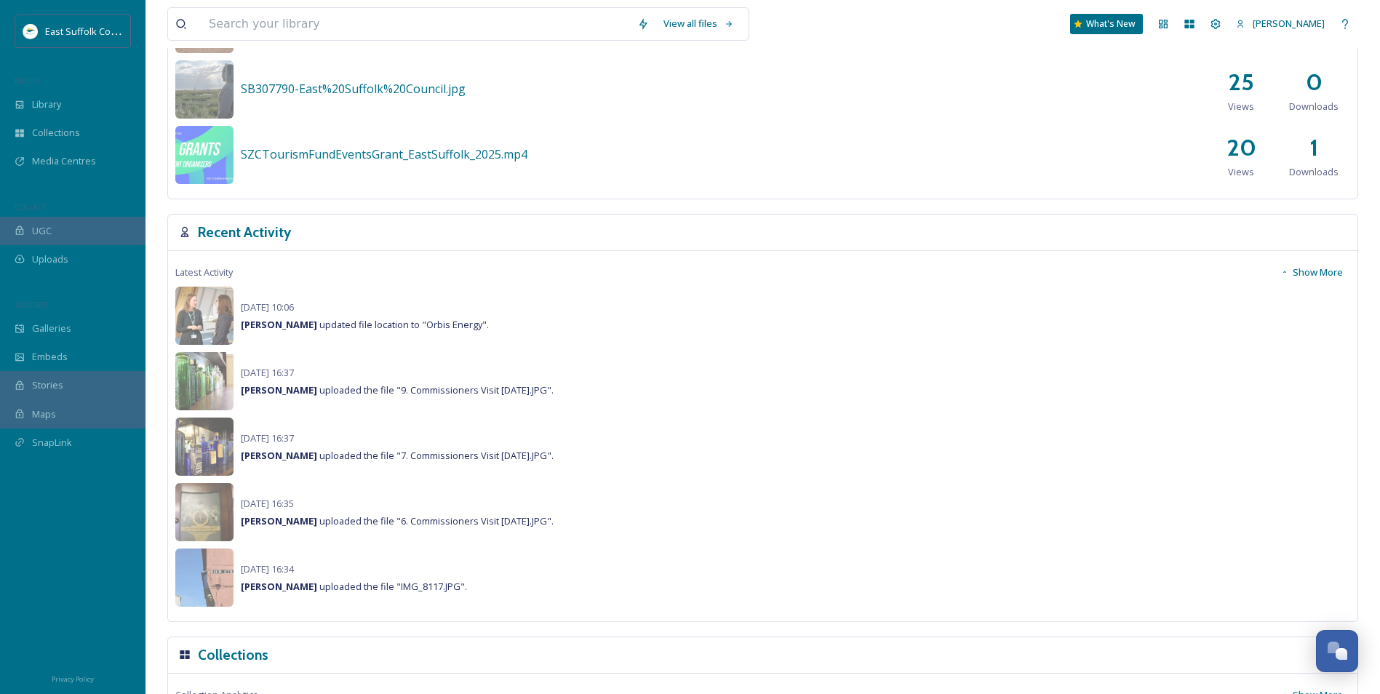
scroll to position [873, 0]
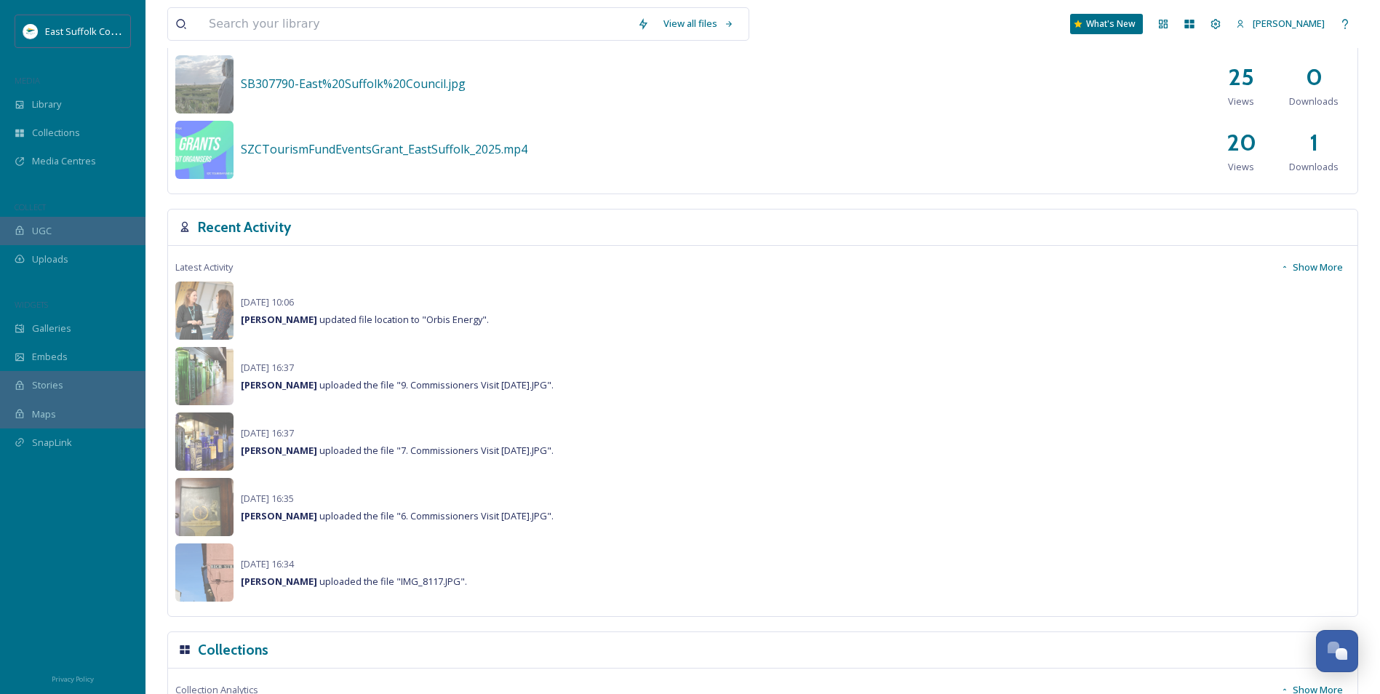
click at [1294, 261] on button "Show More" at bounding box center [1311, 267] width 77 height 28
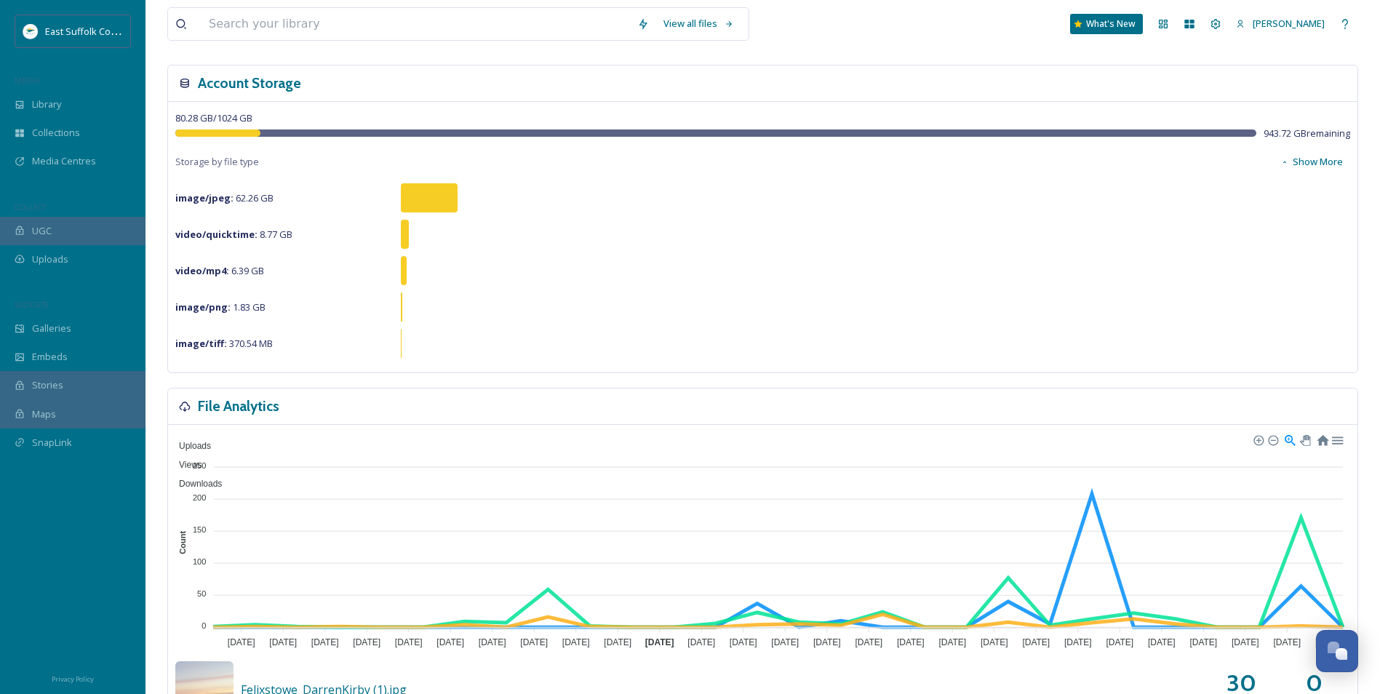
scroll to position [0, 0]
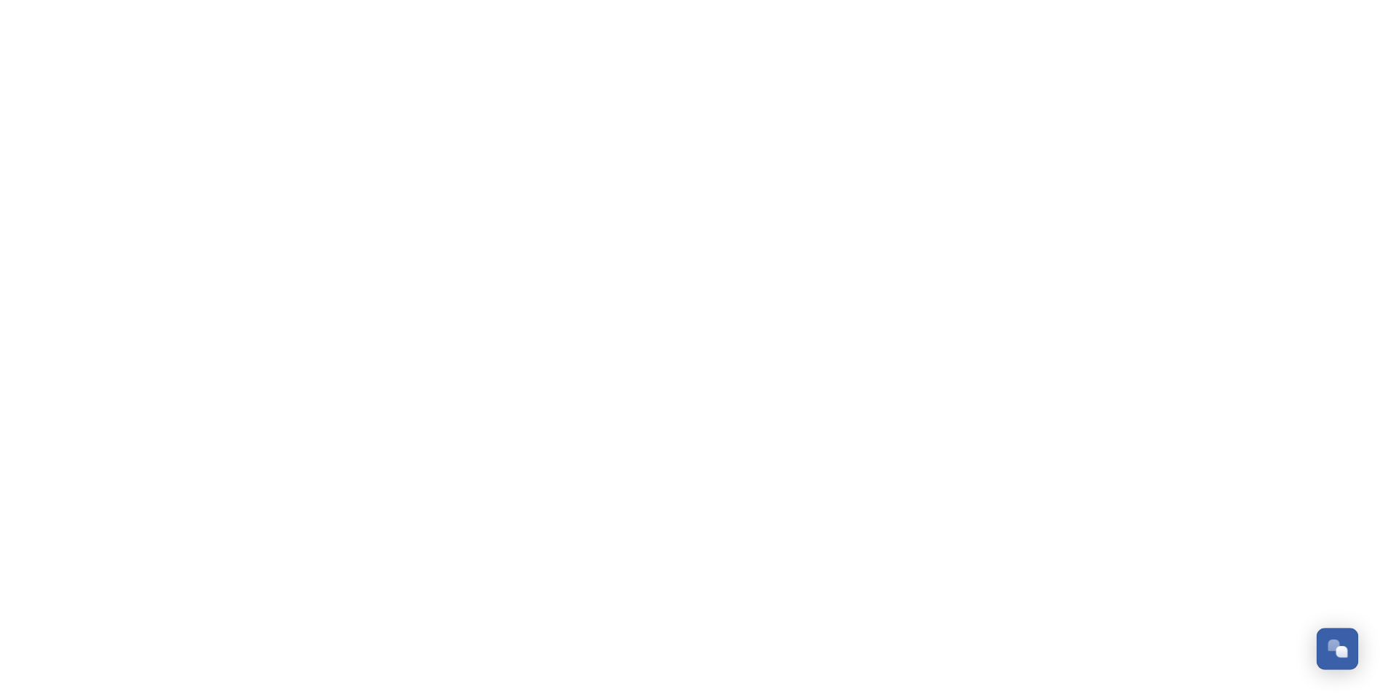
scroll to position [6379, 0]
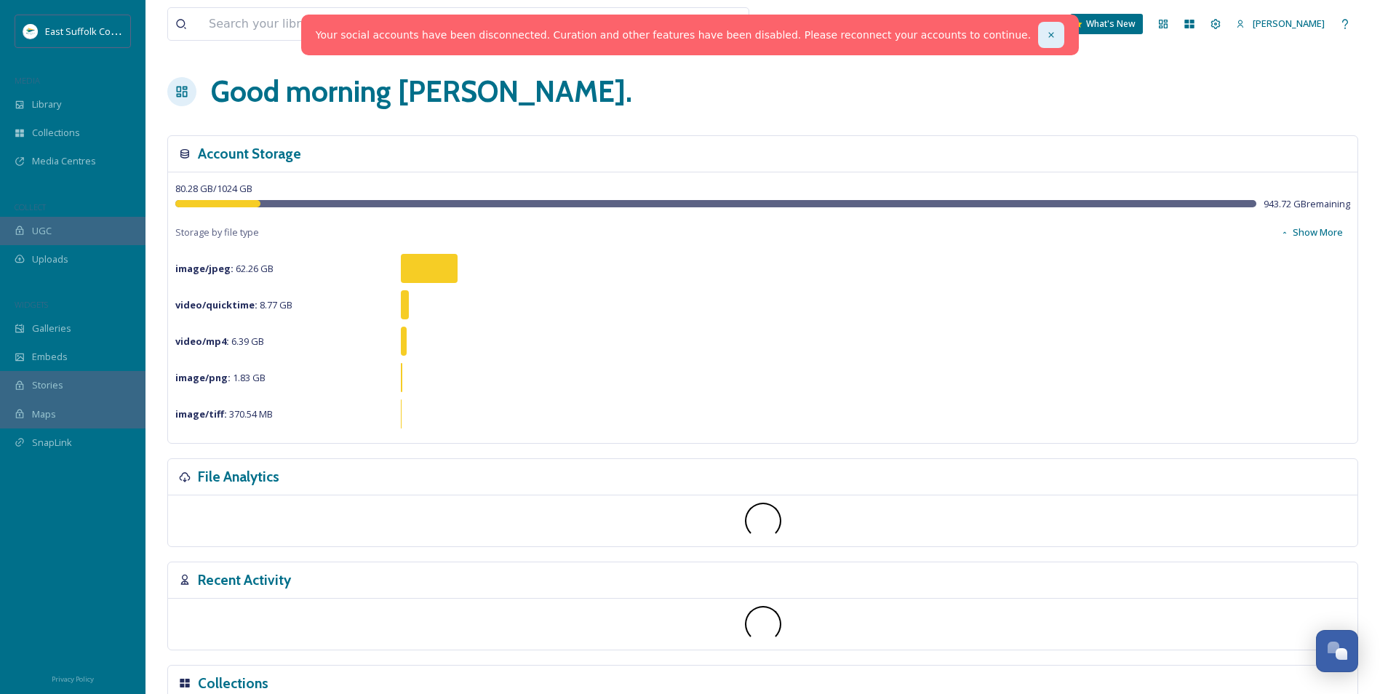
click at [1038, 36] on div at bounding box center [1051, 35] width 26 height 26
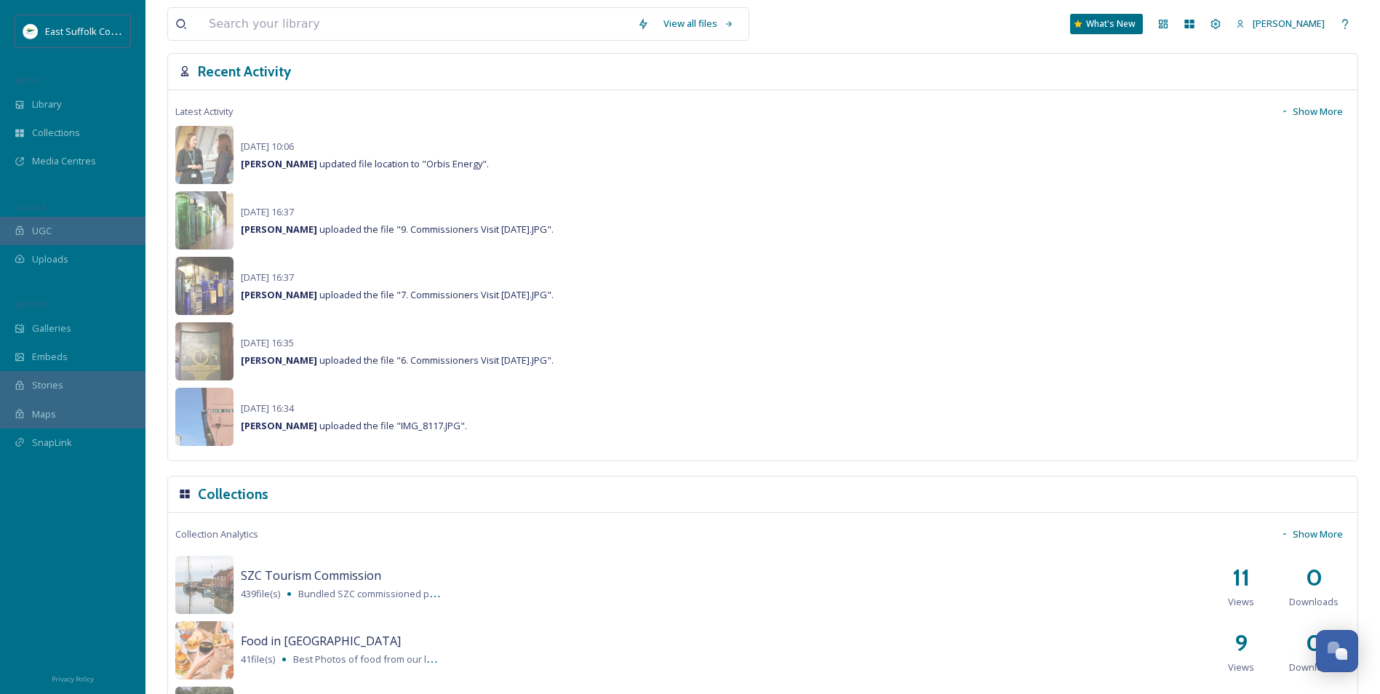
scroll to position [509, 0]
click at [1306, 106] on button "Show More" at bounding box center [1311, 111] width 77 height 28
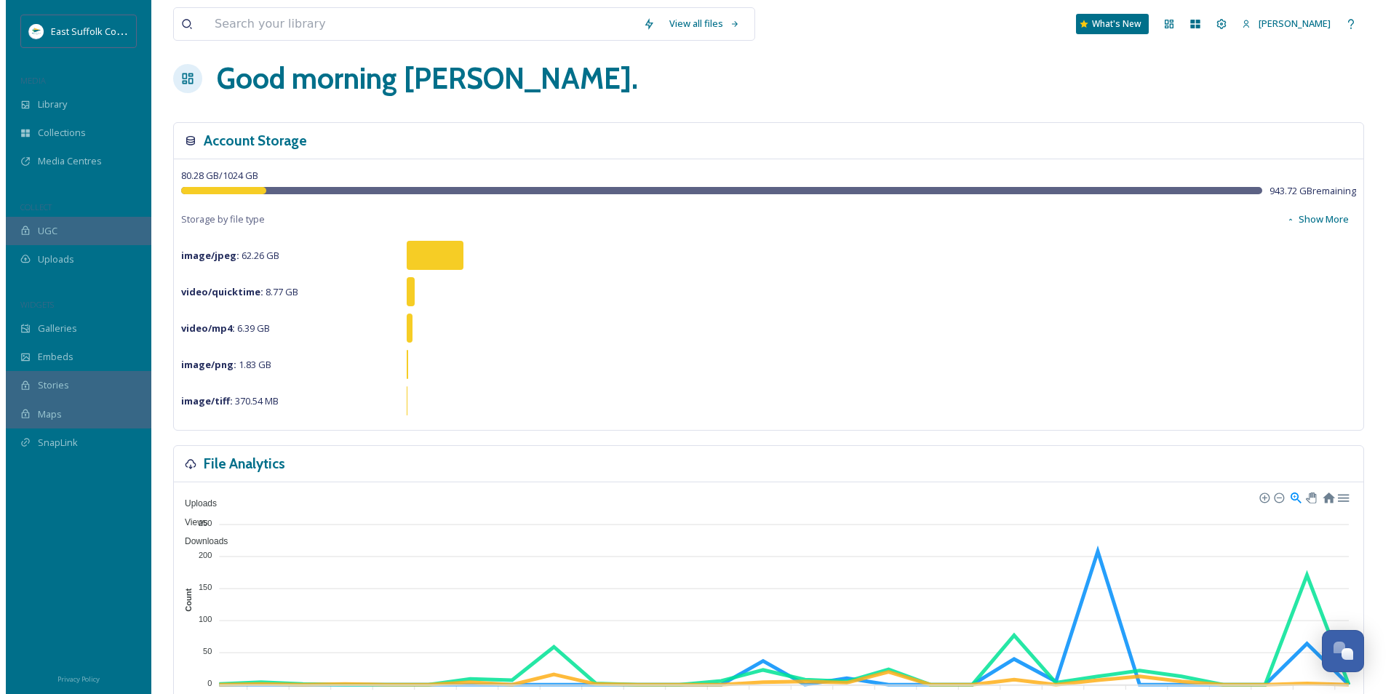
scroll to position [0, 0]
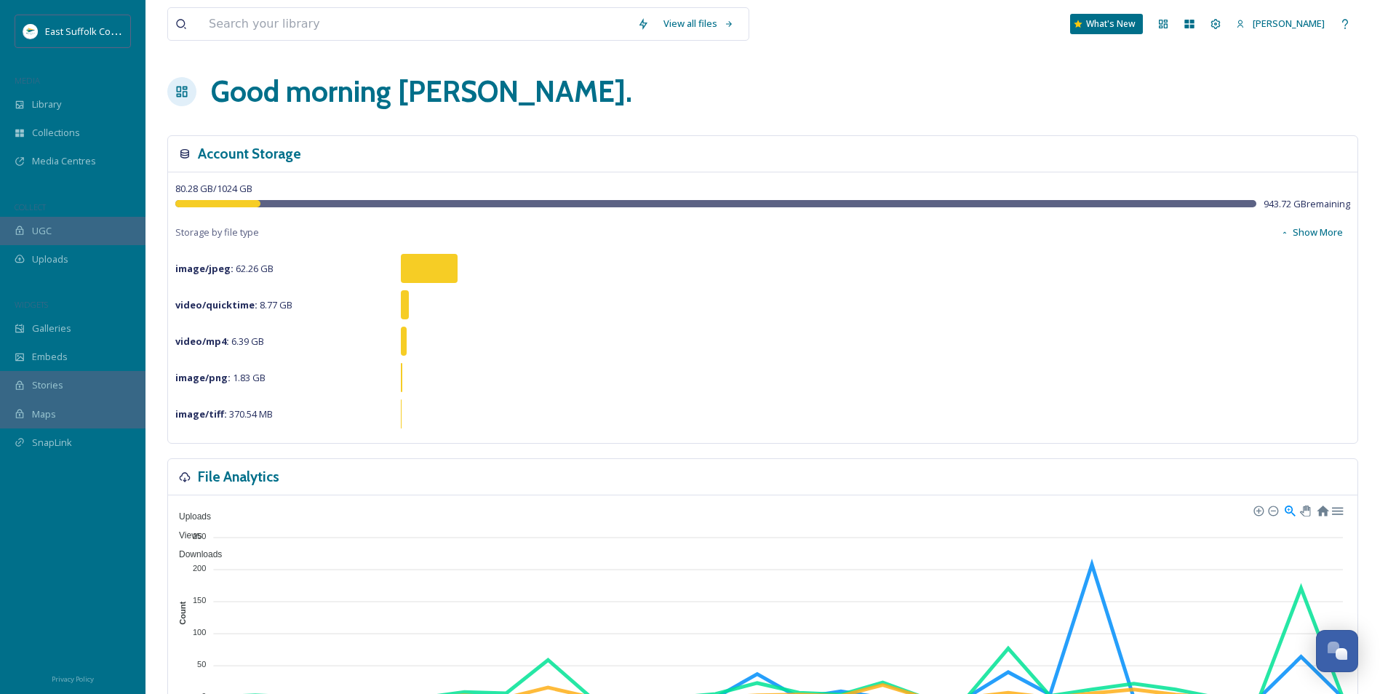
drag, startPoint x: 410, startPoint y: 266, endPoint x: 404, endPoint y: 201, distance: 65.0
click at [65, 105] on div "Library" at bounding box center [72, 104] width 145 height 28
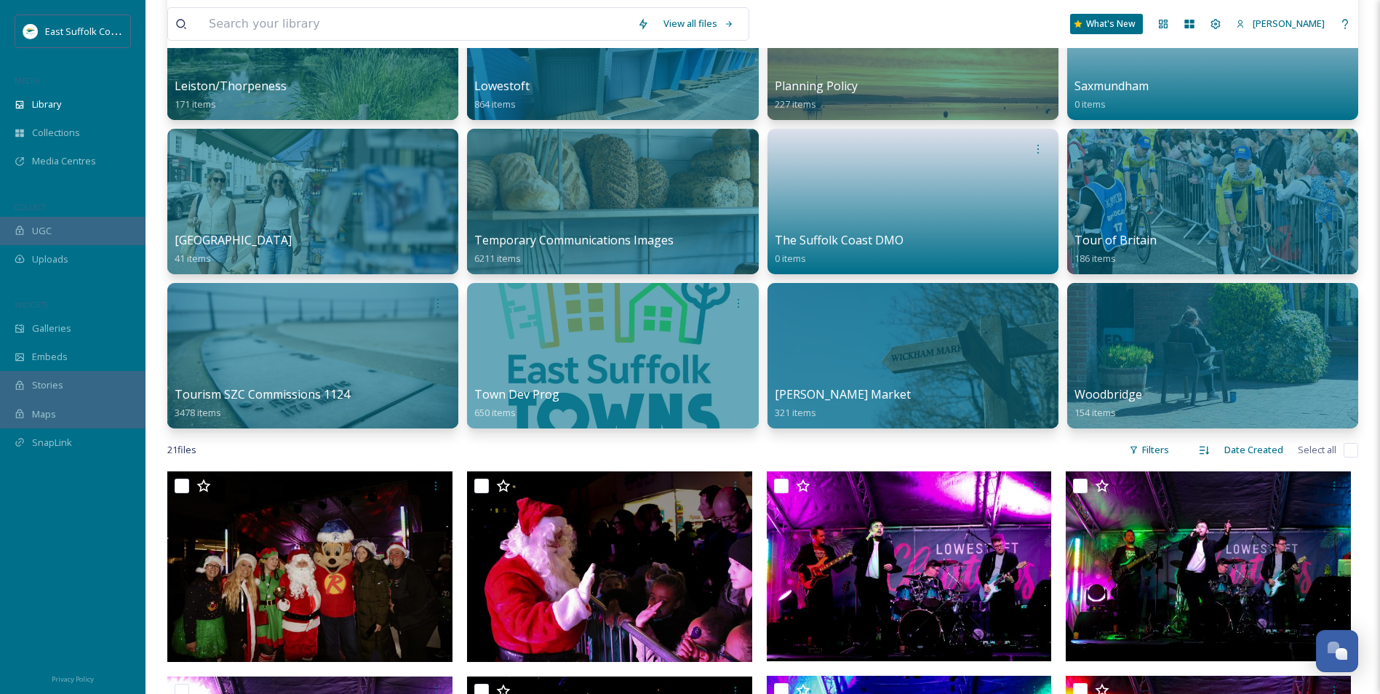
scroll to position [823, 0]
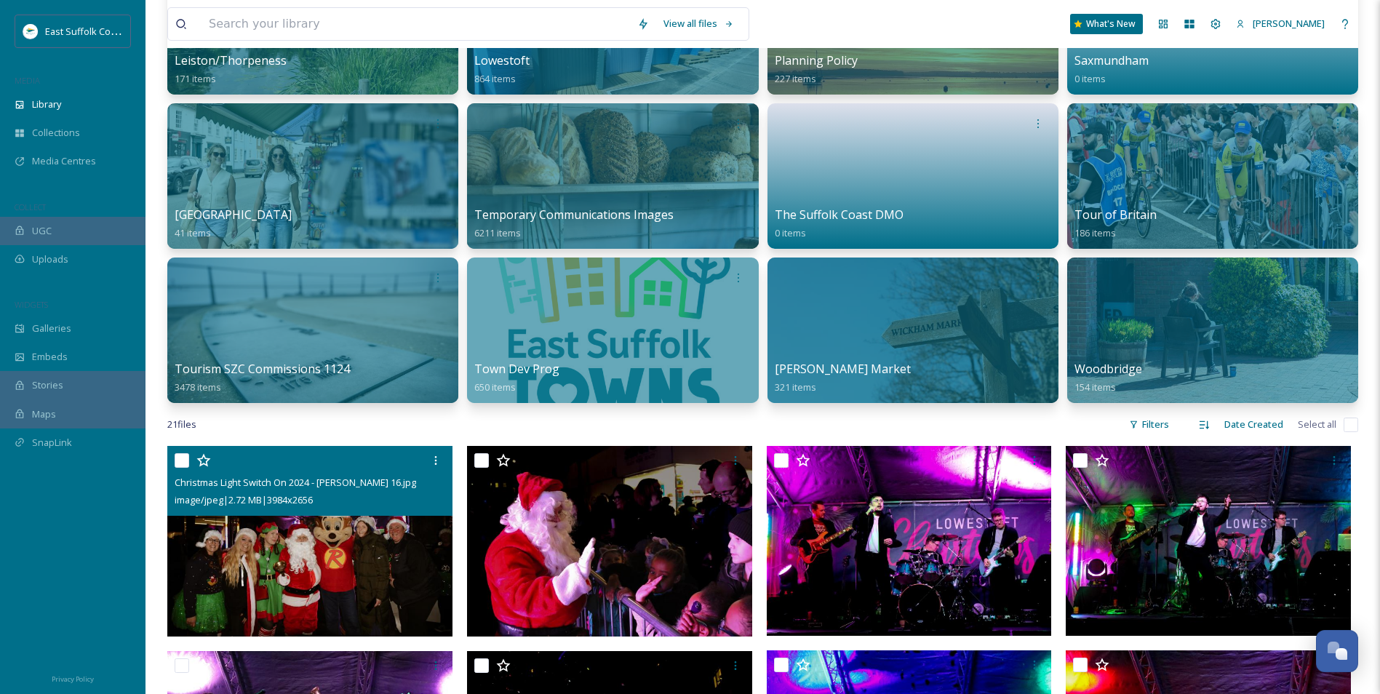
click at [331, 564] on img at bounding box center [309, 541] width 285 height 191
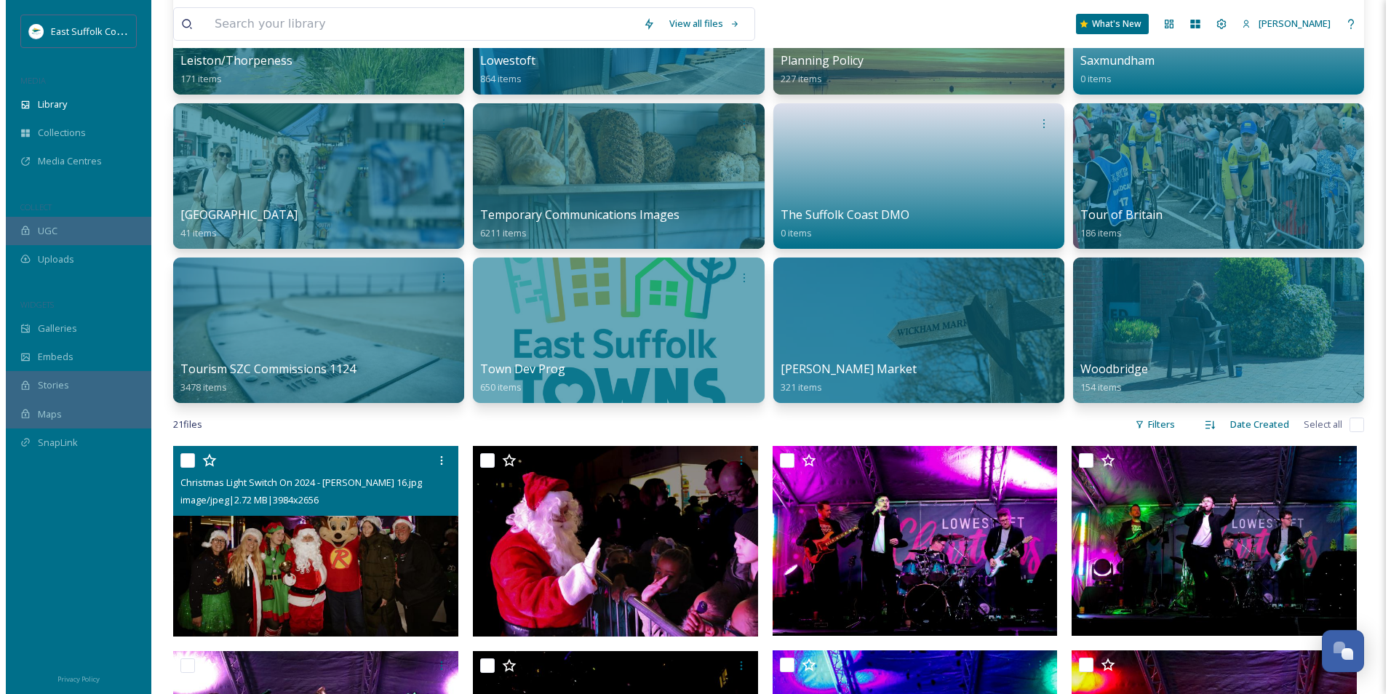
scroll to position [669, 0]
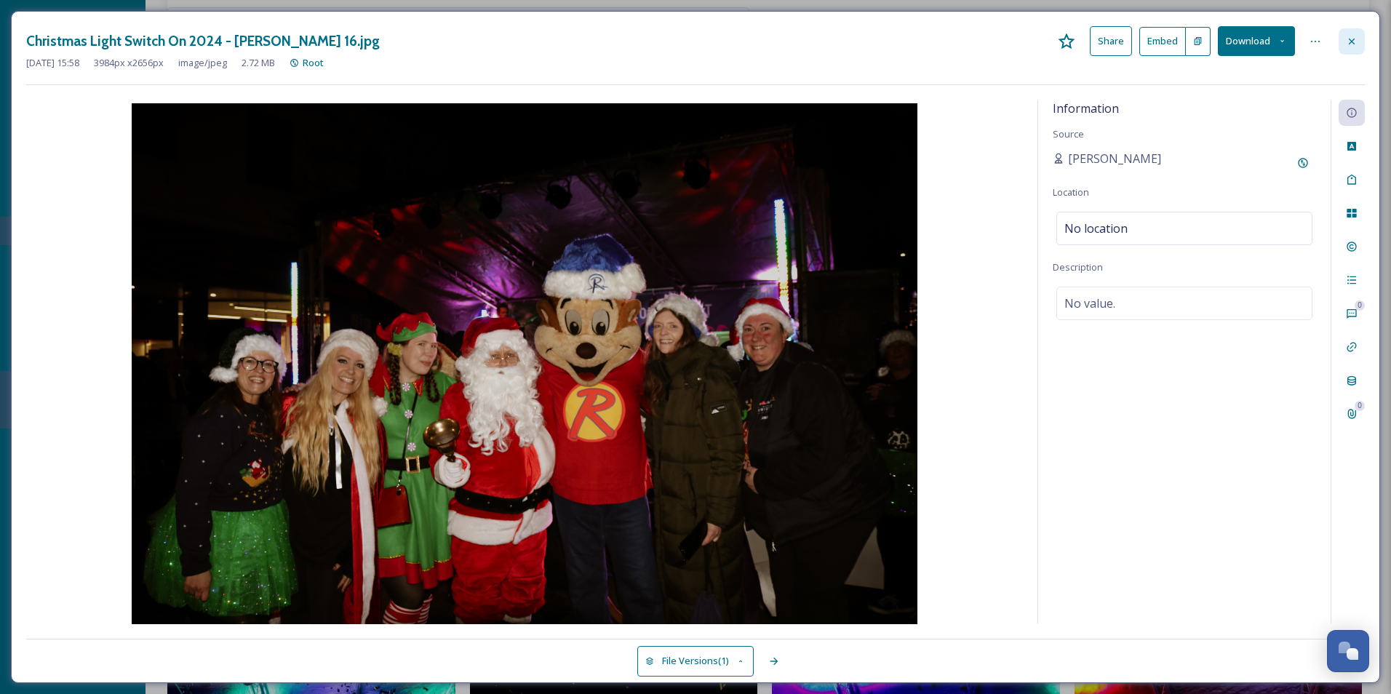
click at [1351, 47] on icon at bounding box center [1352, 42] width 12 height 12
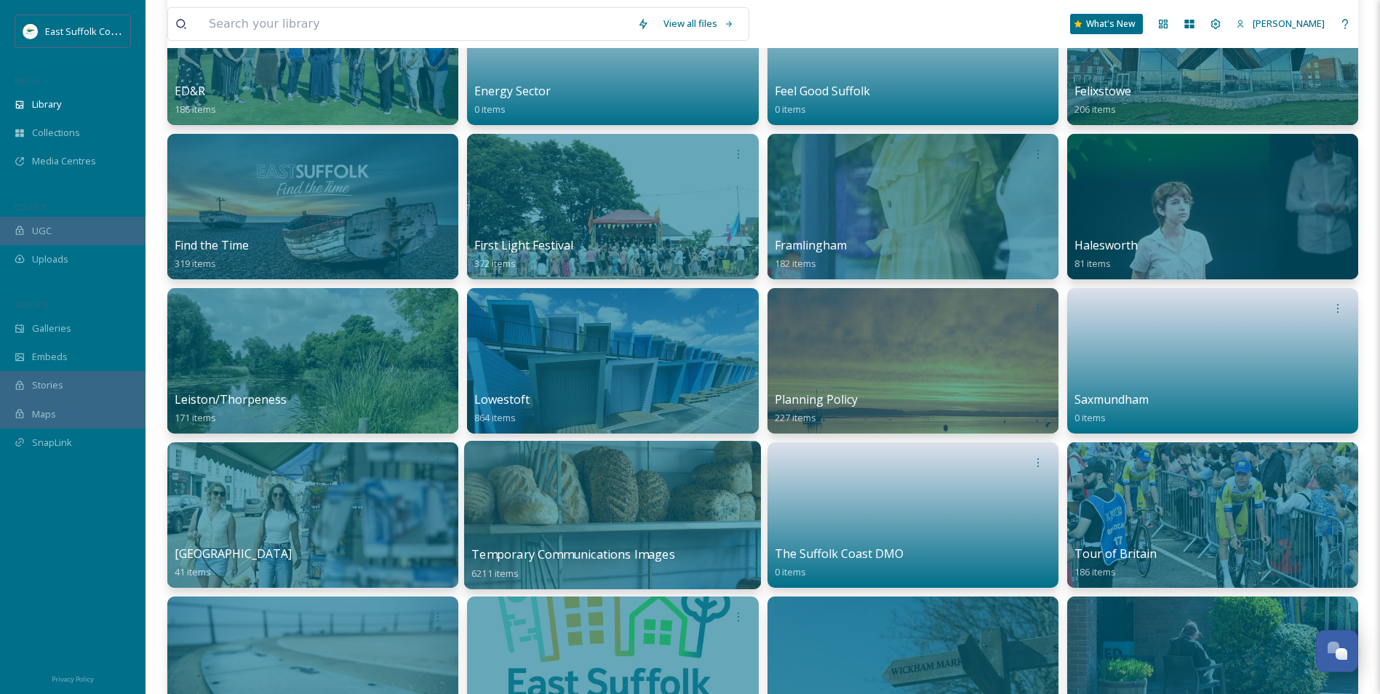
scroll to position [460, 0]
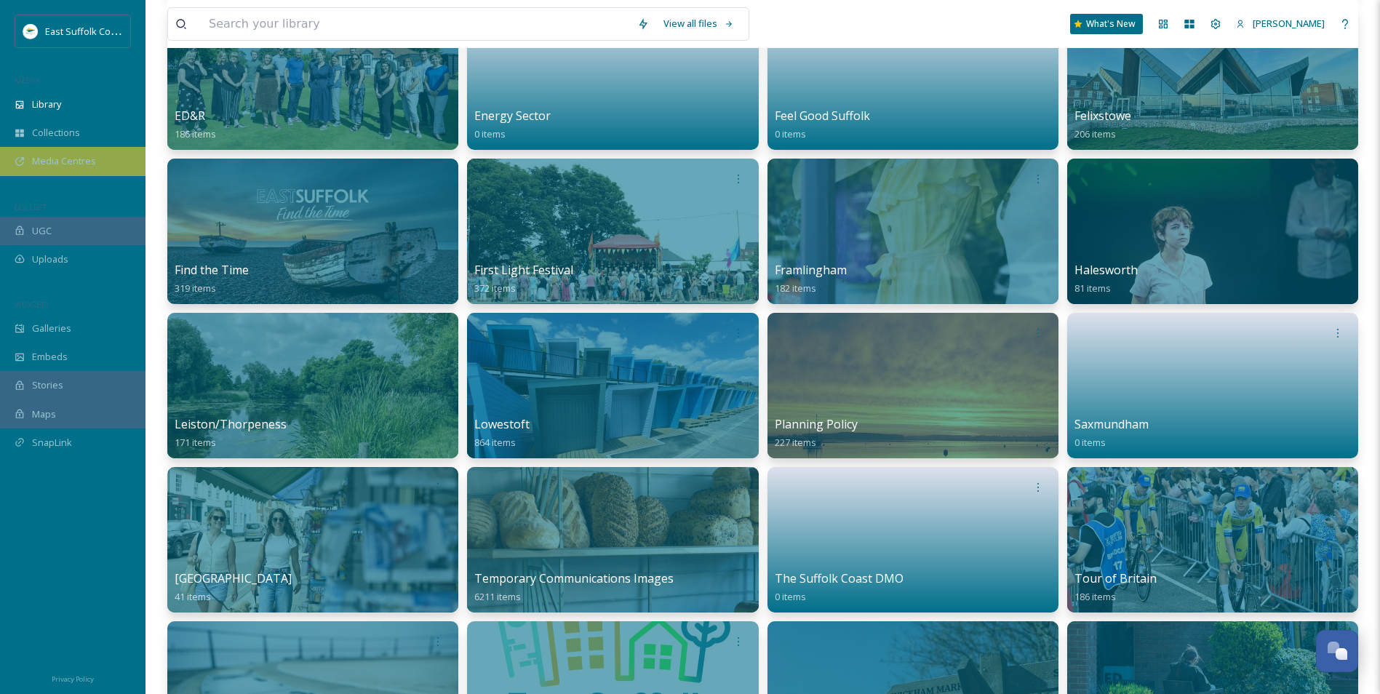
click at [55, 156] on span "Media Centres" at bounding box center [64, 161] width 64 height 14
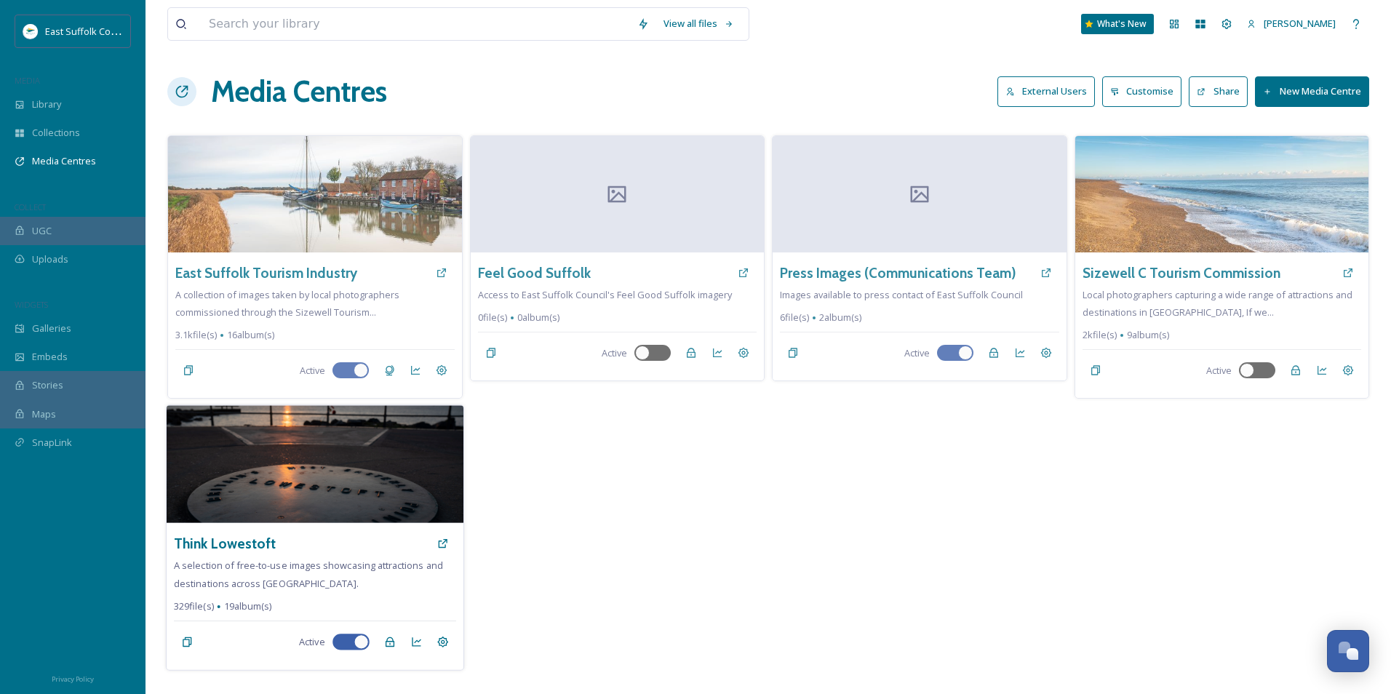
click at [358, 508] on img at bounding box center [315, 464] width 297 height 118
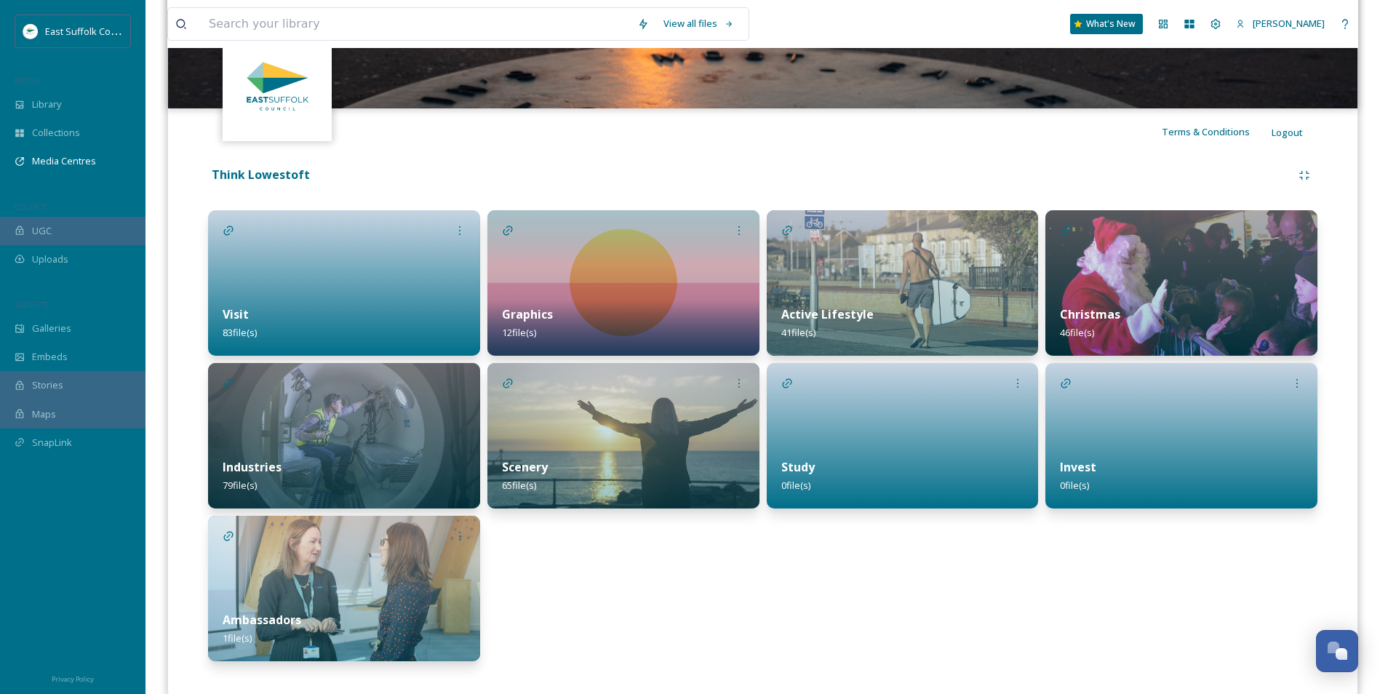
scroll to position [242, 0]
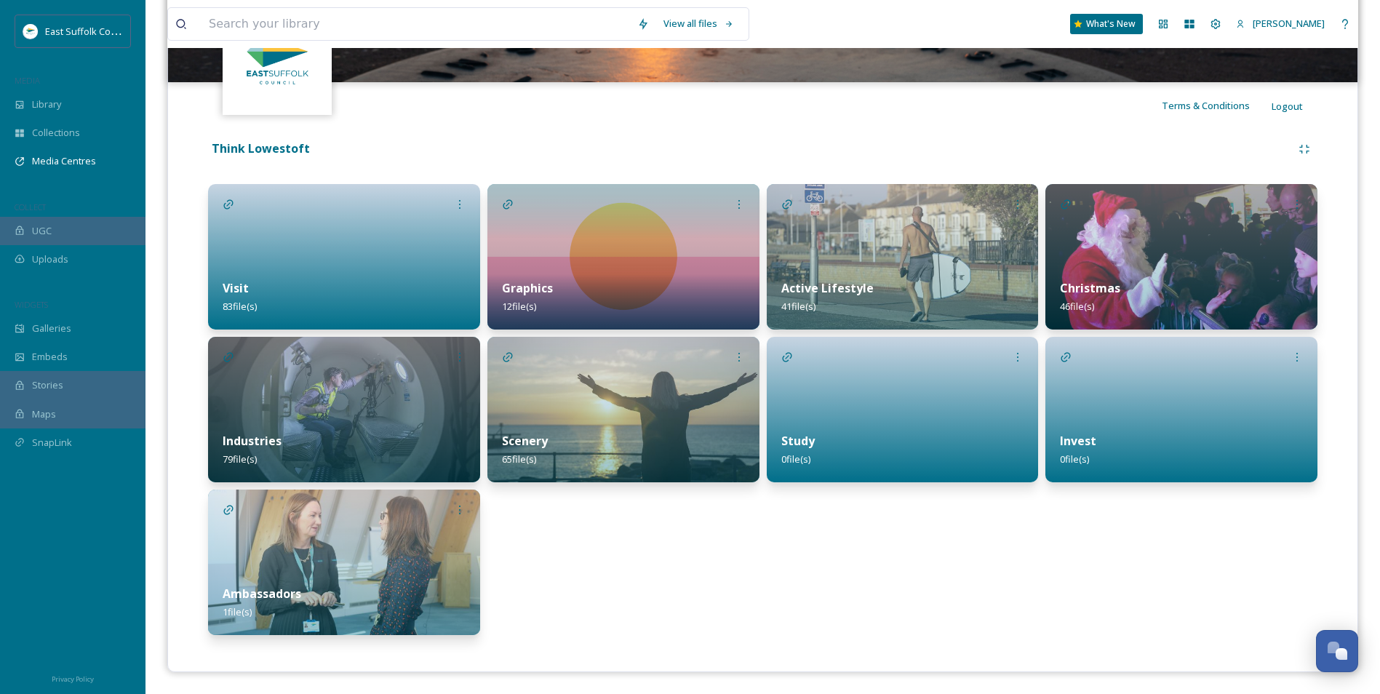
click at [637, 246] on img at bounding box center [623, 256] width 272 height 145
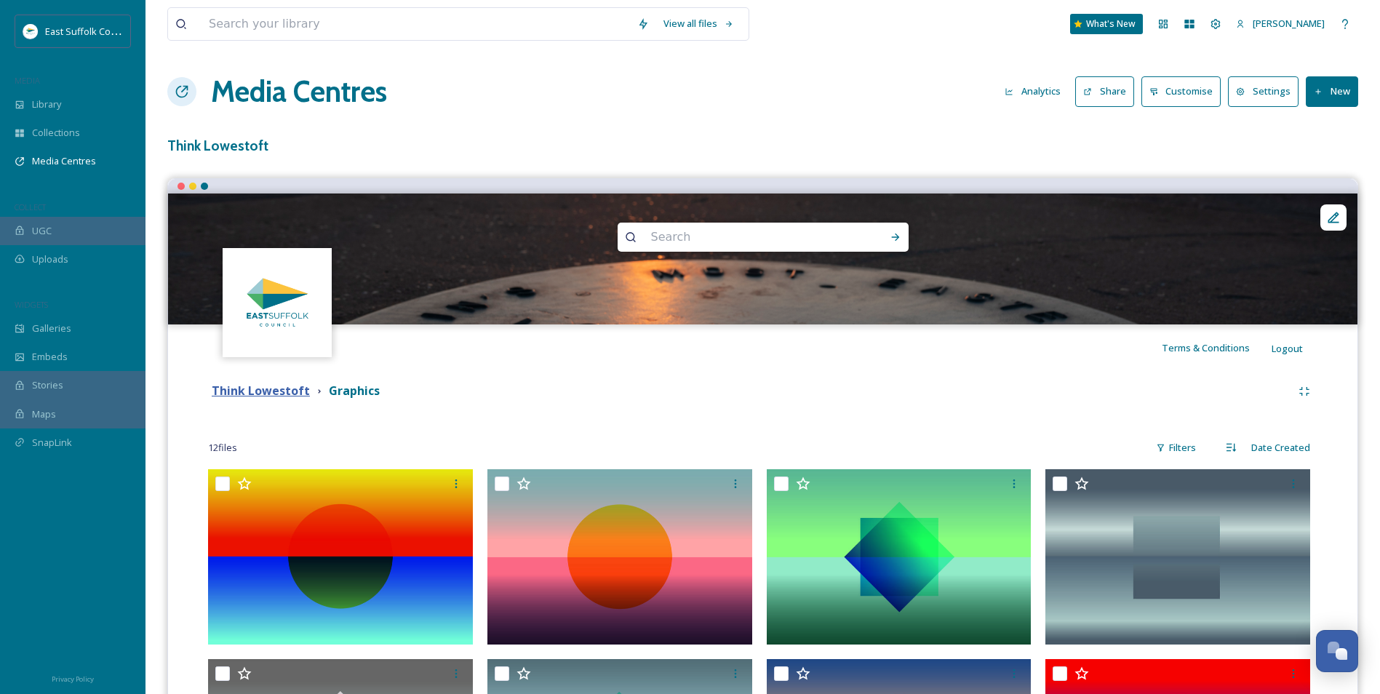
click at [259, 392] on strong "Think Lowestoft" at bounding box center [261, 391] width 98 height 16
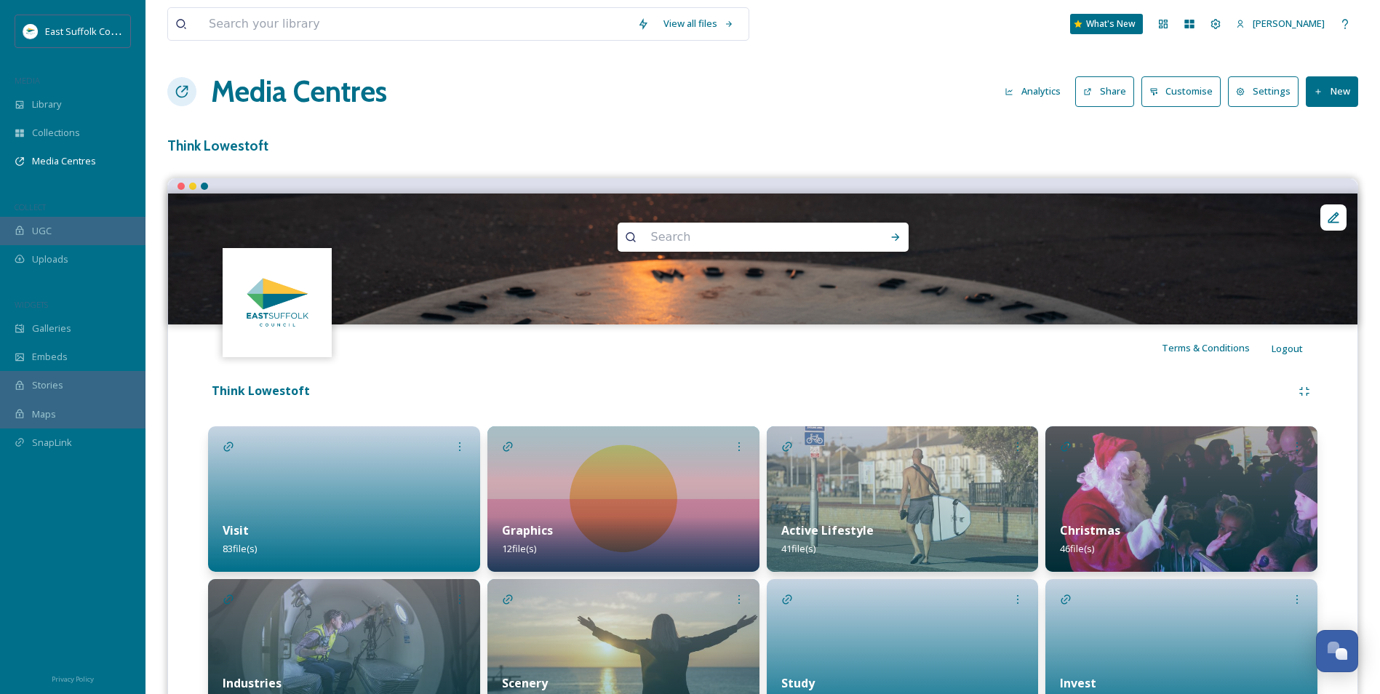
click at [295, 553] on div "Visit 83 file(s)" at bounding box center [344, 539] width 272 height 65
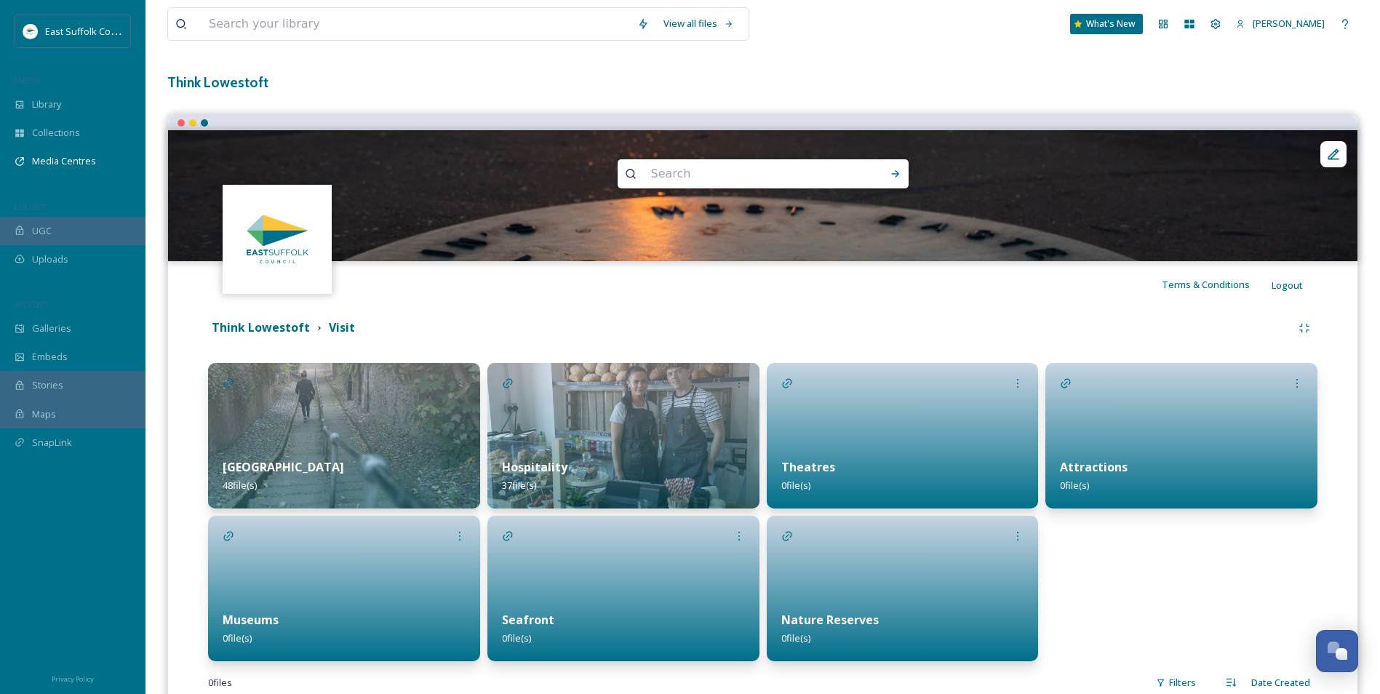
scroll to position [143, 0]
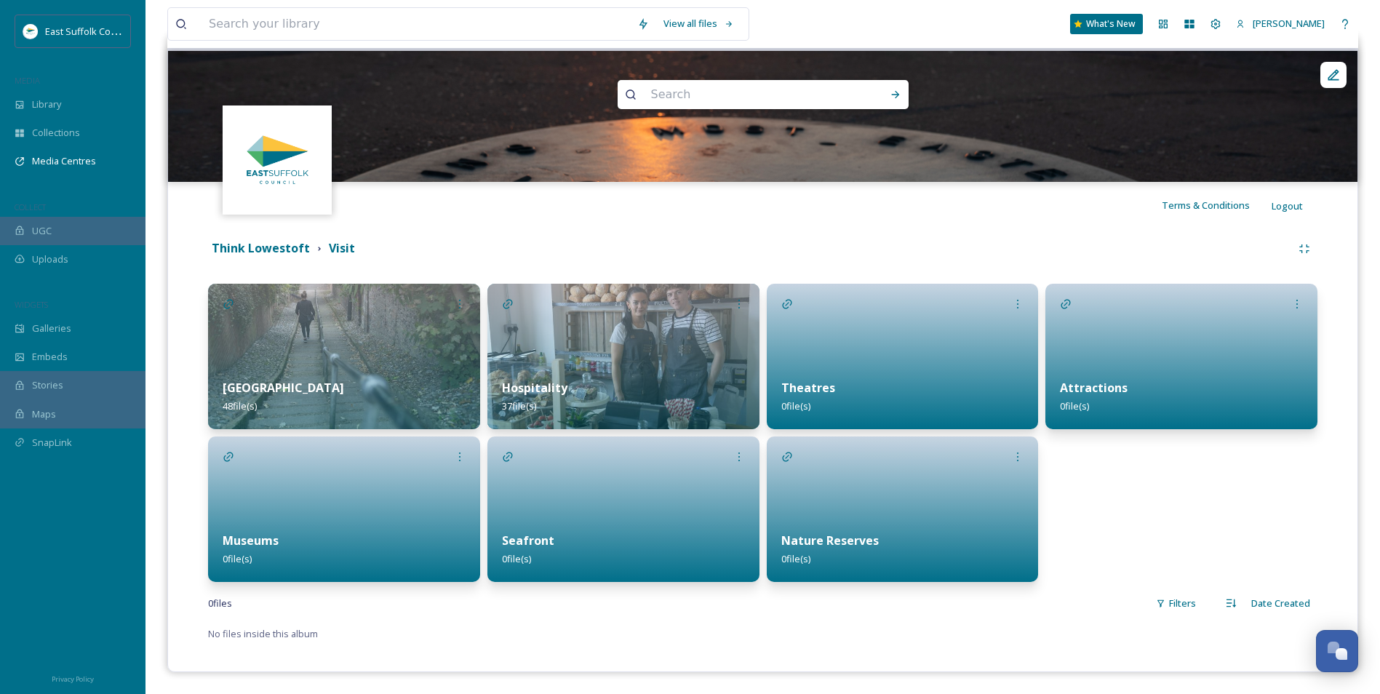
click at [637, 344] on img at bounding box center [623, 356] width 272 height 145
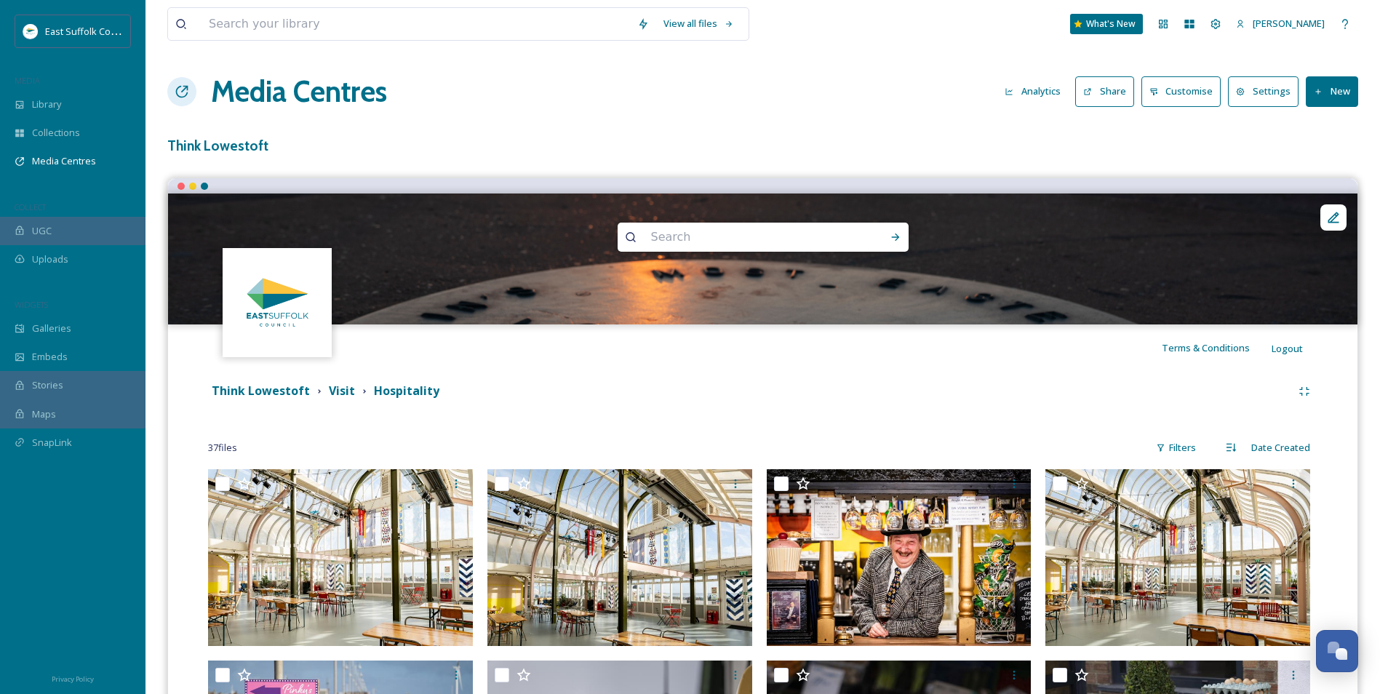
drag, startPoint x: 1077, startPoint y: 444, endPoint x: 1014, endPoint y: 266, distance: 189.6
click at [335, 393] on strong "Visit" at bounding box center [342, 391] width 26 height 16
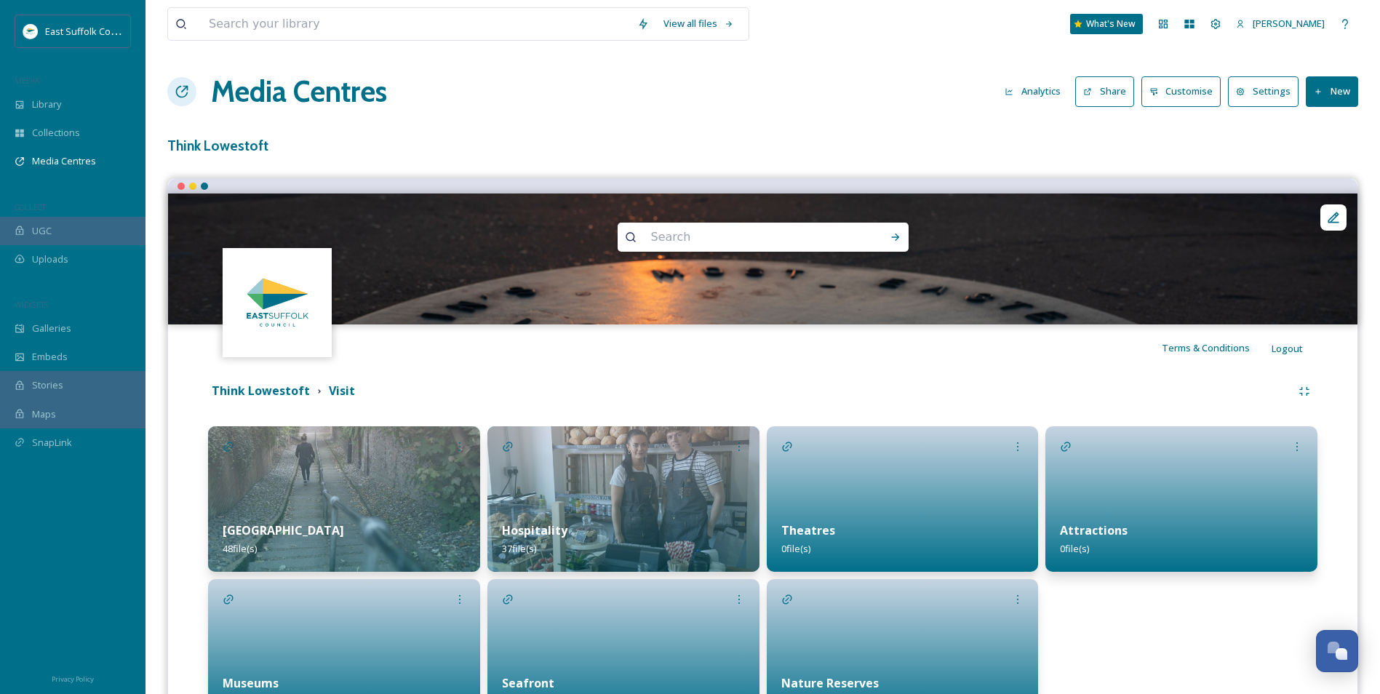
click at [316, 505] on img at bounding box center [344, 498] width 272 height 145
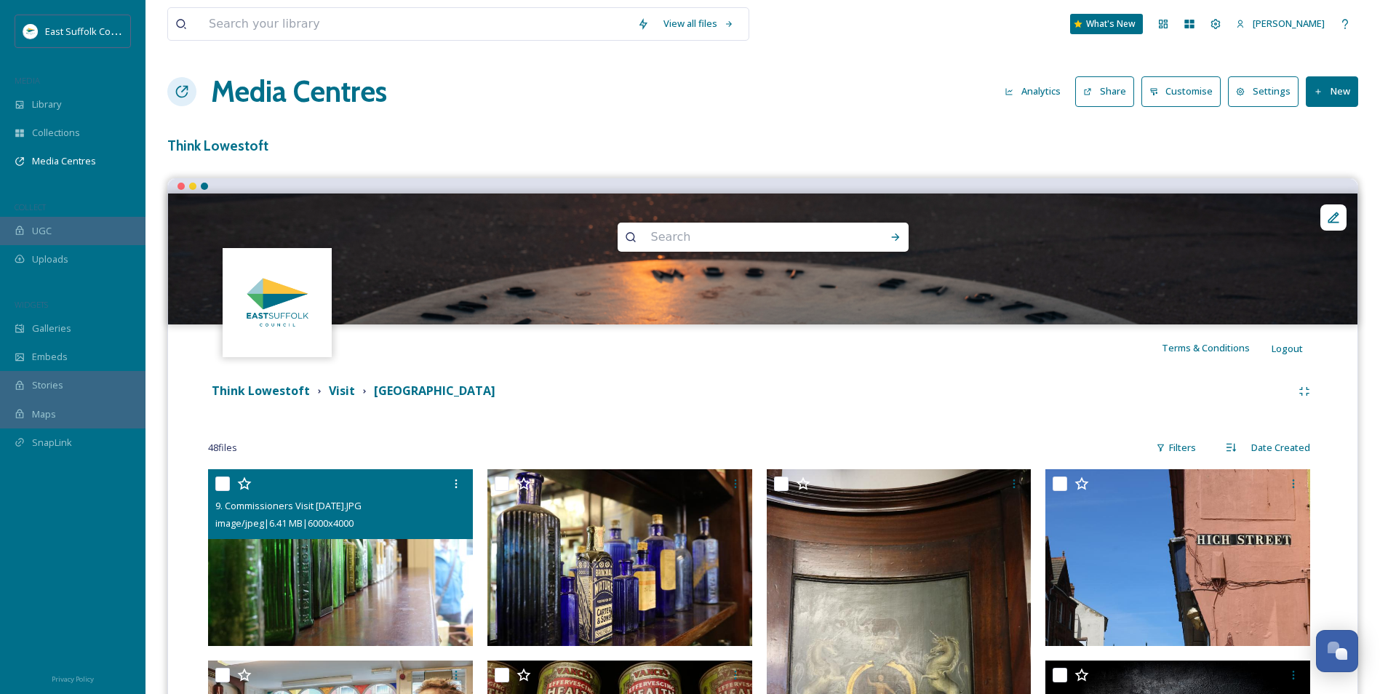
click at [360, 564] on img at bounding box center [340, 557] width 265 height 177
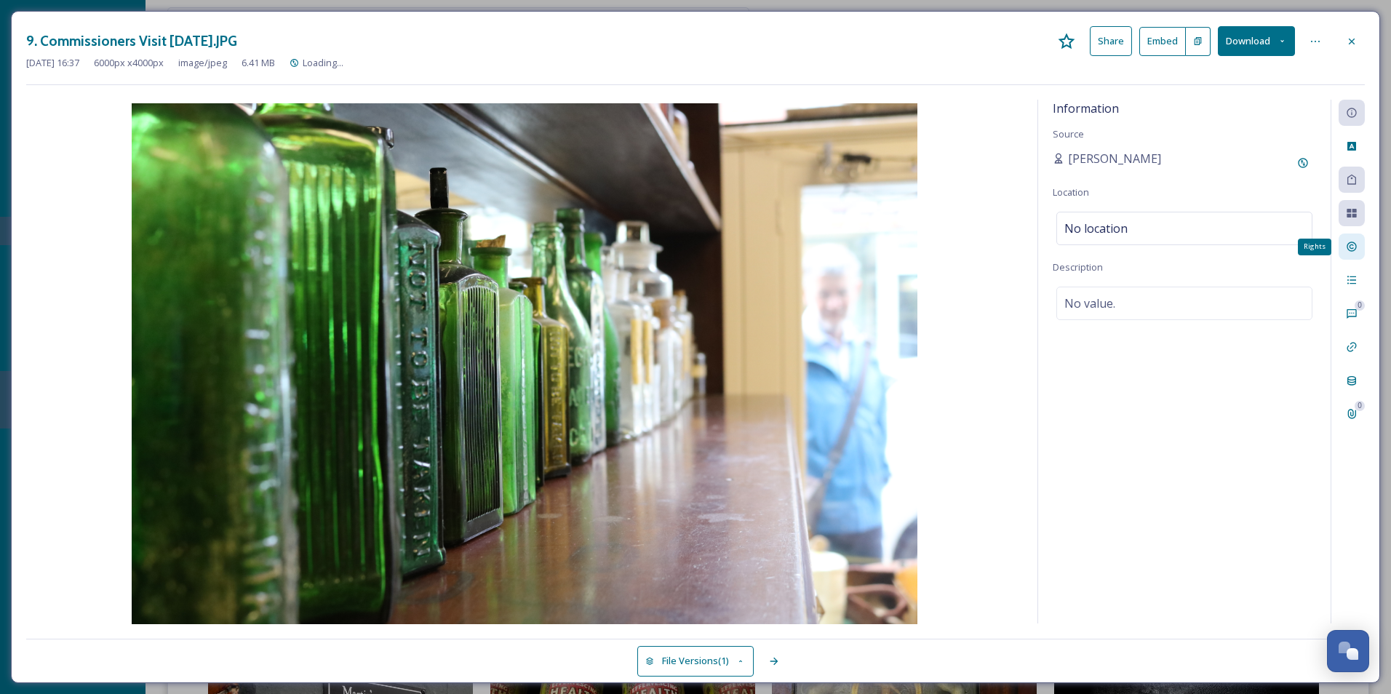
click at [1345, 250] on div "Rights" at bounding box center [1351, 246] width 26 height 26
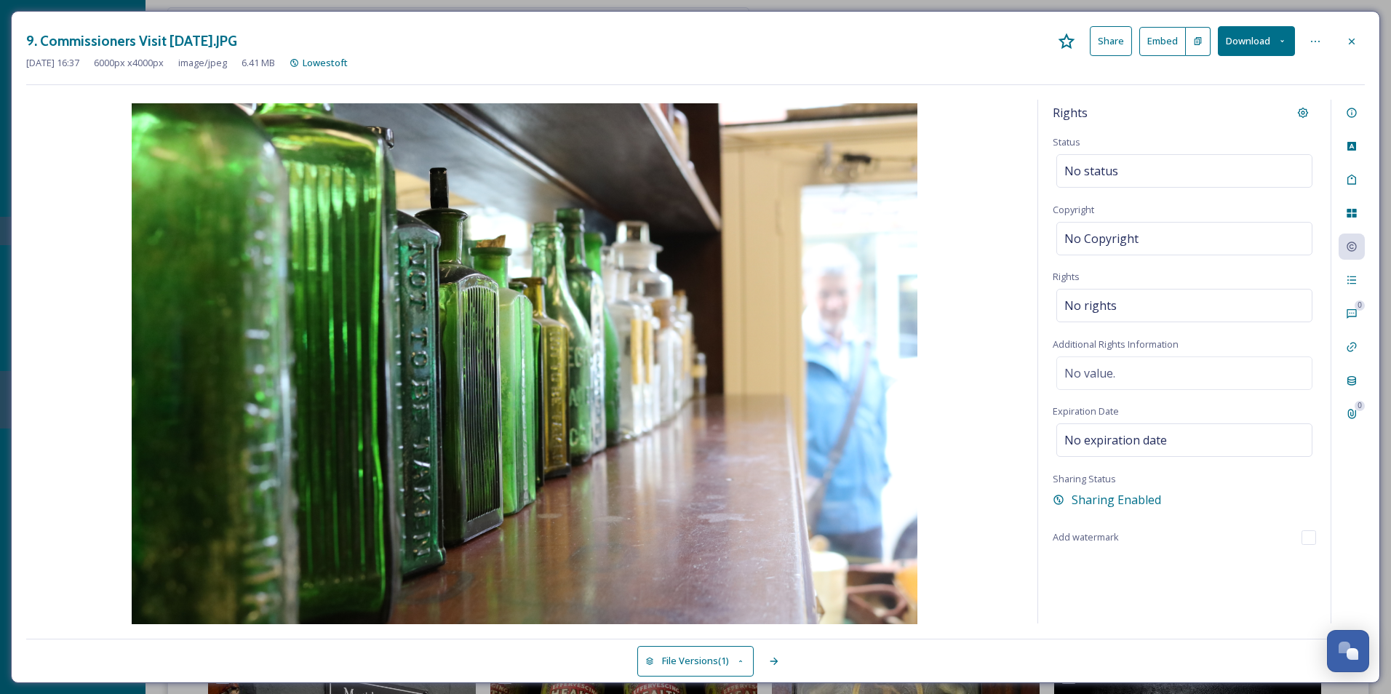
click at [1349, 27] on div "9. Commissioners Visit October 2021.JPG Share Embed Download" at bounding box center [695, 41] width 1338 height 30
click at [1349, 47] on div at bounding box center [1351, 41] width 26 height 26
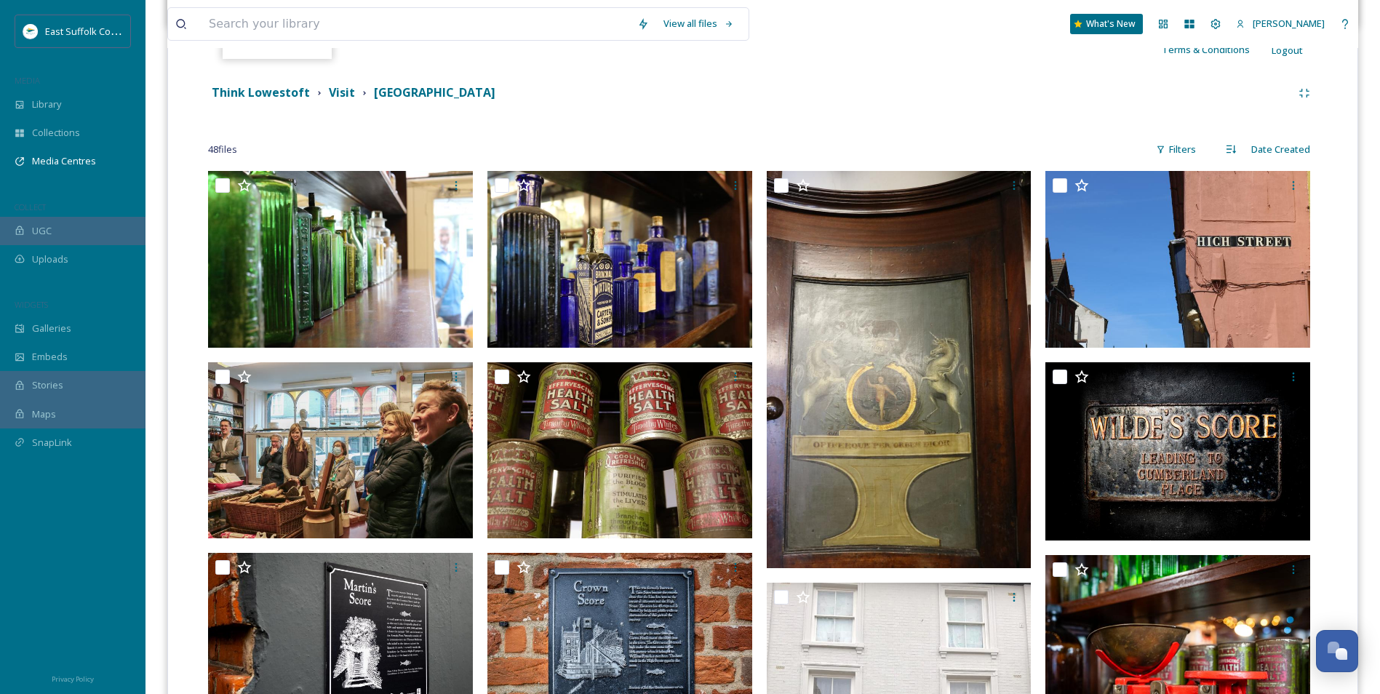
scroll to position [73, 0]
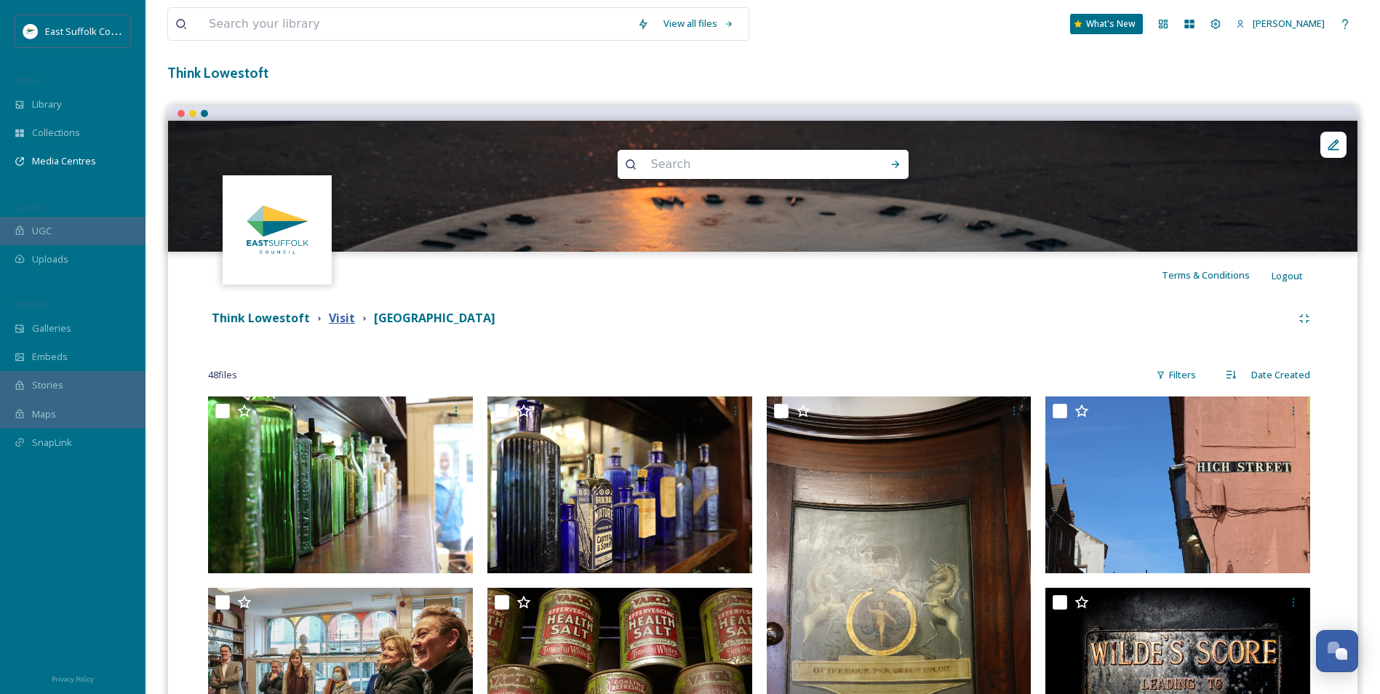
click at [331, 311] on strong "Visit" at bounding box center [342, 318] width 26 height 16
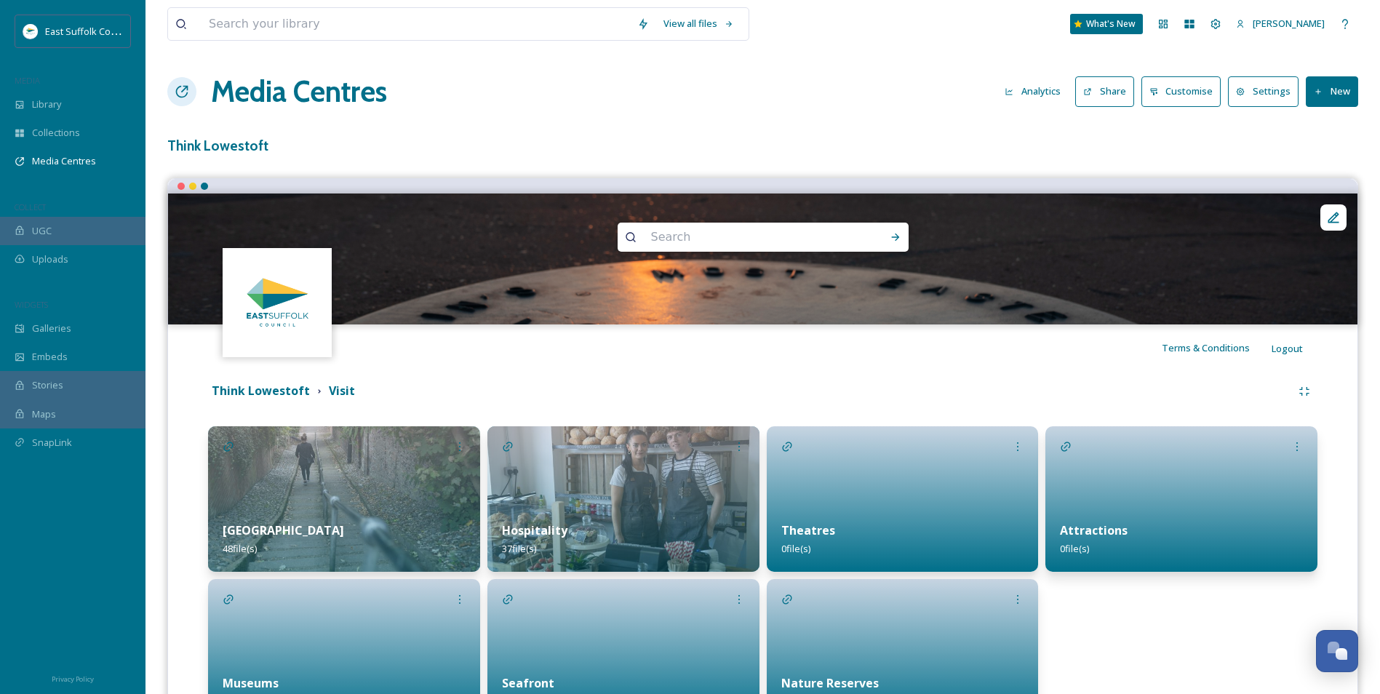
click at [301, 91] on h1 "Media Centres" at bounding box center [299, 92] width 176 height 44
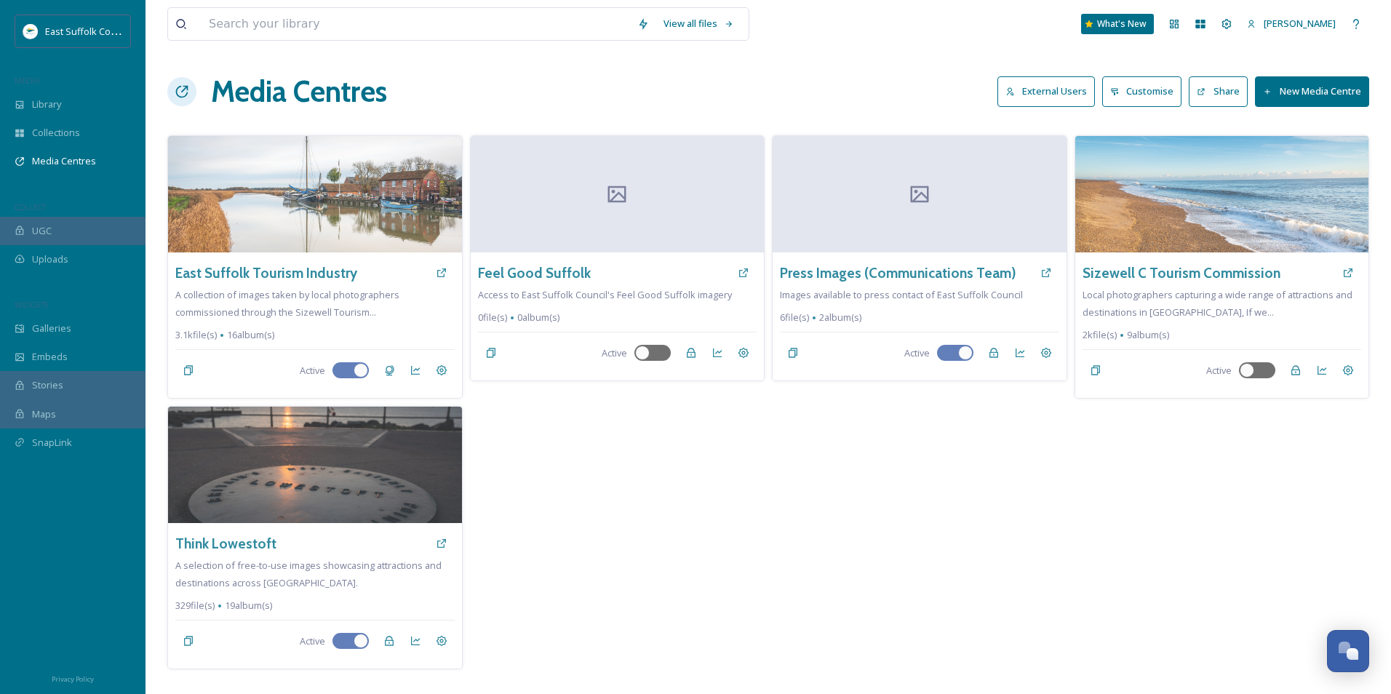
click at [1051, 84] on button "External Users" at bounding box center [1045, 91] width 97 height 30
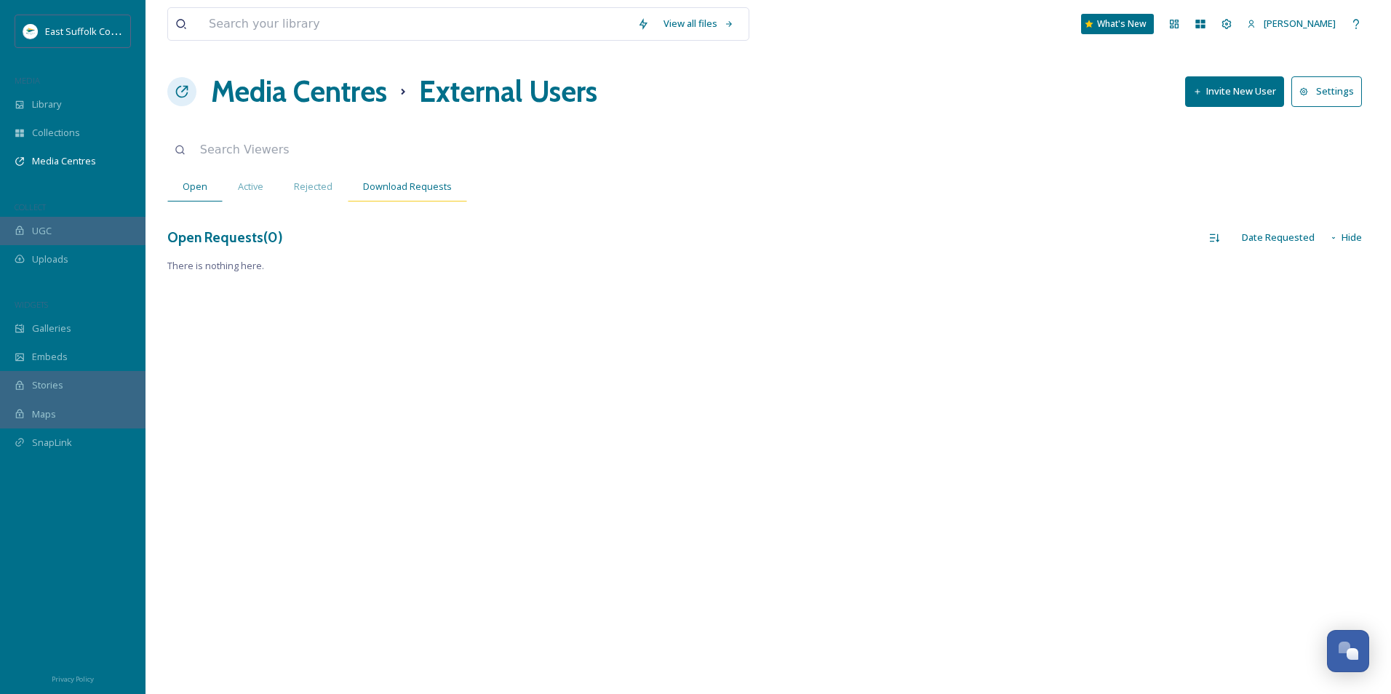
click at [426, 191] on span "Download Requests" at bounding box center [407, 187] width 89 height 14
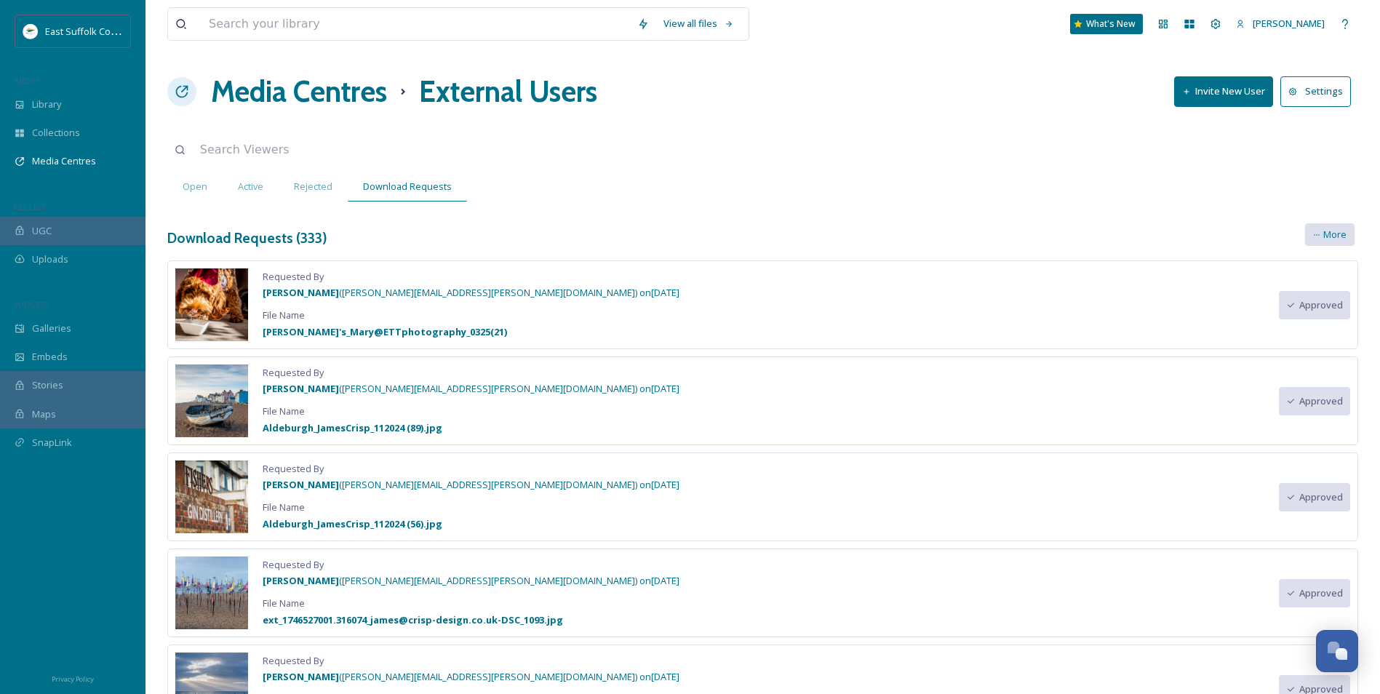
click at [1328, 229] on span "More" at bounding box center [1334, 235] width 23 height 14
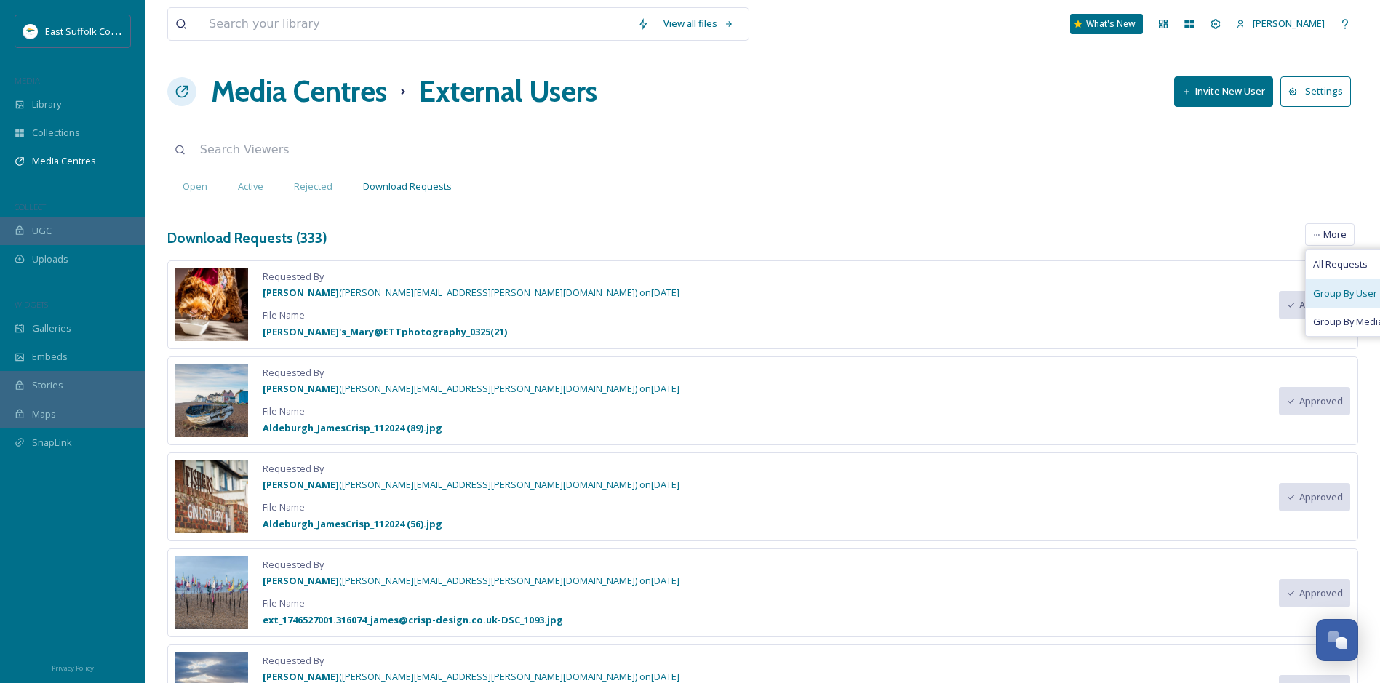
click at [1329, 301] on div "Group By User" at bounding box center [1364, 293] width 116 height 28
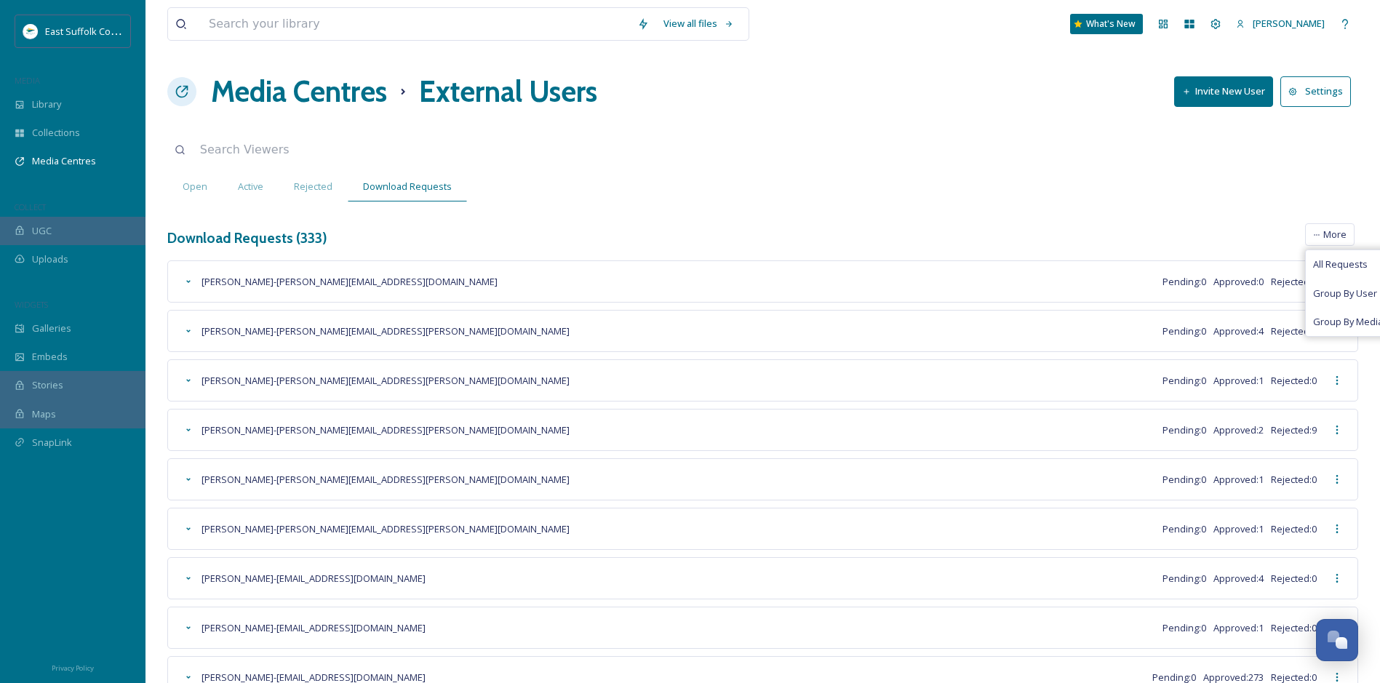
drag, startPoint x: 855, startPoint y: 207, endPoint x: 847, endPoint y: 199, distance: 11.8
click at [855, 207] on div "View all files What's New Jake Snell Media Centres External Users Invite New Us…" at bounding box center [762, 445] width 1234 height 890
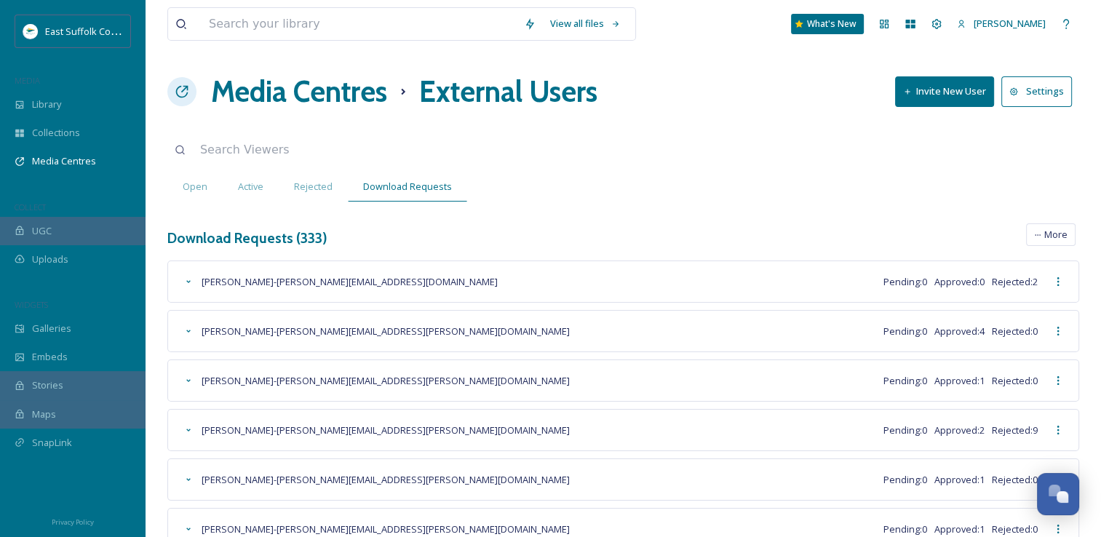
scroll to position [6415, 0]
